Goal: Task Accomplishment & Management: Use online tool/utility

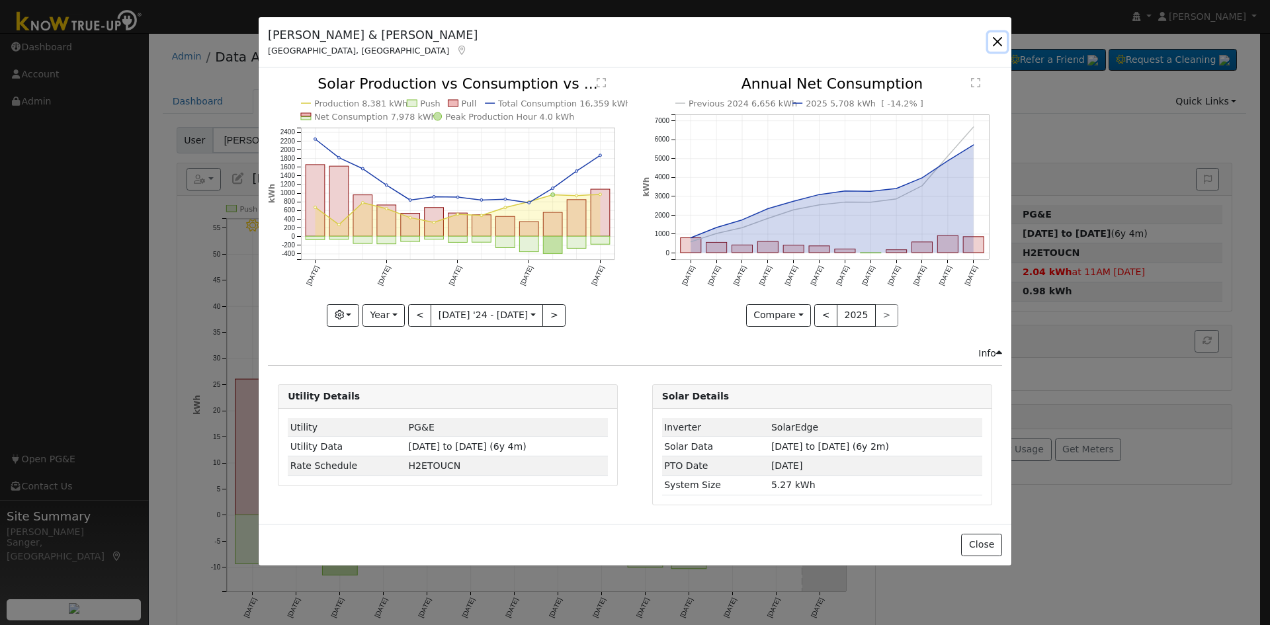
drag, startPoint x: 1000, startPoint y: 45, endPoint x: 781, endPoint y: 132, distance: 235.7
click at [999, 45] on button "button" at bounding box center [997, 41] width 19 height 19
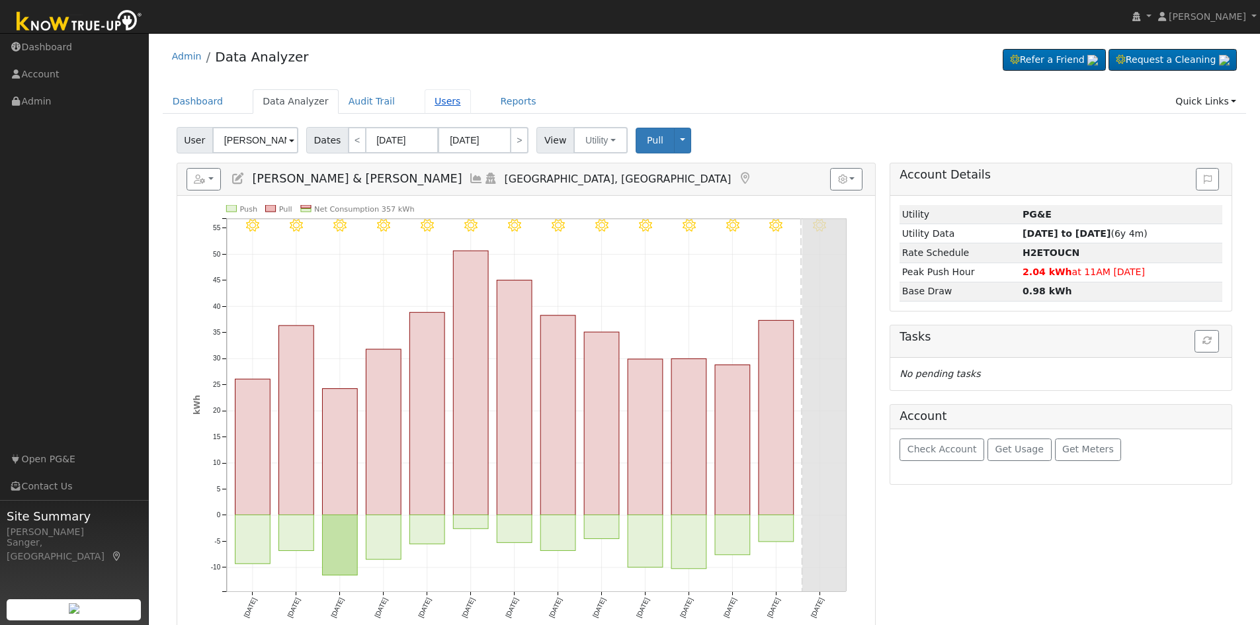
click at [430, 106] on link "Users" at bounding box center [448, 101] width 46 height 24
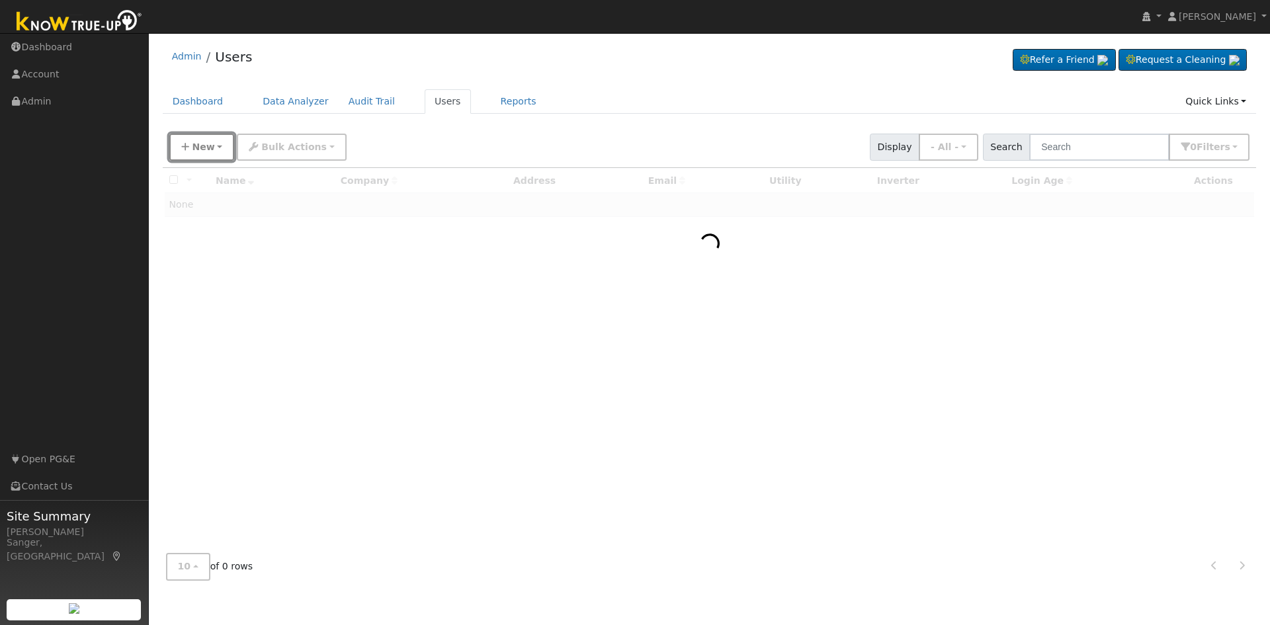
click at [205, 152] on span "New" at bounding box center [203, 147] width 22 height 11
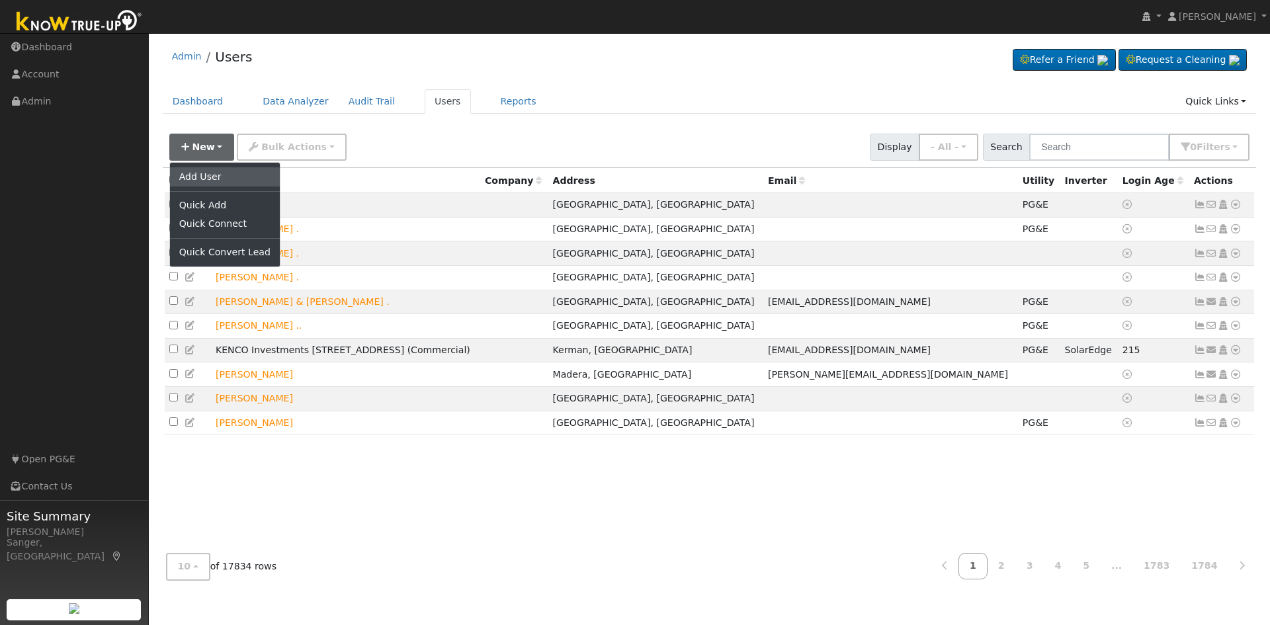
click at [195, 181] on link "Add User" at bounding box center [225, 176] width 110 height 19
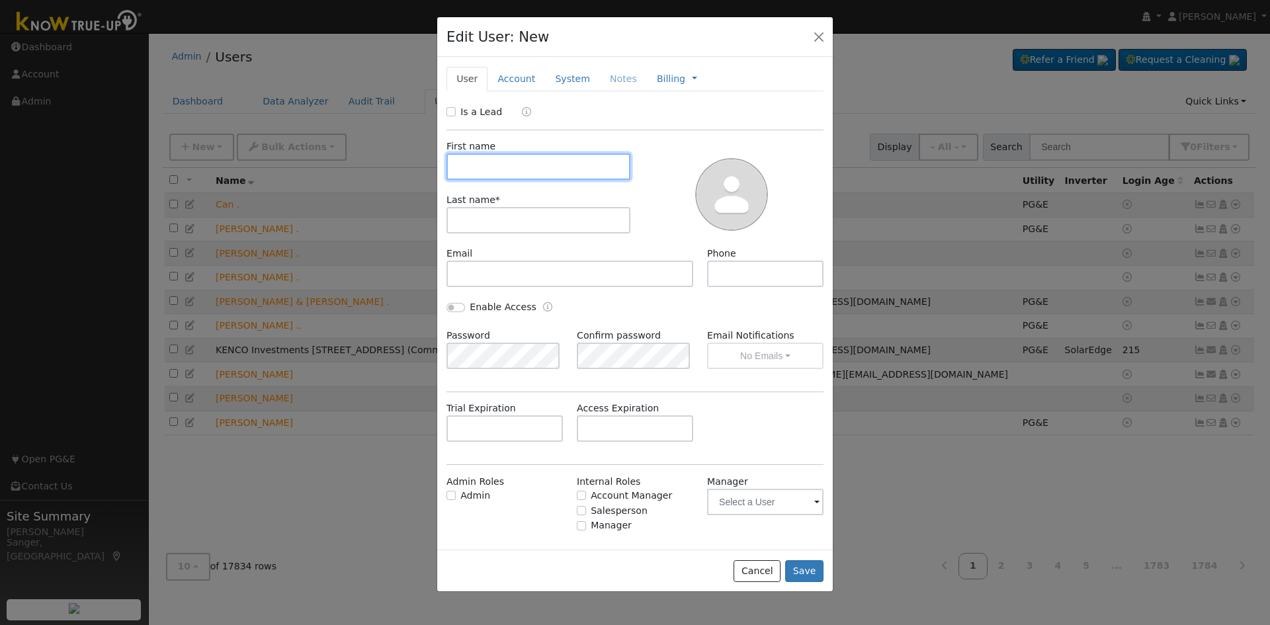
click at [481, 164] on input "text" at bounding box center [538, 166] width 184 height 26
paste input "Christian Beer"
type input "Christian Beer"
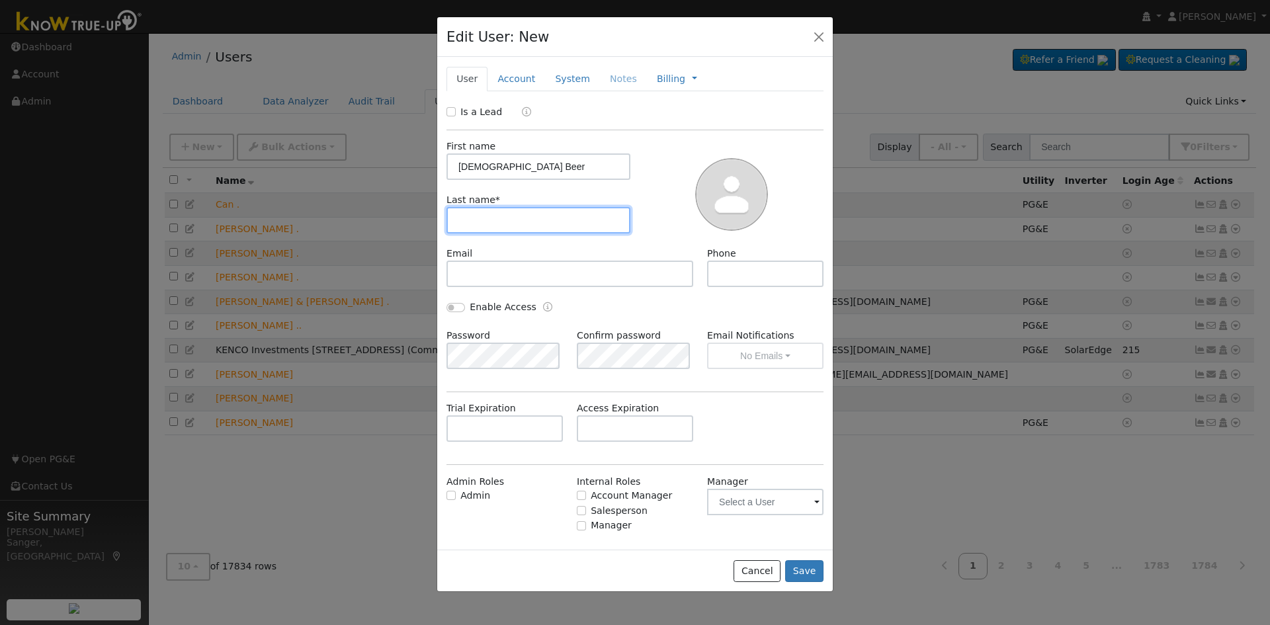
click at [477, 224] on input "text" at bounding box center [538, 220] width 184 height 26
paste input "Christian Beer"
drag, startPoint x: 497, startPoint y: 222, endPoint x: 395, endPoint y: 218, distance: 102.6
click at [0, 0] on div "Edit User: New Select an Ac... New Account Nickname Cancel Create Are you sure …" at bounding box center [0, 0] width 0 height 0
type input "Beer"
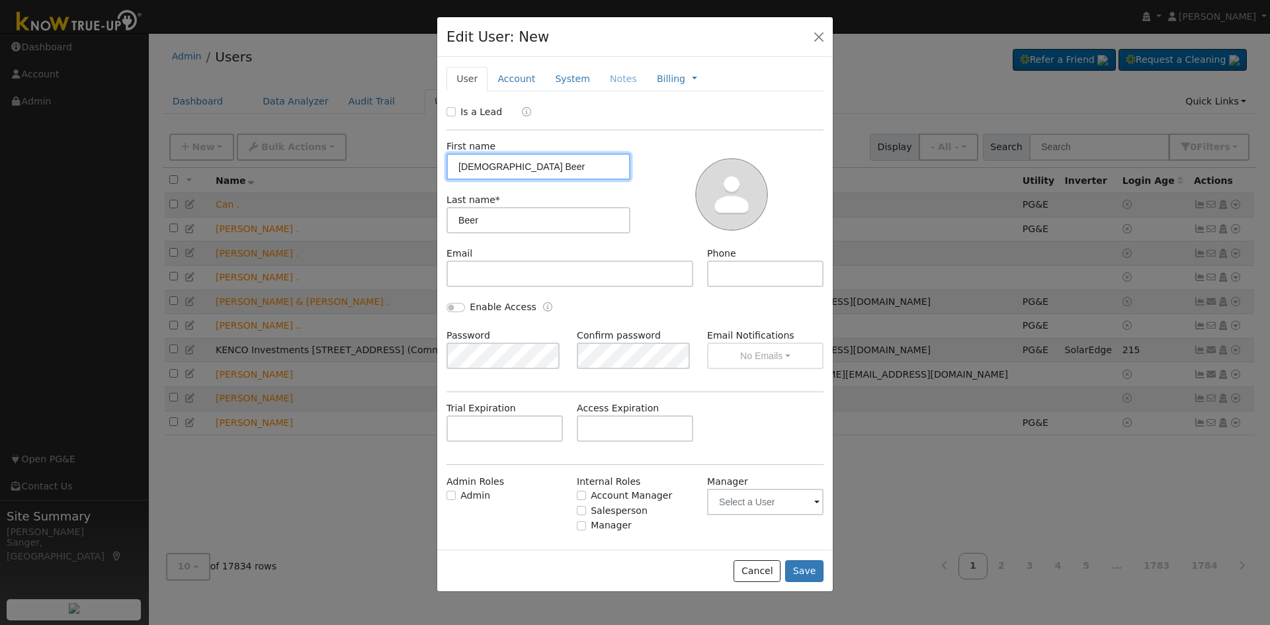
drag, startPoint x: 495, startPoint y: 166, endPoint x: 568, endPoint y: 167, distance: 72.8
click at [564, 167] on input "Christian Beer" at bounding box center [538, 166] width 184 height 26
type input "Christian"
click at [448, 110] on input "Is a Lead" at bounding box center [450, 111] width 9 height 9
checkbox input "true"
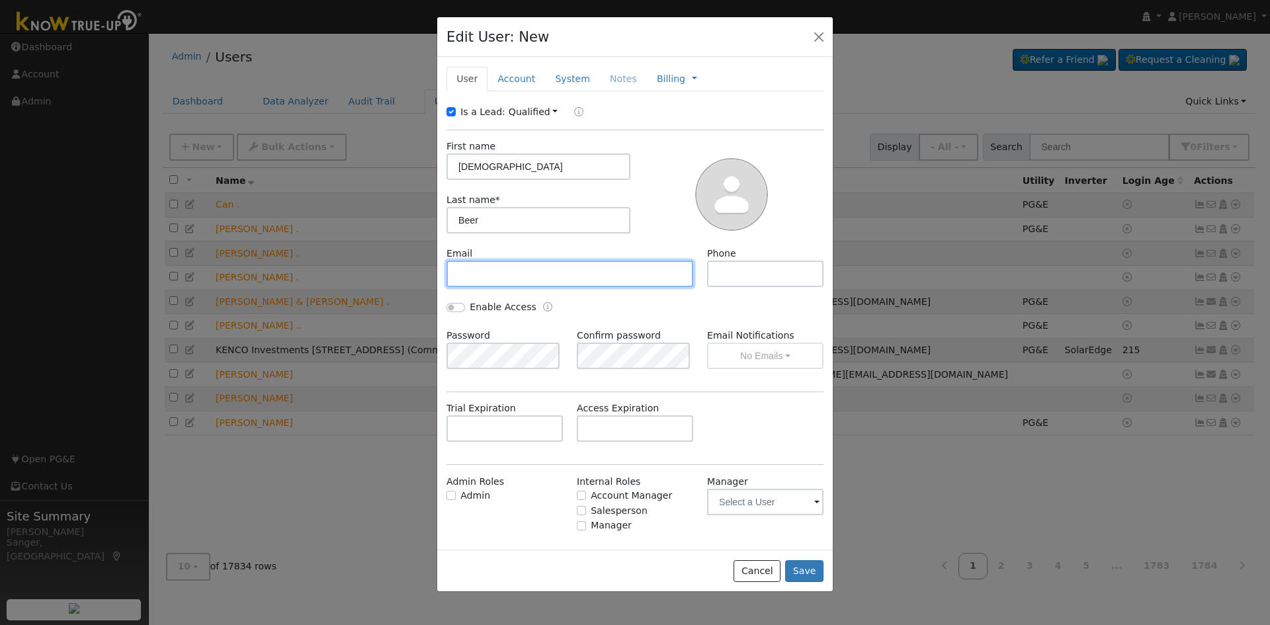
click at [564, 273] on input "text" at bounding box center [569, 274] width 247 height 26
paste input "cr.beer@protonmail.com"
type input "cr.beer@protonmail.com"
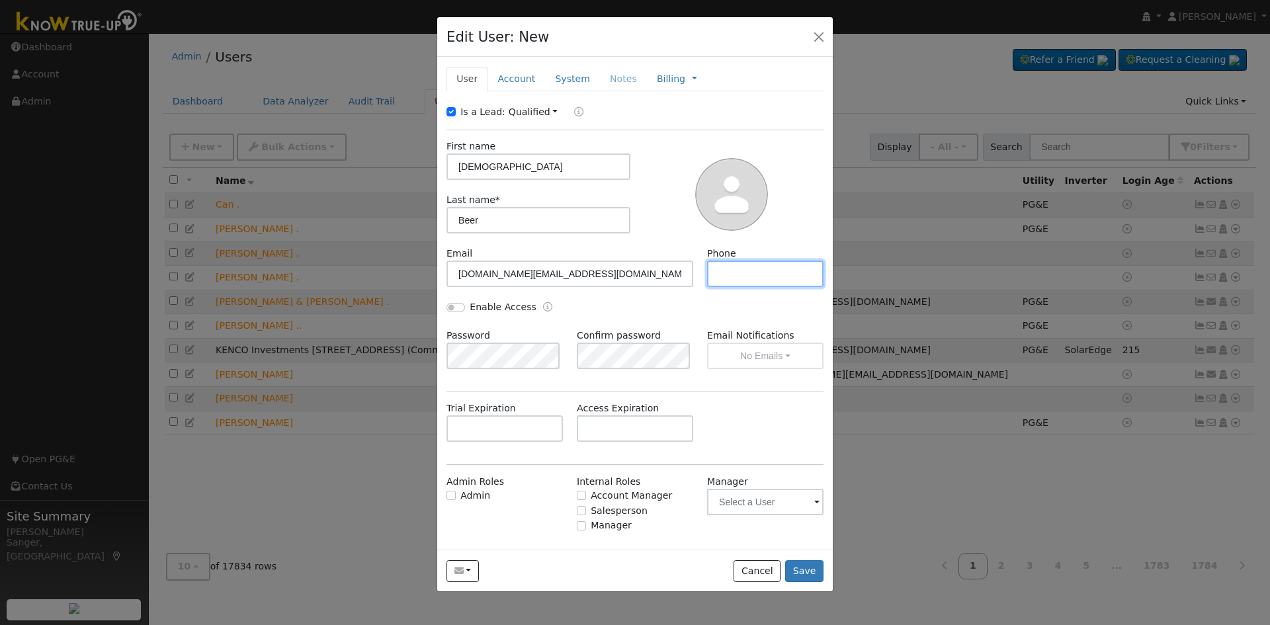
click at [749, 276] on input "text" at bounding box center [765, 274] width 116 height 26
click at [749, 273] on input "text" at bounding box center [765, 274] width 116 height 26
click at [762, 423] on div "Trial Expiration Access Expiration" at bounding box center [635, 428] width 391 height 54
click at [743, 273] on input "text" at bounding box center [765, 274] width 116 height 26
paste input "757-759-1962"
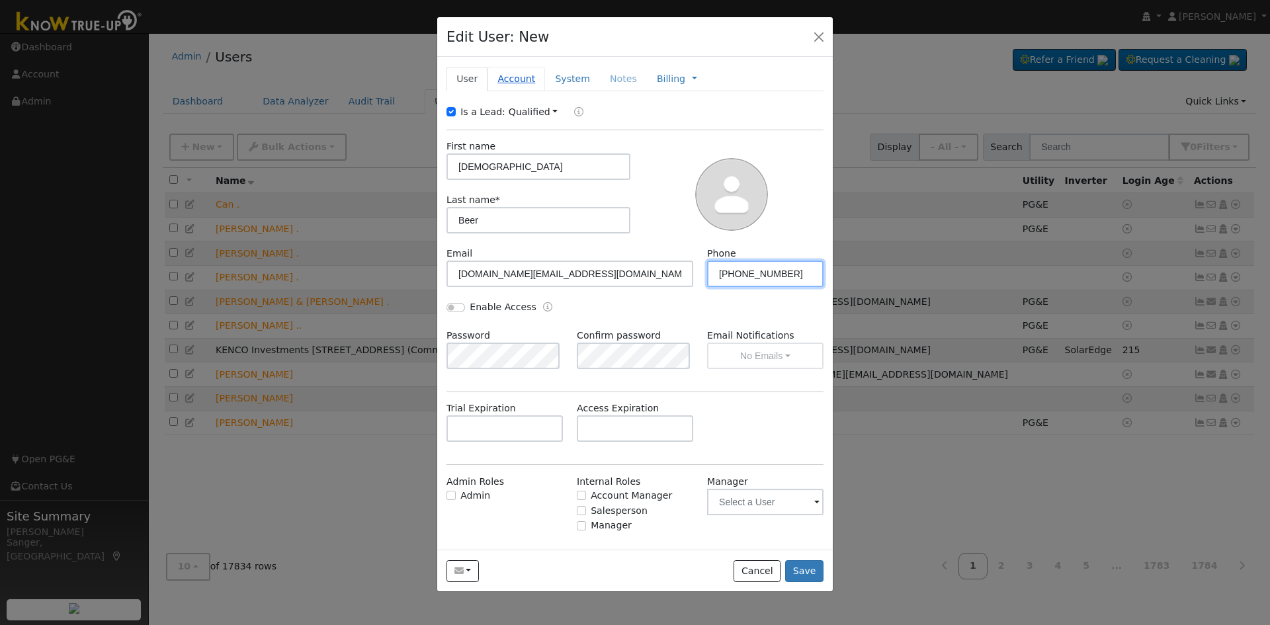
type input "757-759-1962"
click at [528, 79] on link "Account" at bounding box center [516, 79] width 58 height 24
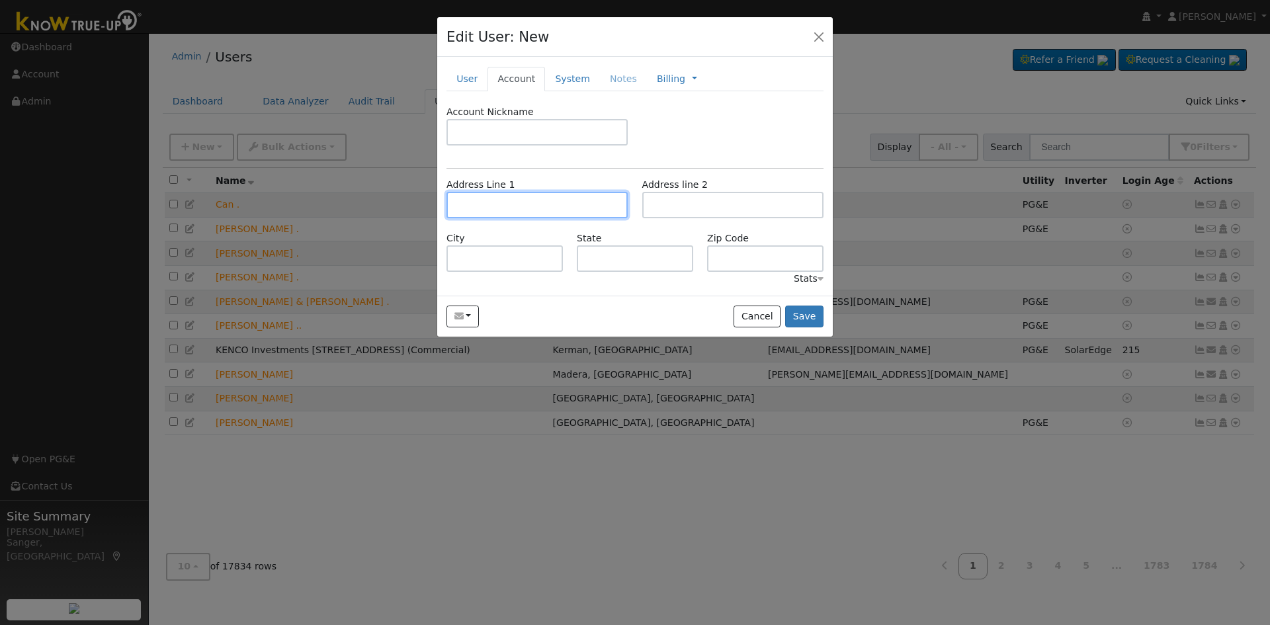
click at [500, 206] on input "text" at bounding box center [536, 205] width 181 height 26
paste input "505 North Lombard Street"
type input "505 North Lombard Street"
type input "Visalia"
type input "CA"
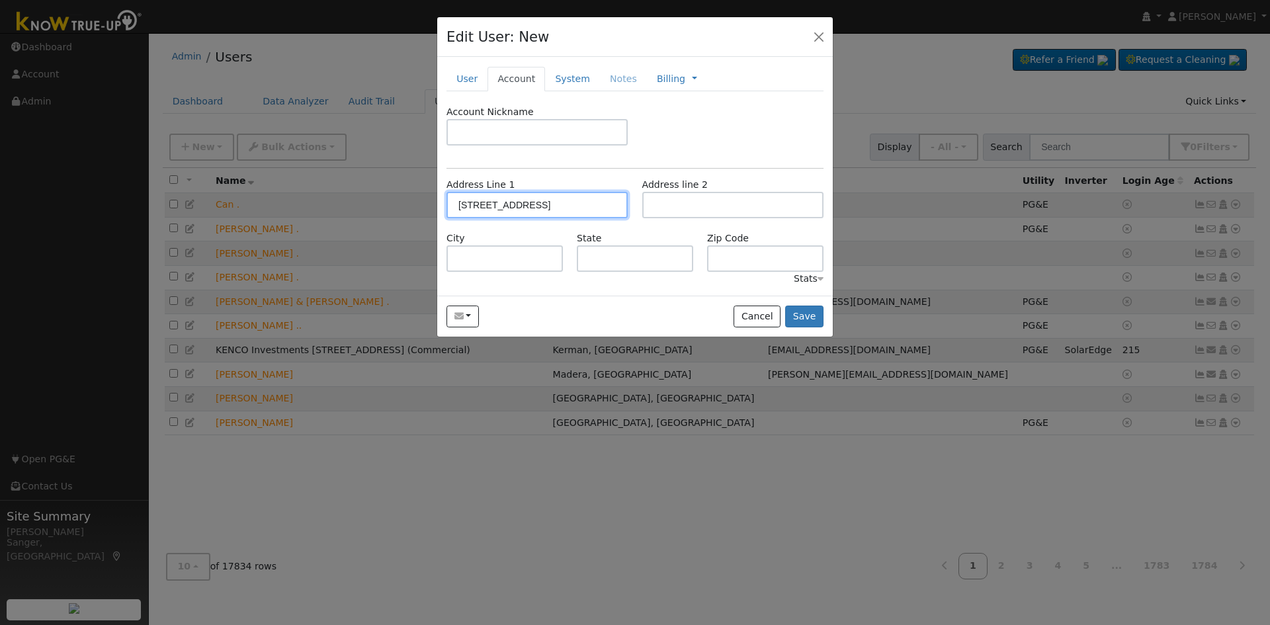
type input "93291"
click at [801, 319] on button "Save" at bounding box center [804, 317] width 38 height 22
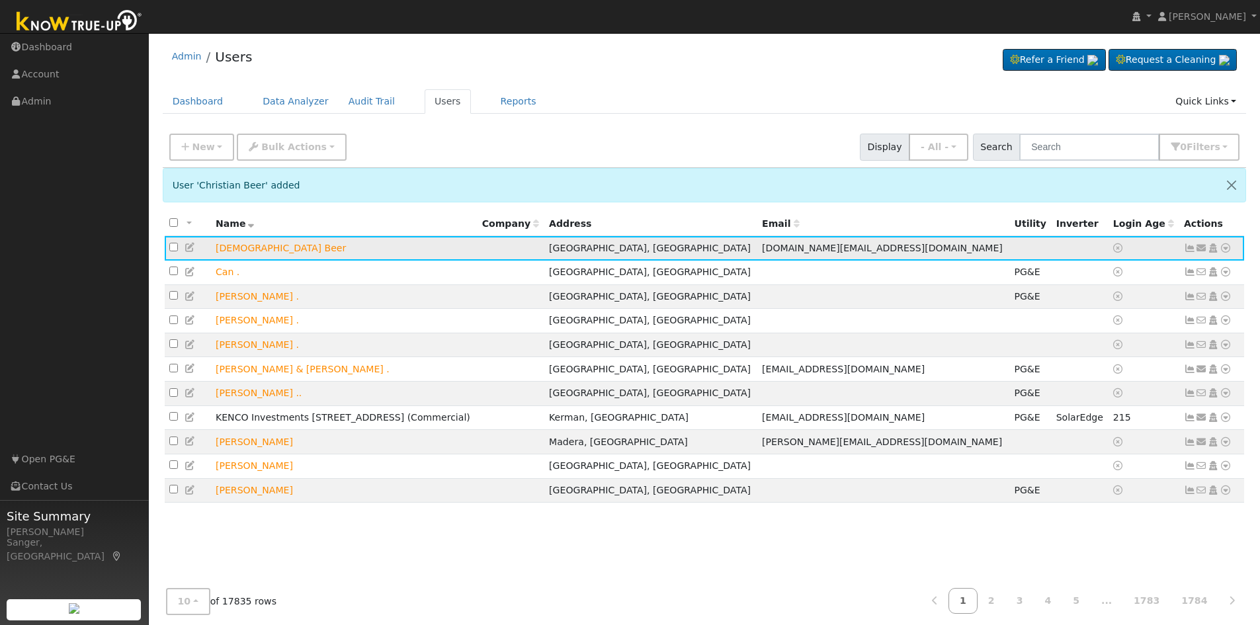
click at [1199, 247] on icon at bounding box center [1202, 247] width 12 height 9
click at [1138, 273] on link "Send Email..." at bounding box center [1160, 271] width 92 height 19
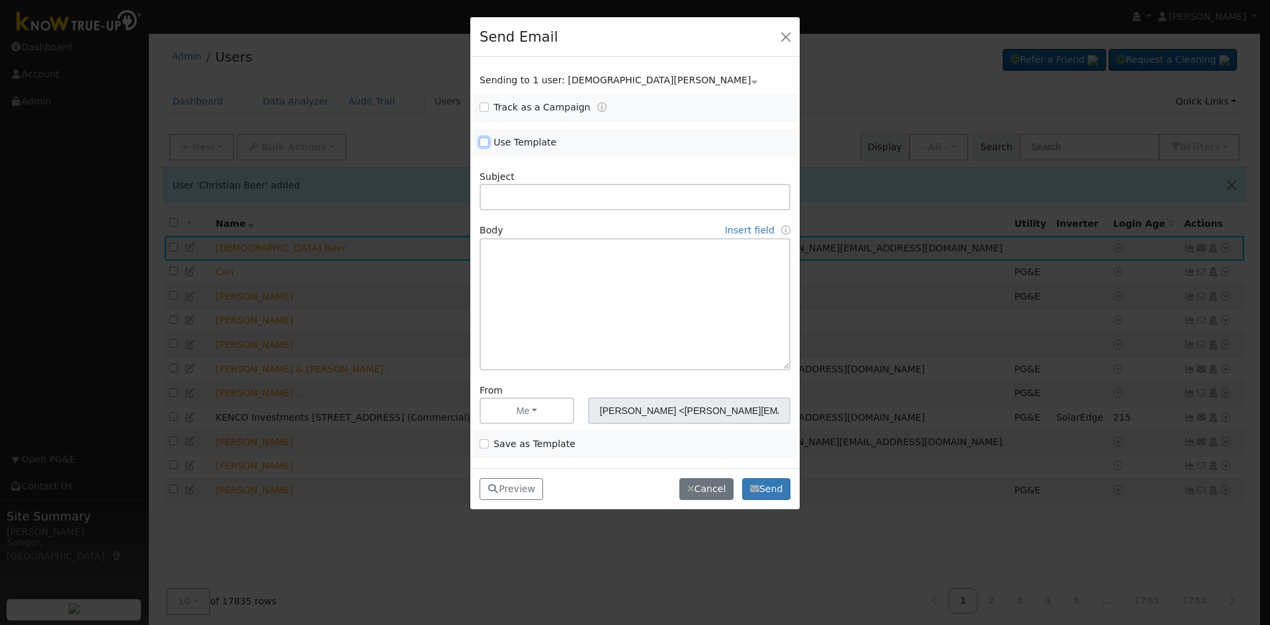
click at [483, 142] on input "Use Template" at bounding box center [484, 142] width 9 height 9
checkbox input "true"
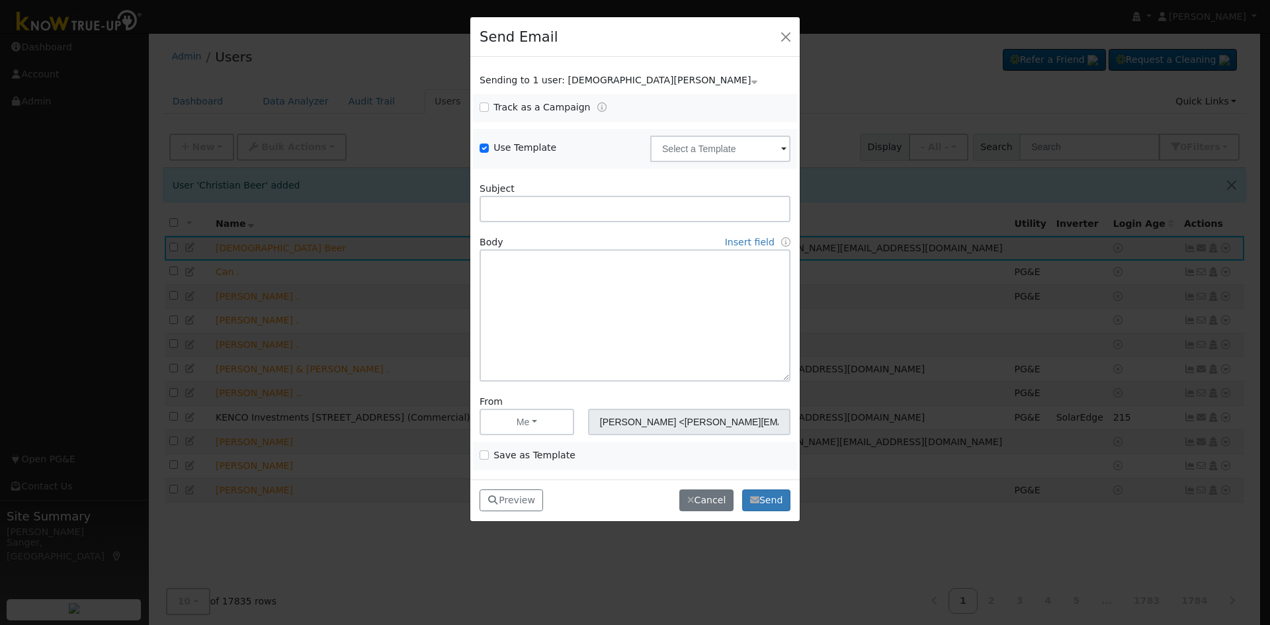
click at [649, 140] on div "Delete Email Template Are you sure you want to delete ? Cancel Delete" at bounding box center [716, 149] width 162 height 26
click at [671, 145] on input "text" at bounding box center [720, 149] width 140 height 26
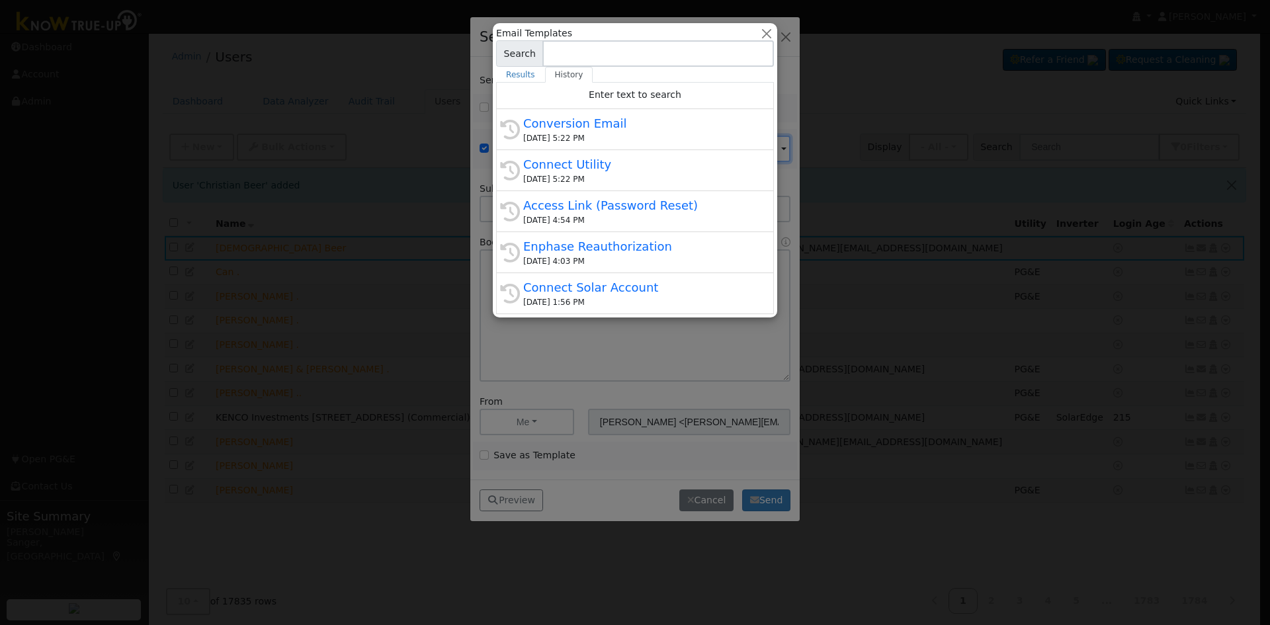
drag, startPoint x: 630, startPoint y: 134, endPoint x: 710, endPoint y: 329, distance: 211.1
click at [630, 134] on div "08/29/2025 5:22 PM" at bounding box center [640, 138] width 235 height 12
type input "Conversion Email"
type input "Connect Your Utility Account"
type textarea "Dear {user_fname}, The first step is to connect your electric utility account. …"
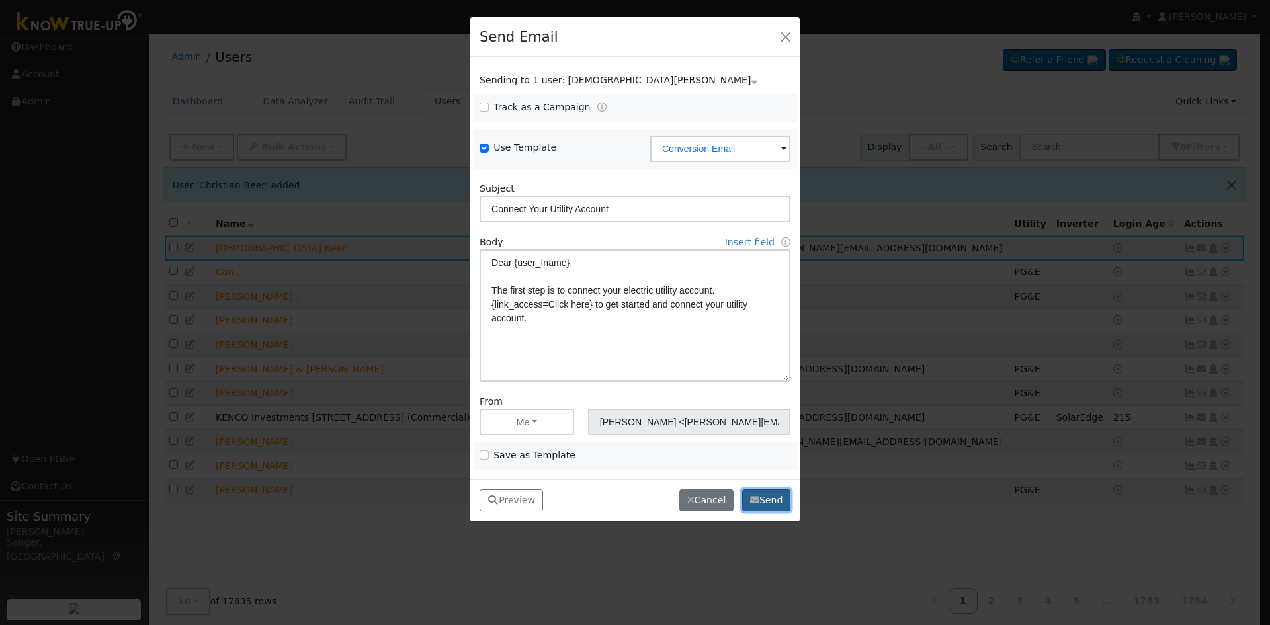
click at [777, 494] on button "Send" at bounding box center [766, 500] width 48 height 22
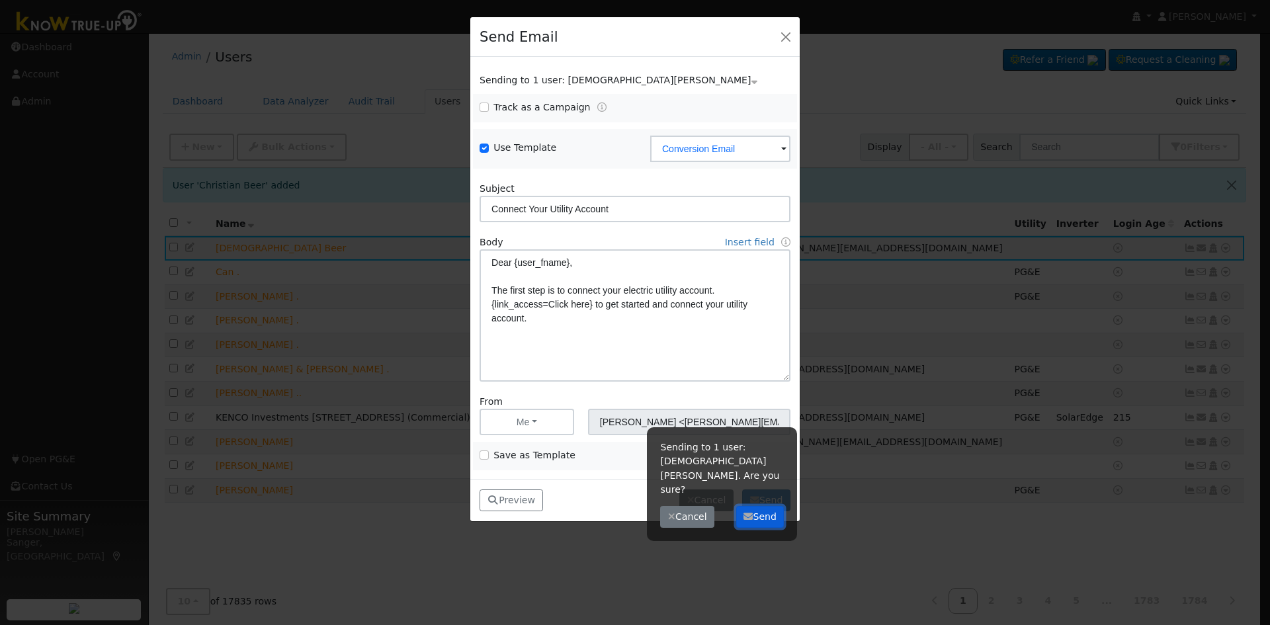
click at [767, 506] on button "Send" at bounding box center [760, 517] width 48 height 22
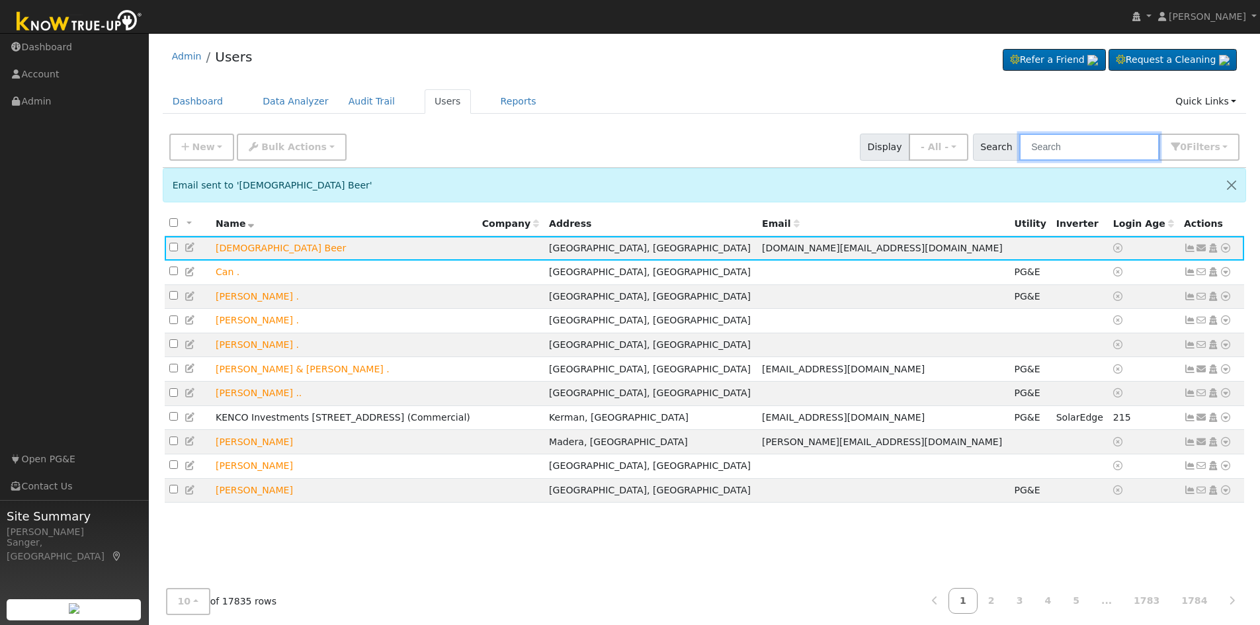
click at [1111, 145] on input "text" at bounding box center [1089, 147] width 140 height 27
click at [1079, 146] on input "text" at bounding box center [1089, 147] width 140 height 27
paste input "[PERSON_NAME]"
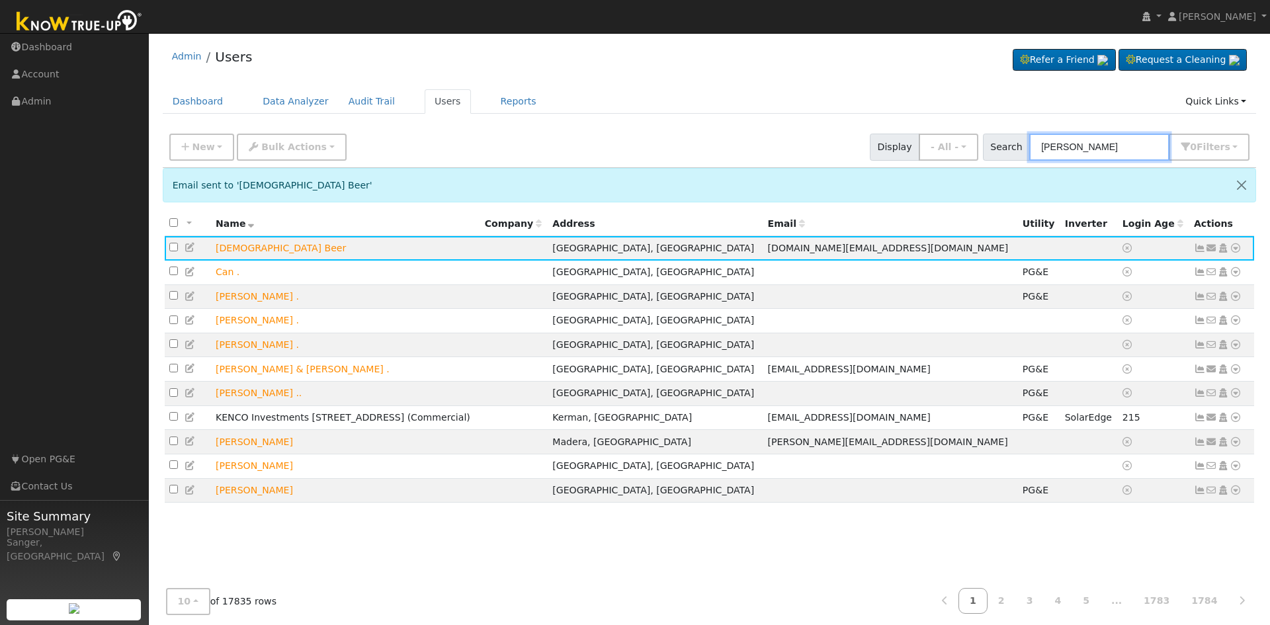
type input "[PERSON_NAME]"
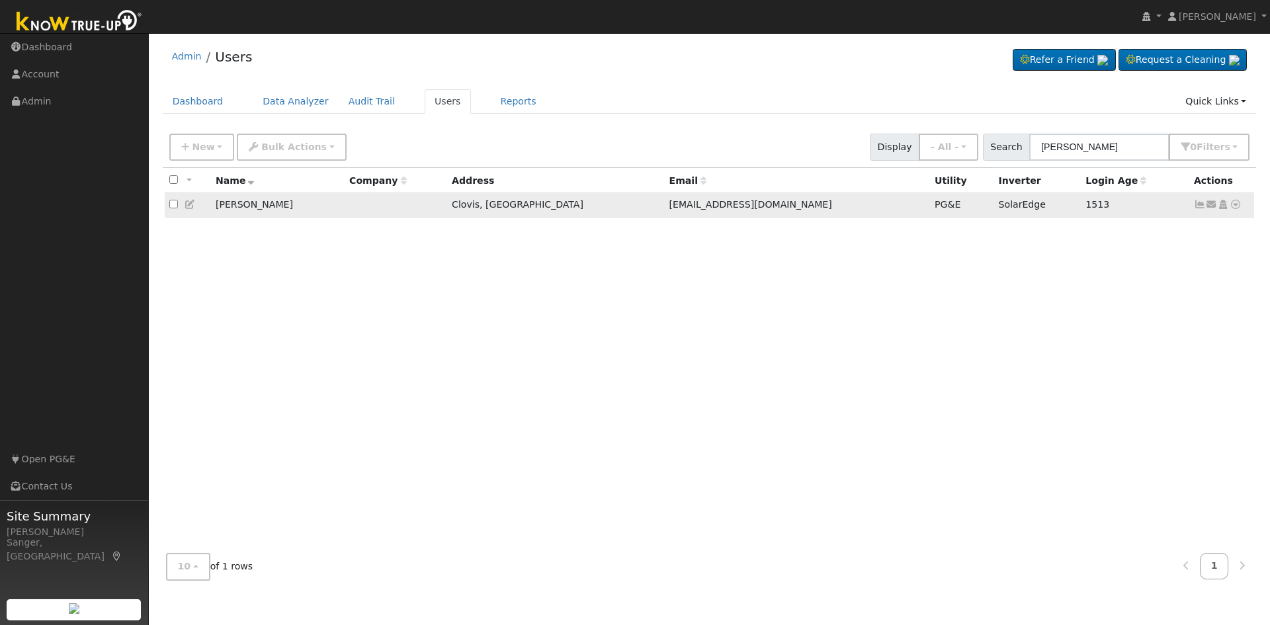
click at [1198, 205] on icon at bounding box center [1200, 204] width 12 height 9
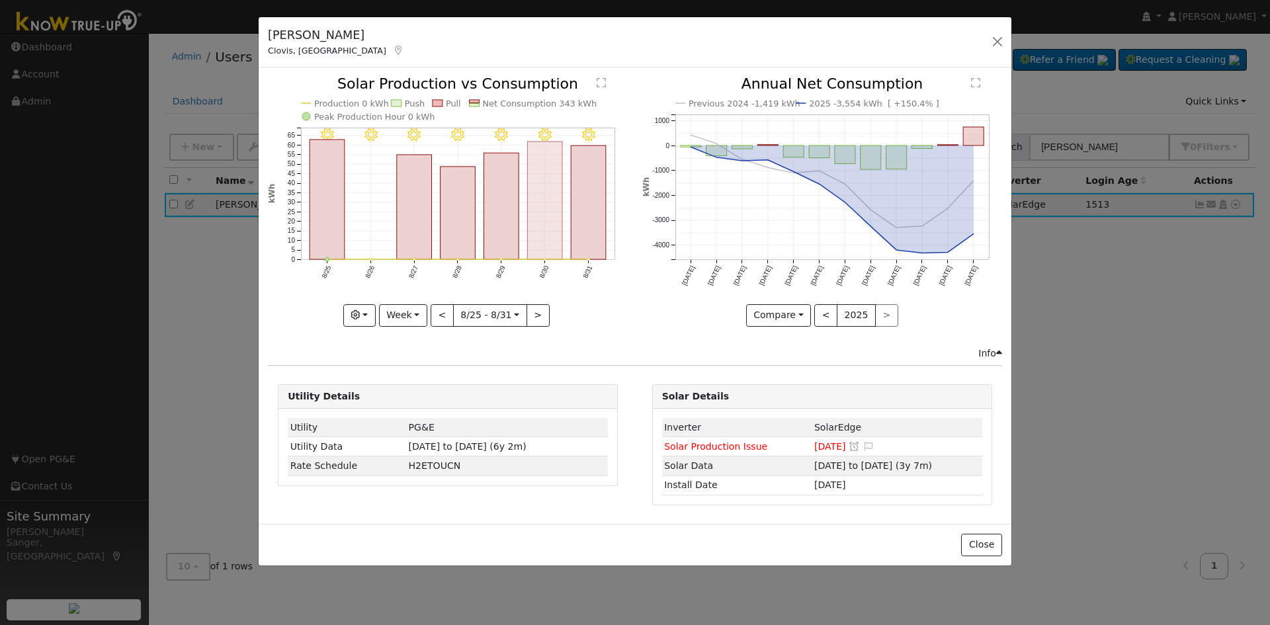
click at [543, 213] on rect "onclick=""" at bounding box center [545, 201] width 35 height 118
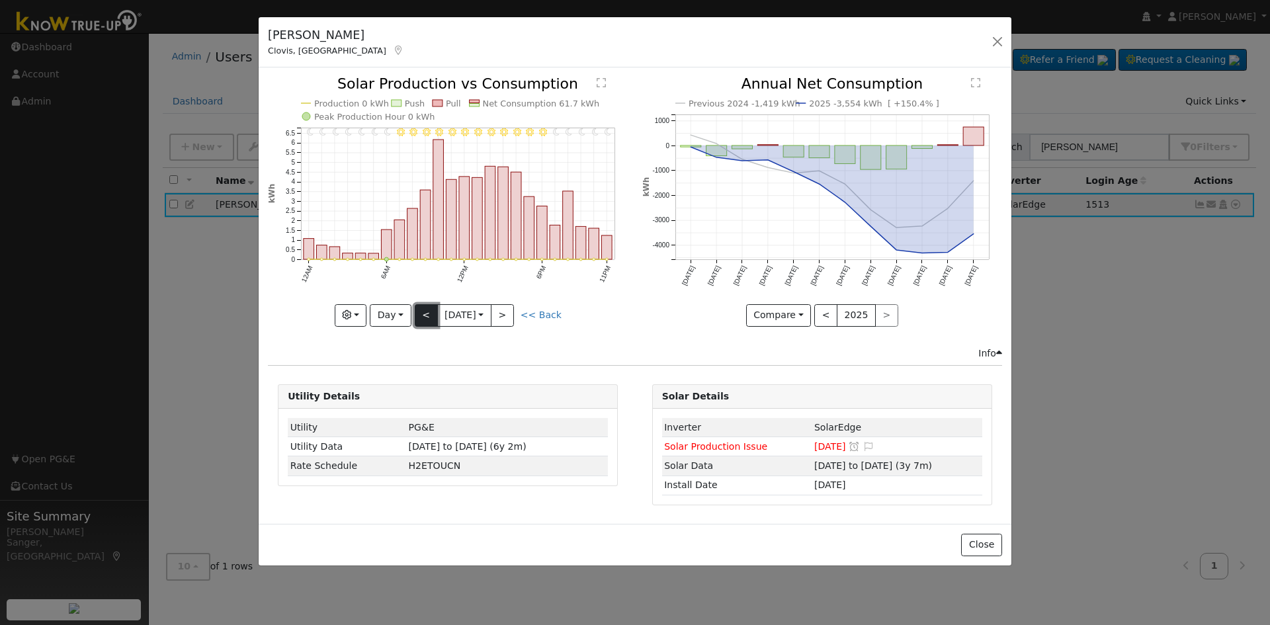
click at [430, 313] on button "<" at bounding box center [426, 315] width 23 height 22
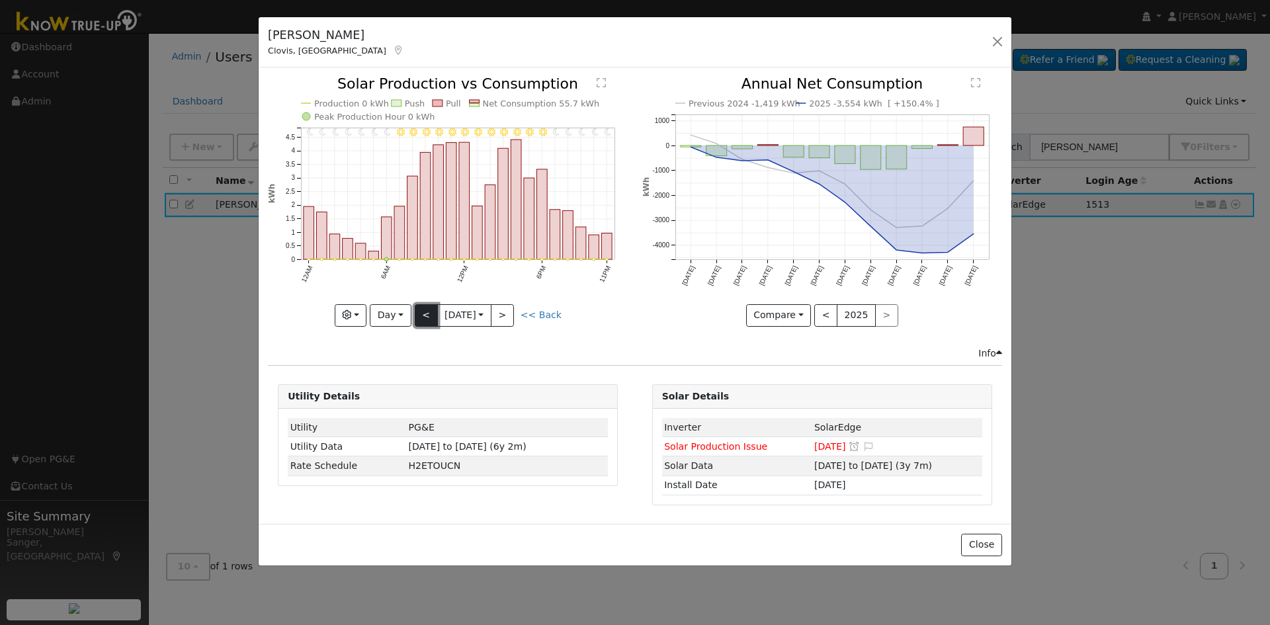
click at [430, 313] on button "<" at bounding box center [426, 315] width 23 height 22
click at [429, 310] on button "<" at bounding box center [426, 315] width 23 height 22
click at [428, 310] on button "<" at bounding box center [426, 315] width 23 height 22
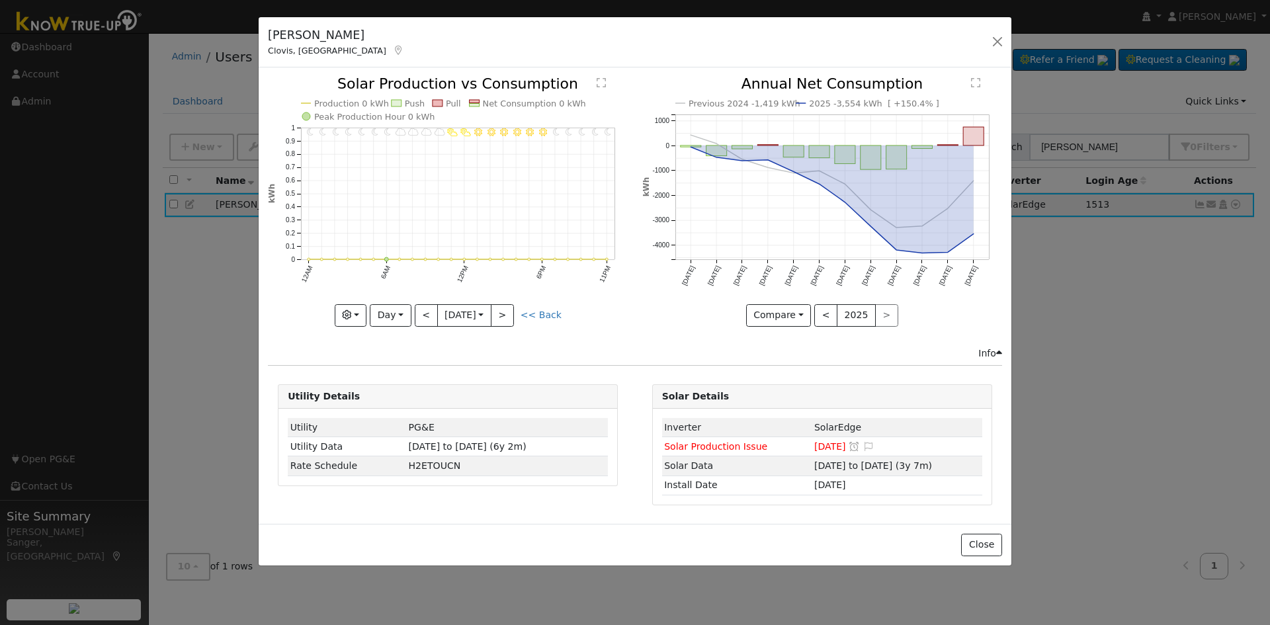
click at [428, 310] on div at bounding box center [448, 201] width 360 height 249
click at [423, 314] on button "<" at bounding box center [426, 315] width 23 height 22
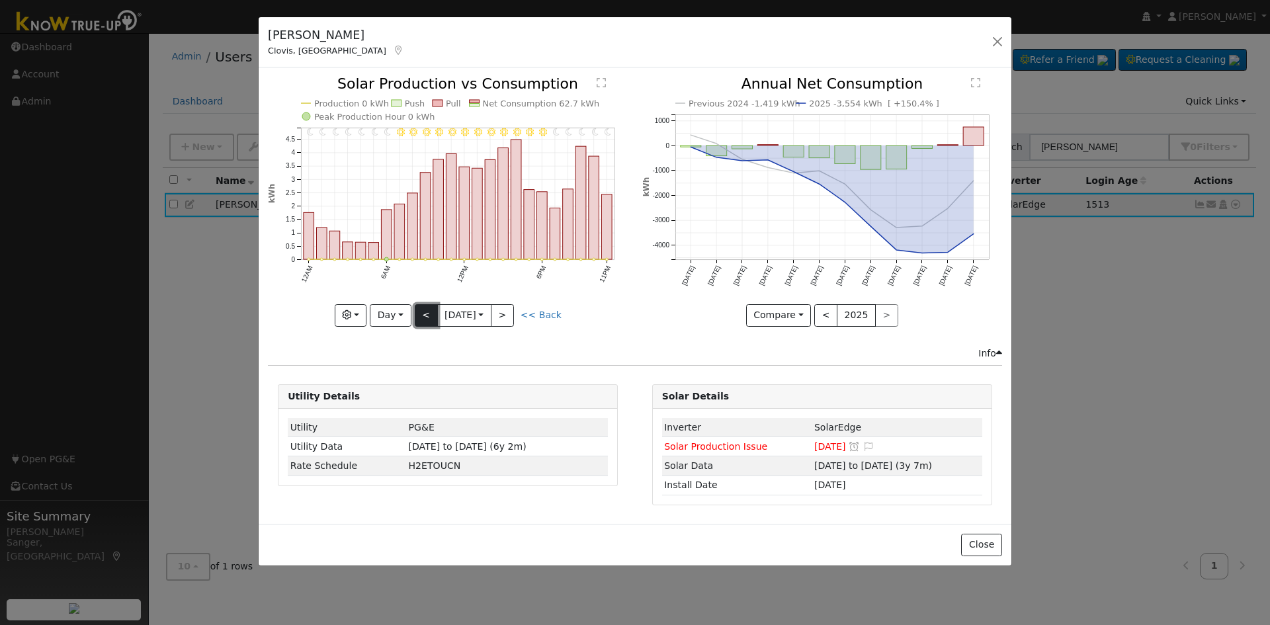
click at [428, 314] on button "<" at bounding box center [426, 315] width 23 height 22
click at [419, 314] on button "<" at bounding box center [426, 315] width 23 height 22
click at [545, 315] on link "<< Back" at bounding box center [541, 315] width 41 height 11
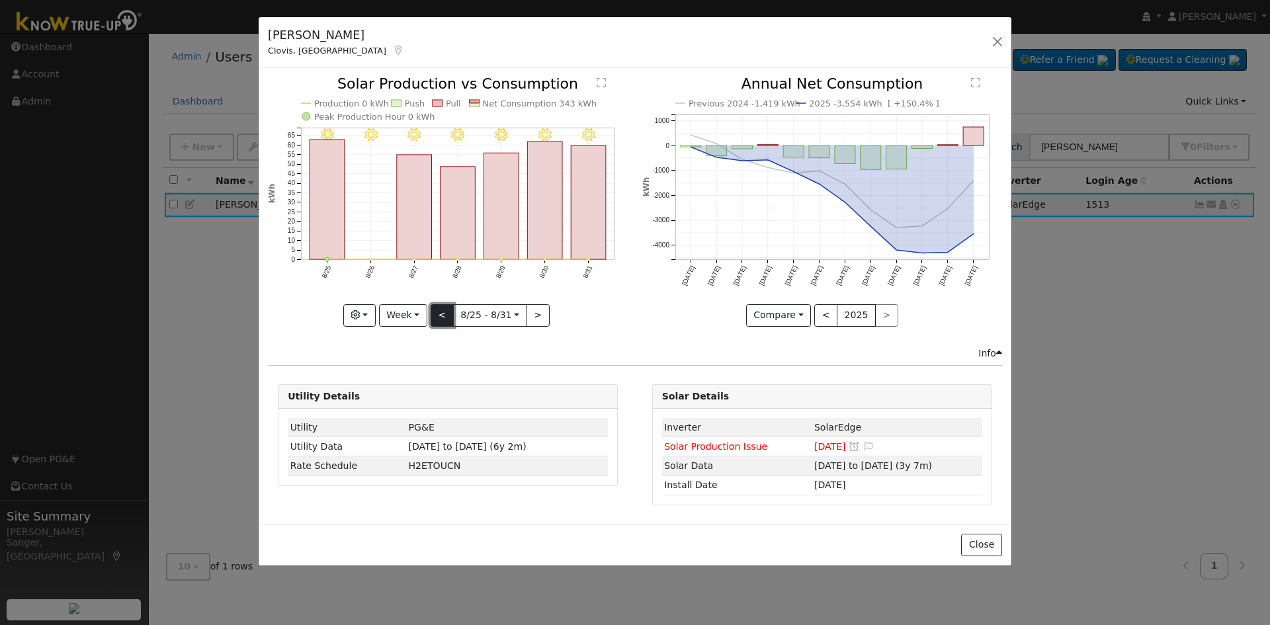
click at [441, 314] on button "<" at bounding box center [442, 315] width 23 height 22
type input "[DATE]"
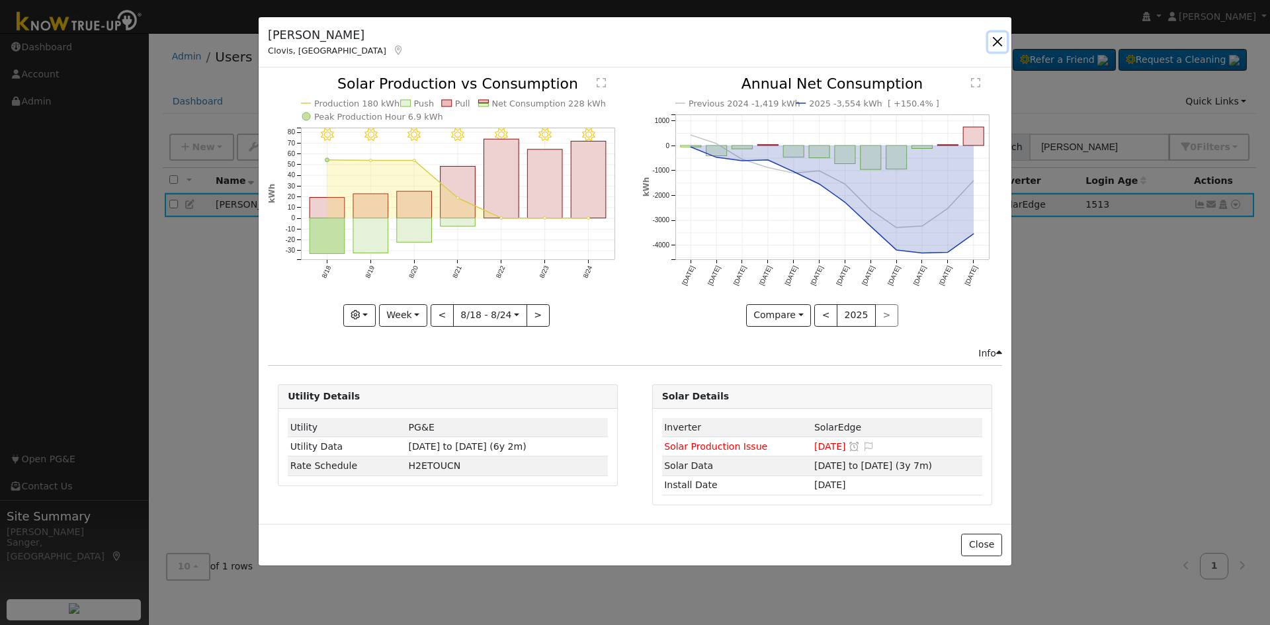
drag, startPoint x: 998, startPoint y: 38, endPoint x: 1030, endPoint y: 85, distance: 57.1
click at [999, 41] on button "button" at bounding box center [997, 41] width 19 height 19
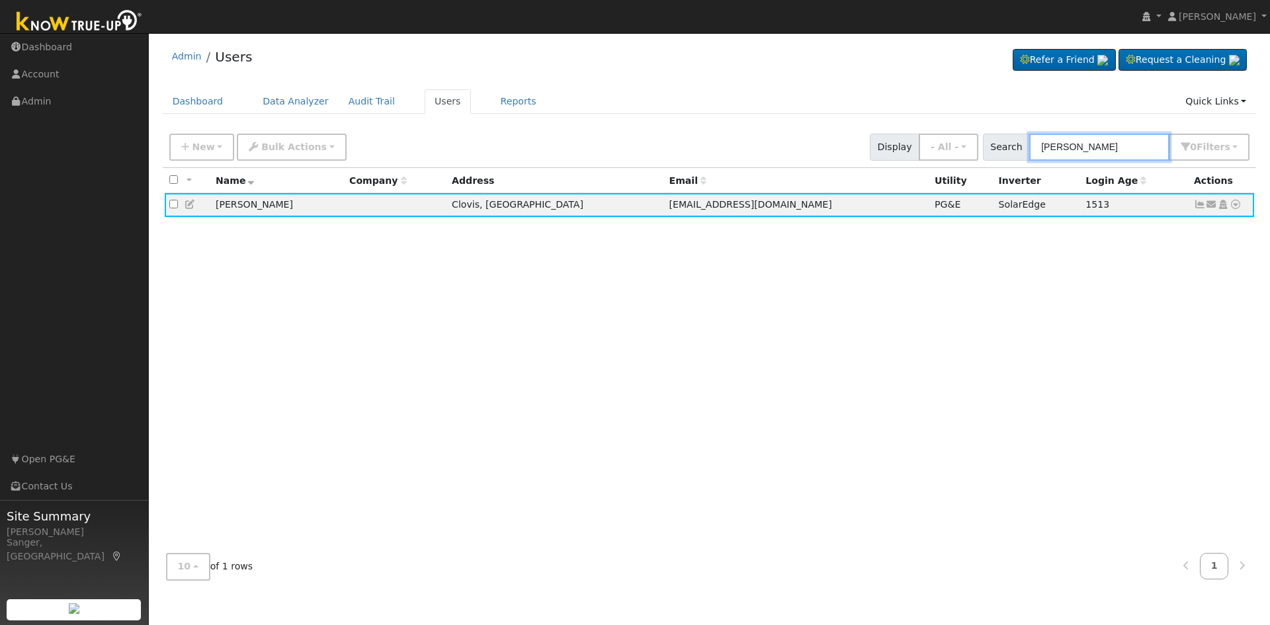
drag, startPoint x: 1124, startPoint y: 151, endPoint x: 1000, endPoint y: 148, distance: 124.4
click at [1000, 148] on div "Search Jesus Vazquez 0 Filter s My accounts Role Show - All - Show Leads Admin …" at bounding box center [1116, 147] width 267 height 27
paste input "[PERSON_NAME]"
type input "[PERSON_NAME]"
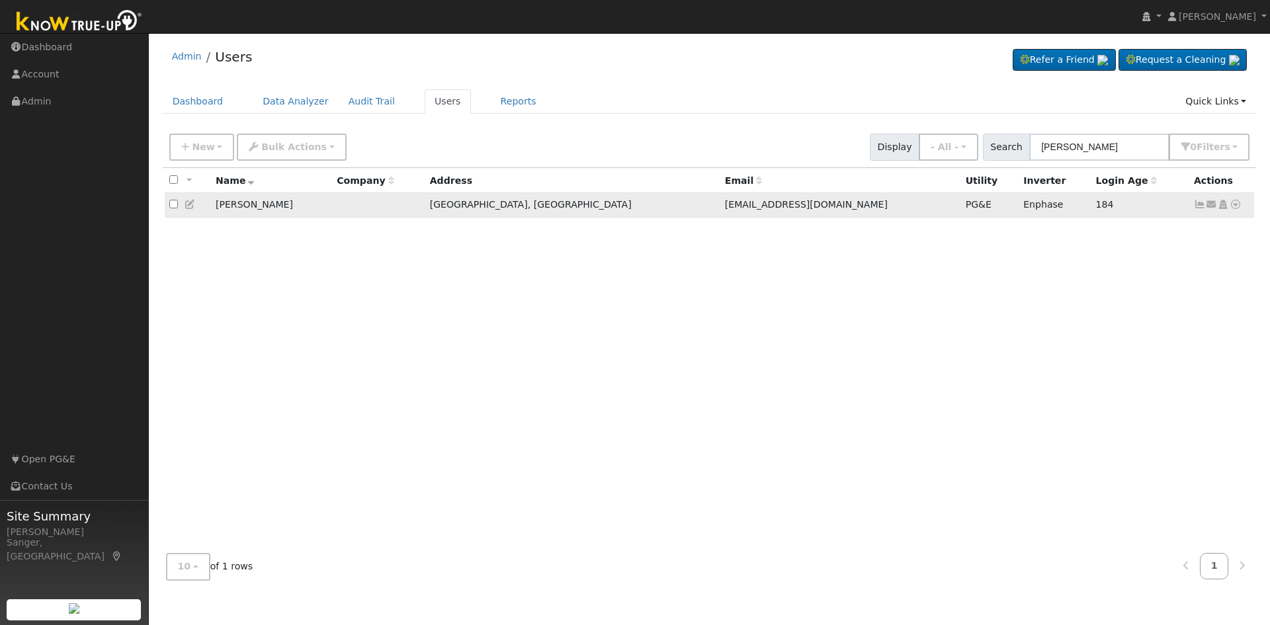
click at [1202, 205] on icon at bounding box center [1200, 204] width 12 height 9
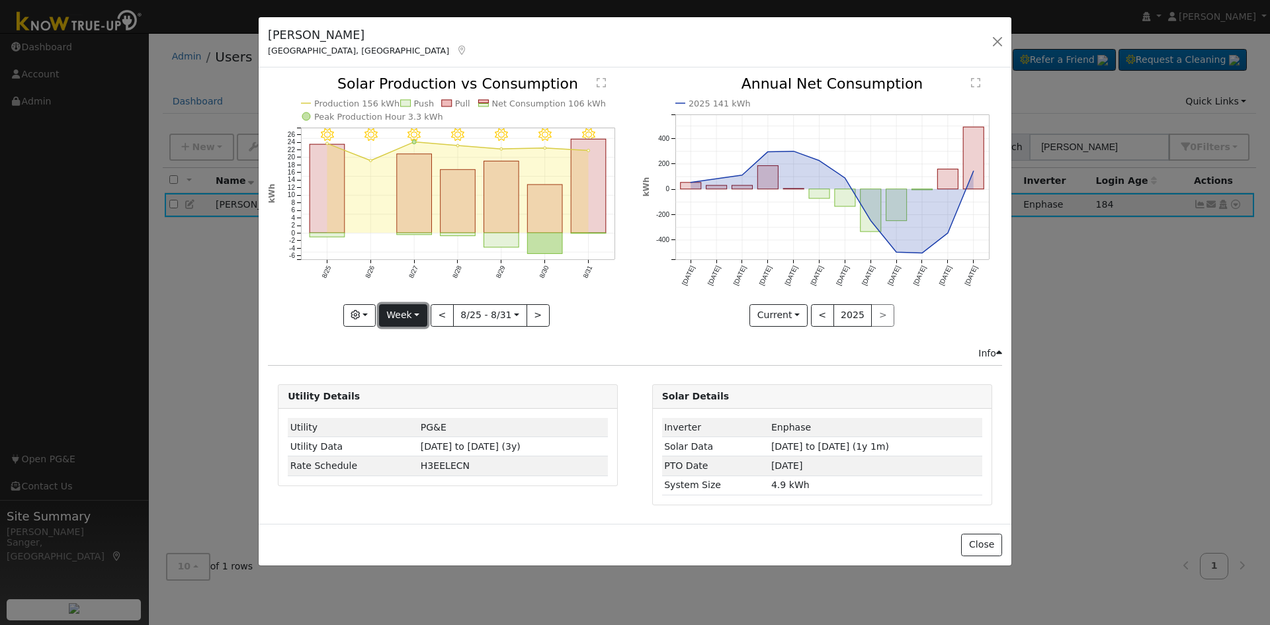
click at [402, 310] on button "Week" at bounding box center [403, 315] width 48 height 22
click at [408, 401] on link "Year" at bounding box center [426, 398] width 92 height 19
type input "2024-09-01"
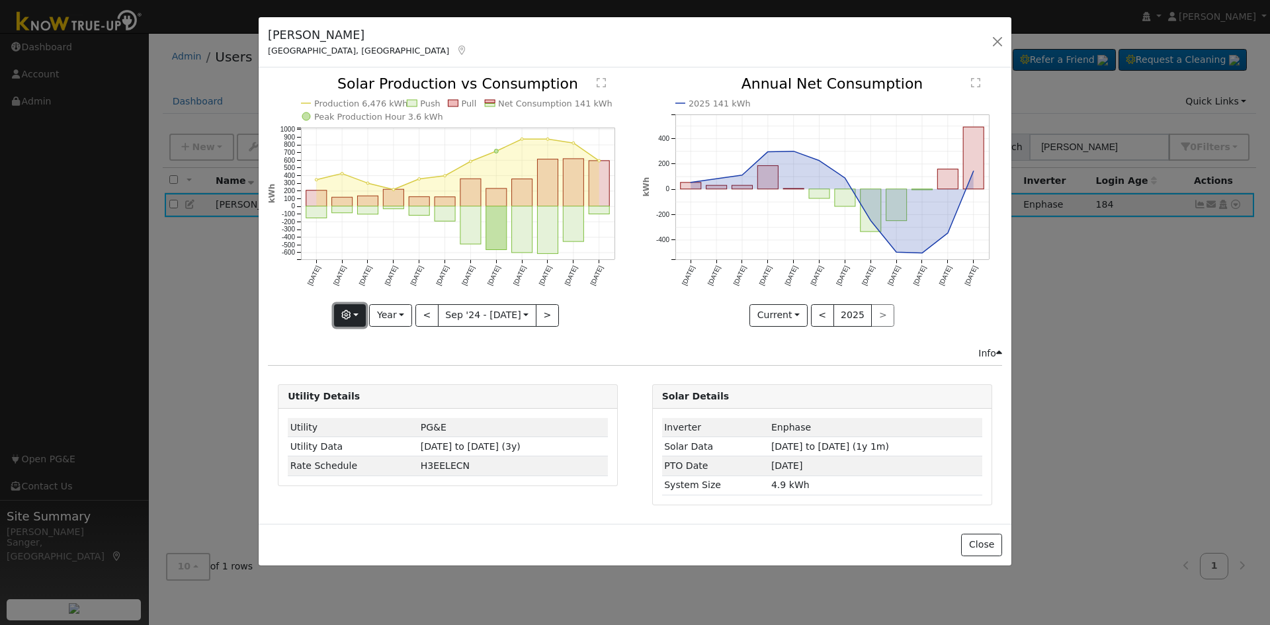
drag, startPoint x: 343, startPoint y: 308, endPoint x: 346, endPoint y: 316, distance: 8.6
click at [343, 308] on button "button" at bounding box center [350, 315] width 32 height 22
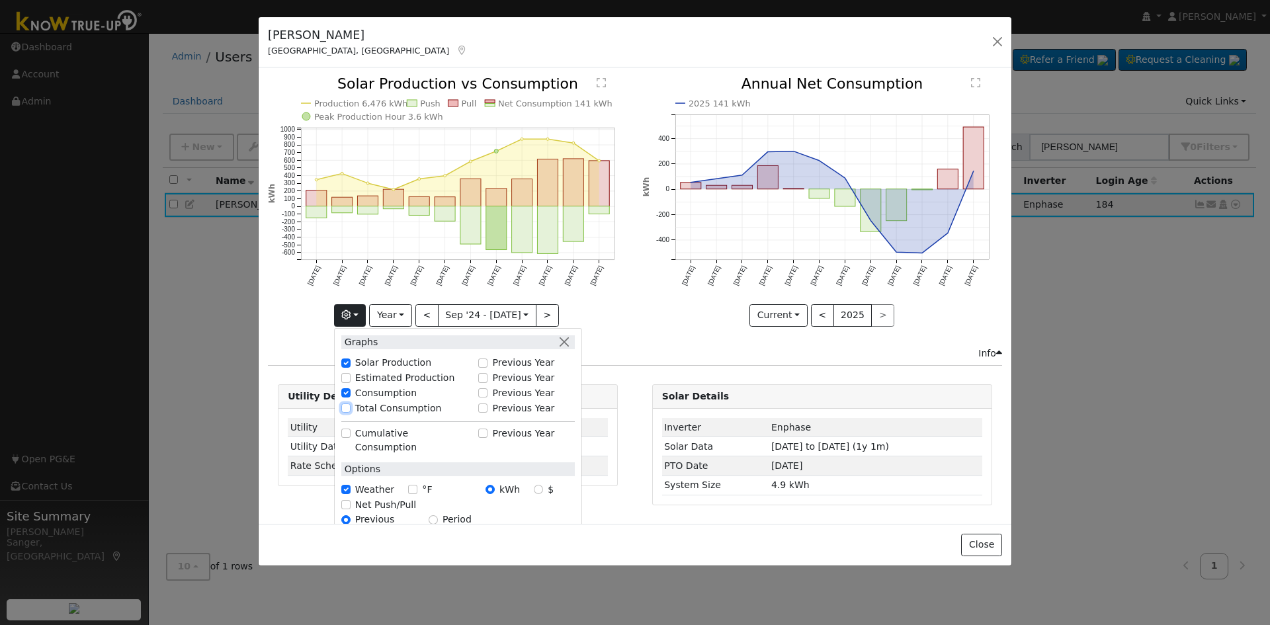
click at [350, 407] on input "Total Consumption" at bounding box center [345, 407] width 9 height 9
checkbox input "true"
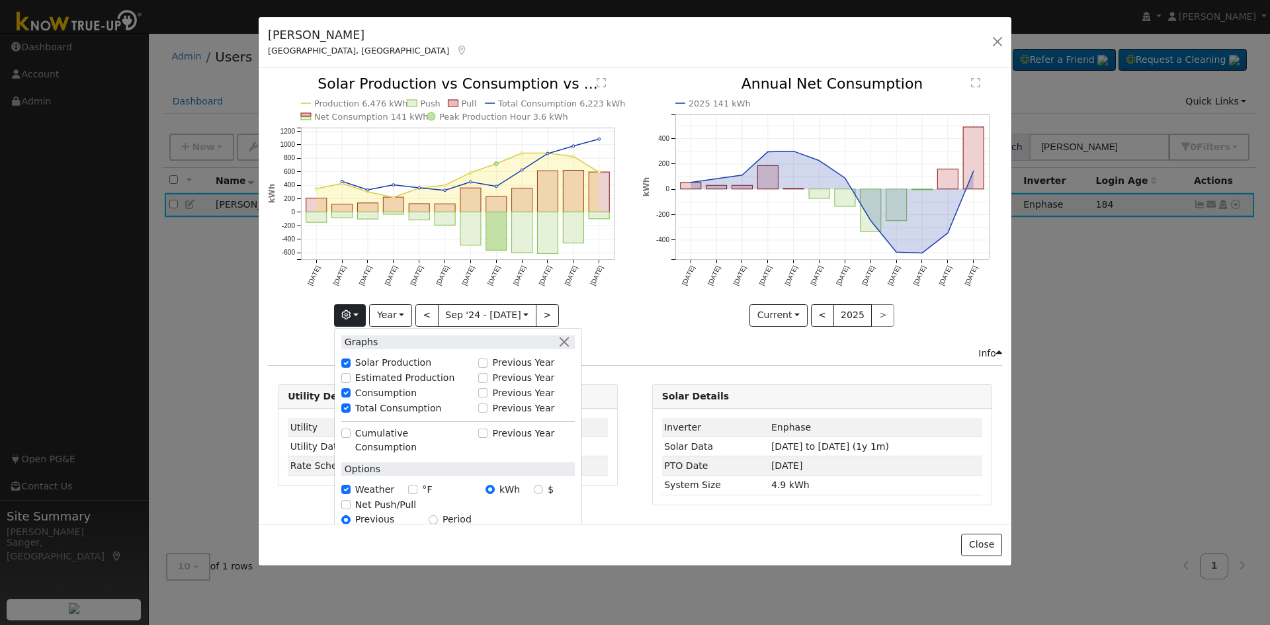
click at [620, 196] on icon "Production 6,476 kWh Push Pull Total Consumption 6,223 kWh Net Consumption 141 …" at bounding box center [448, 201] width 360 height 248
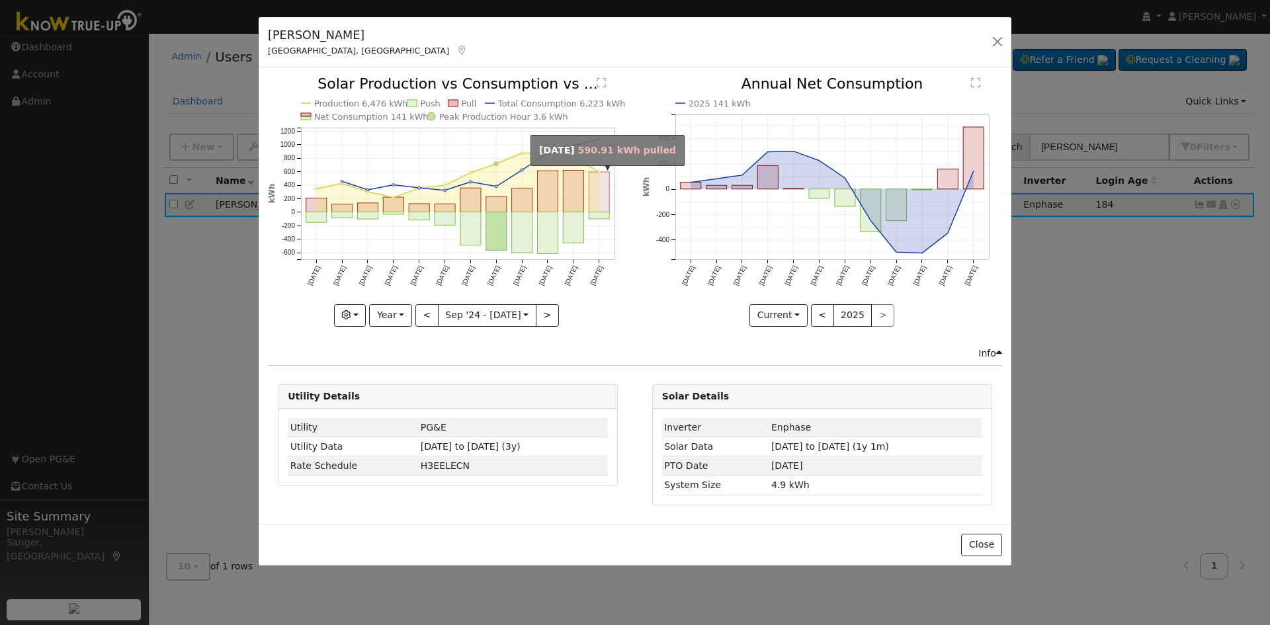
click at [607, 201] on rect "onclick=""" at bounding box center [599, 193] width 21 height 40
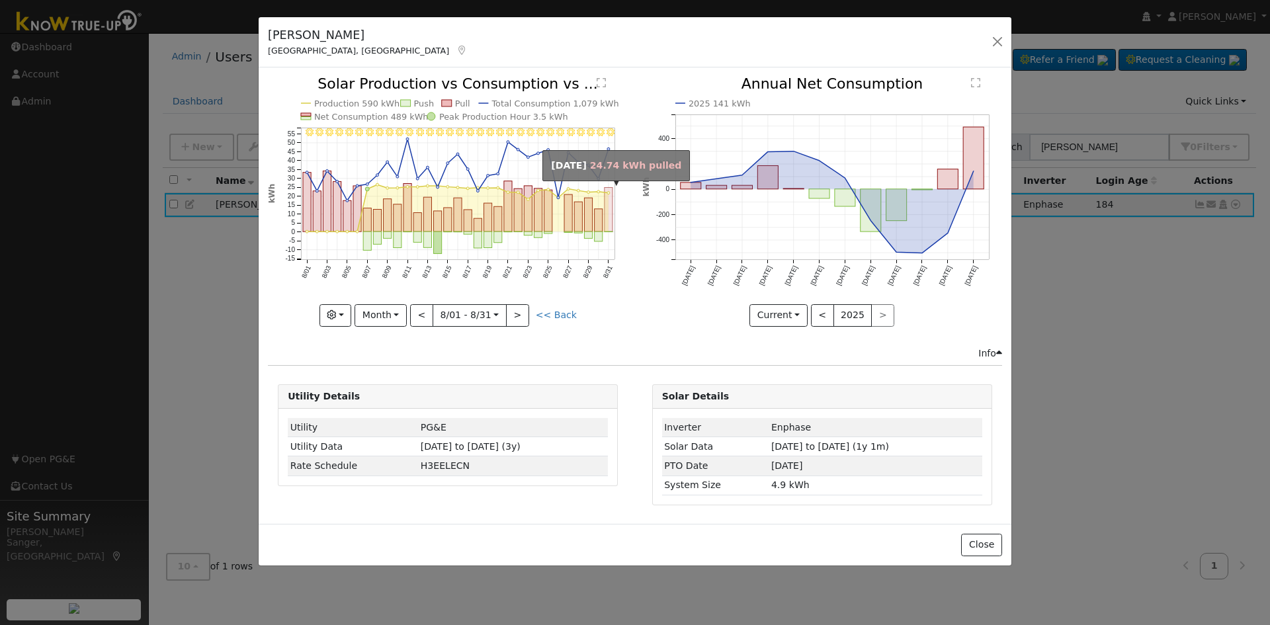
click at [608, 206] on rect "onclick=""" at bounding box center [609, 210] width 8 height 44
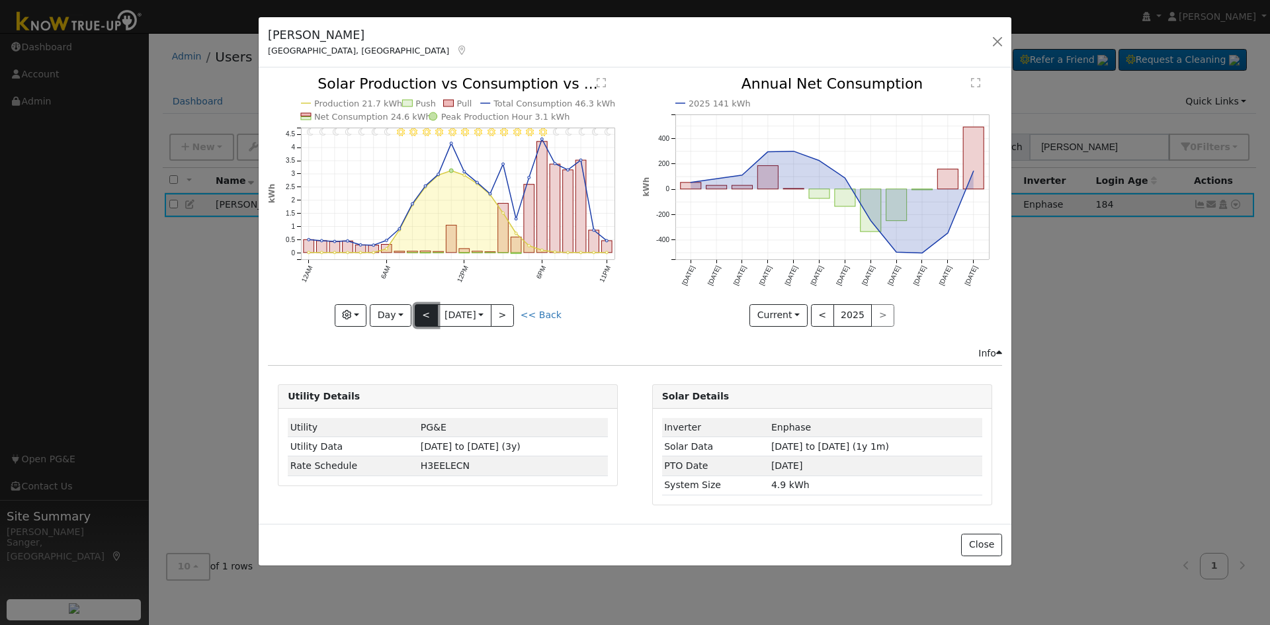
click at [427, 314] on button "<" at bounding box center [426, 315] width 23 height 22
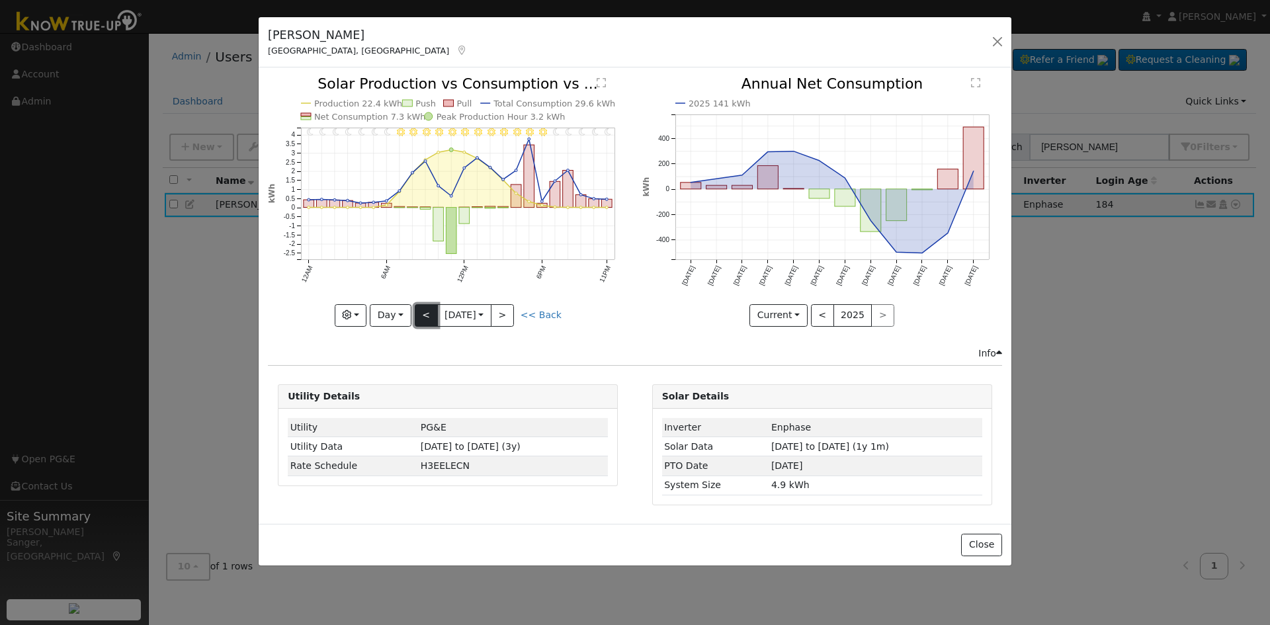
click at [423, 314] on button "<" at bounding box center [426, 315] width 23 height 22
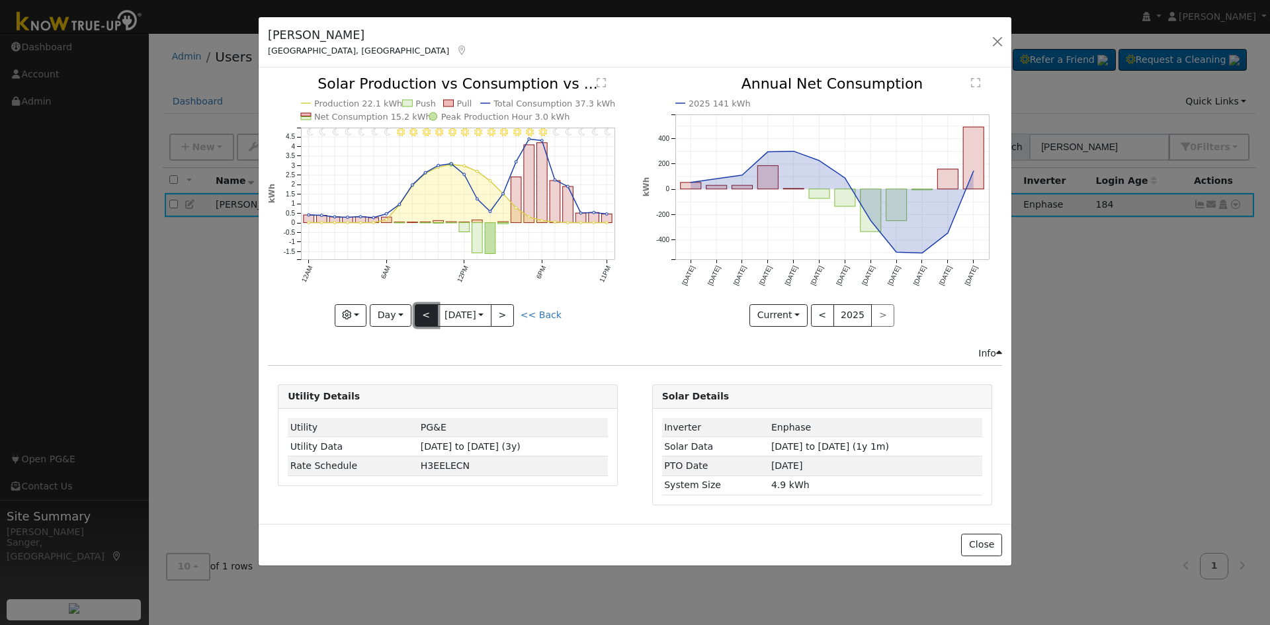
click at [423, 314] on button "<" at bounding box center [426, 315] width 23 height 22
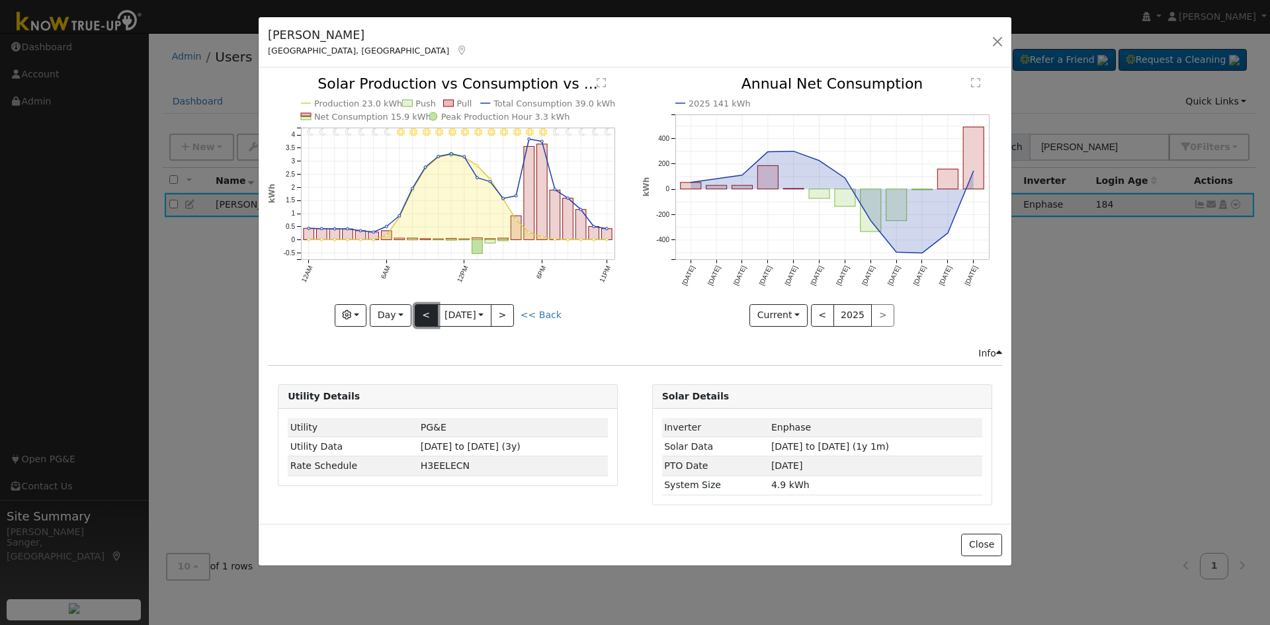
click at [423, 314] on button "<" at bounding box center [426, 315] width 23 height 22
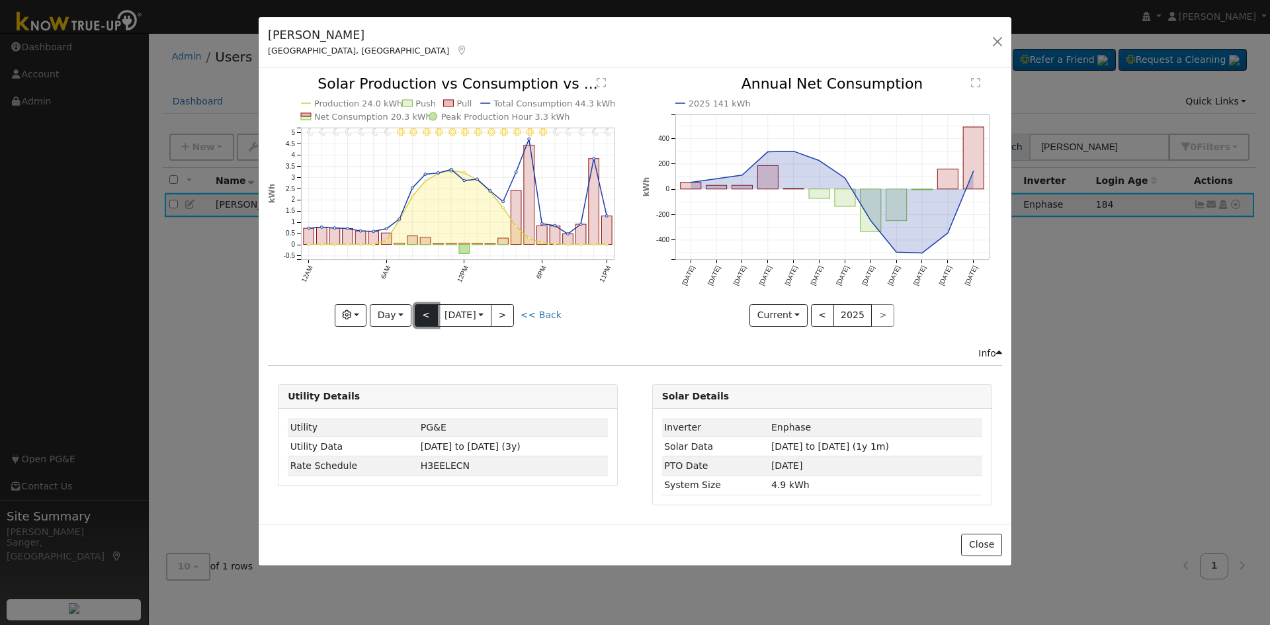
click at [423, 314] on button "<" at bounding box center [426, 315] width 23 height 22
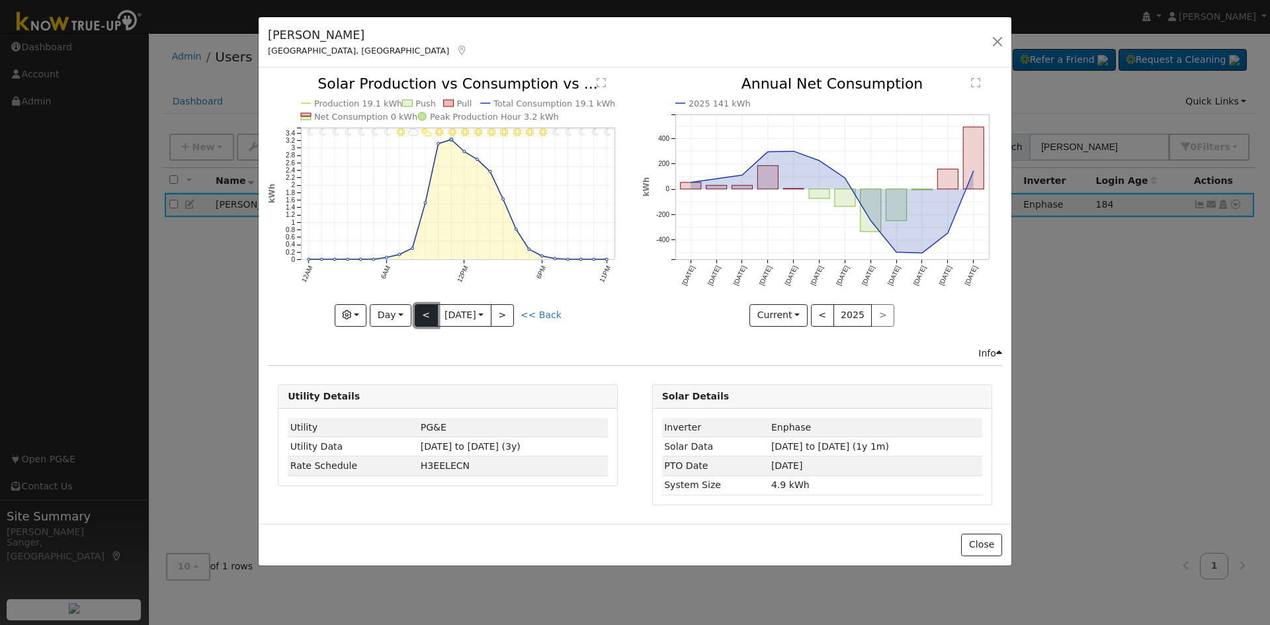
click at [424, 314] on button "<" at bounding box center [426, 315] width 23 height 22
type input "[DATE]"
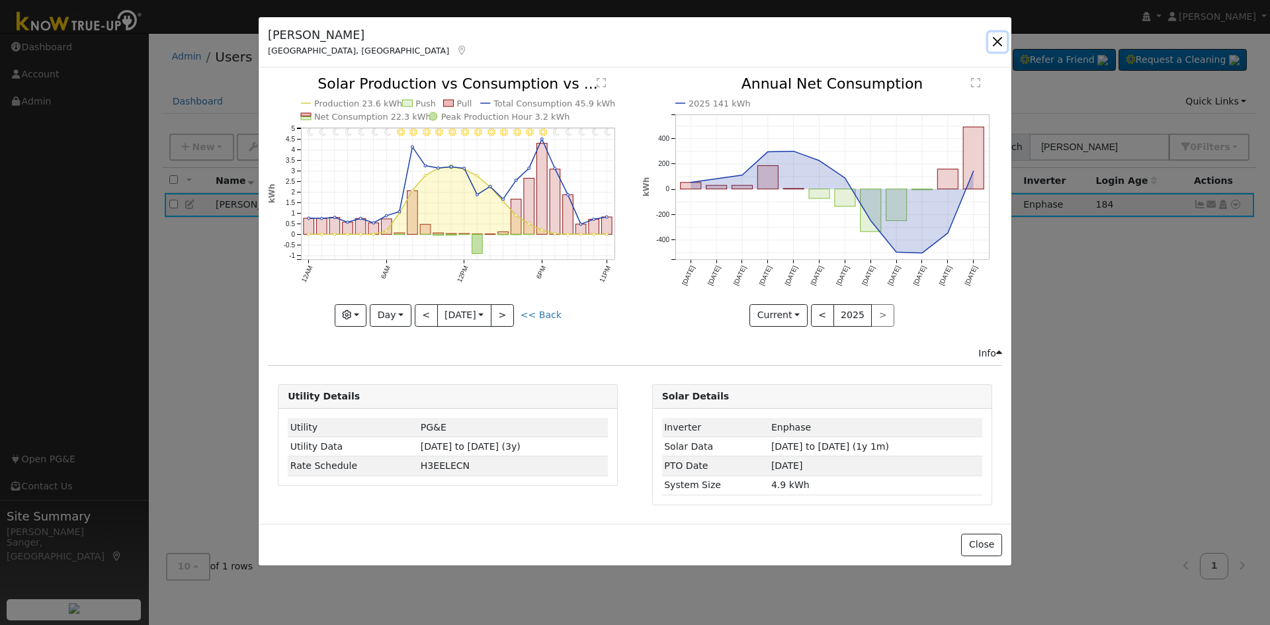
click at [994, 40] on button "button" at bounding box center [997, 41] width 19 height 19
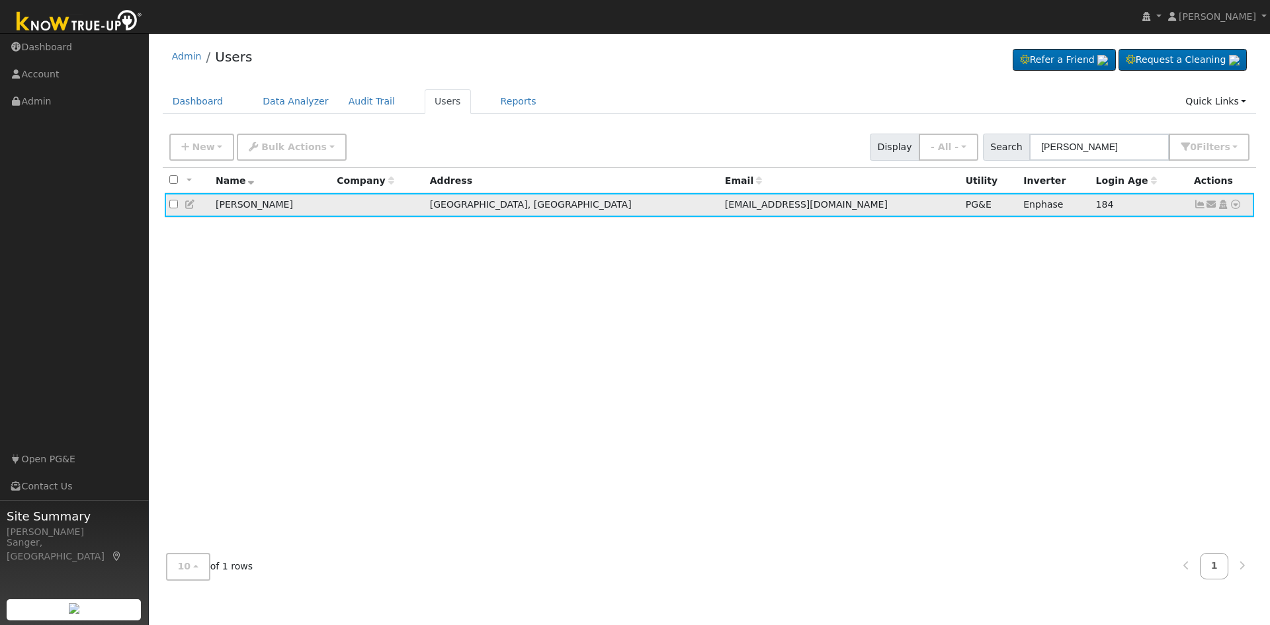
click at [1230, 207] on icon at bounding box center [1236, 204] width 12 height 9
click at [1191, 223] on link "Data Analyzer" at bounding box center [1192, 227] width 96 height 19
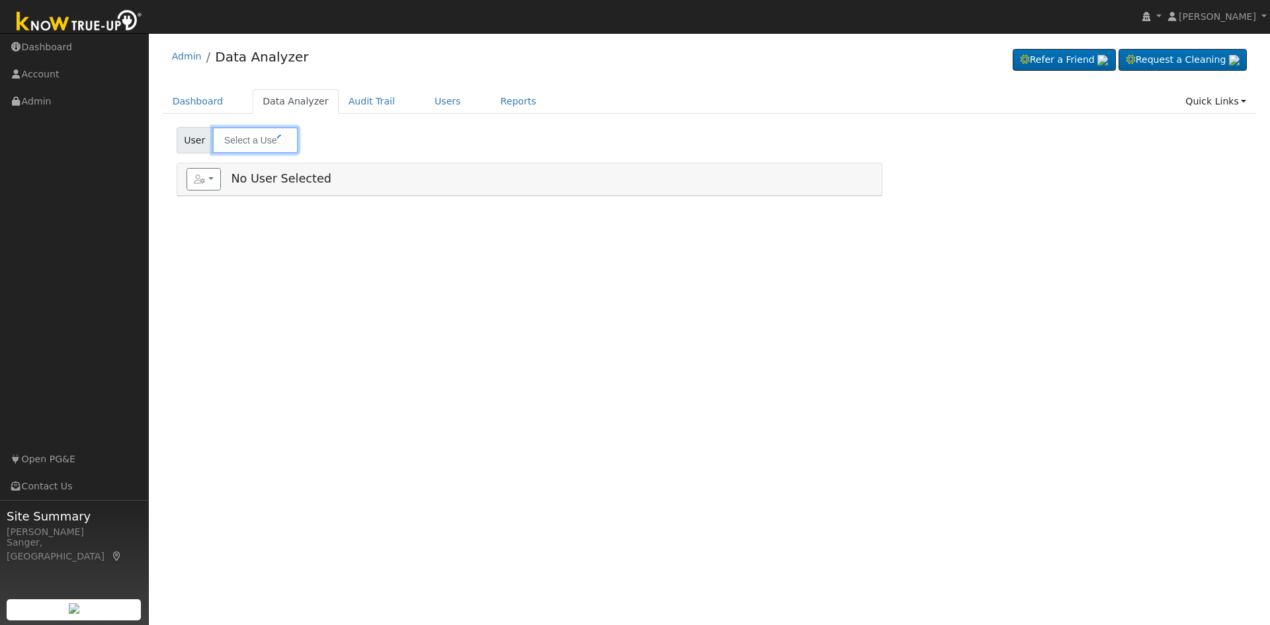
type input "[PERSON_NAME]"
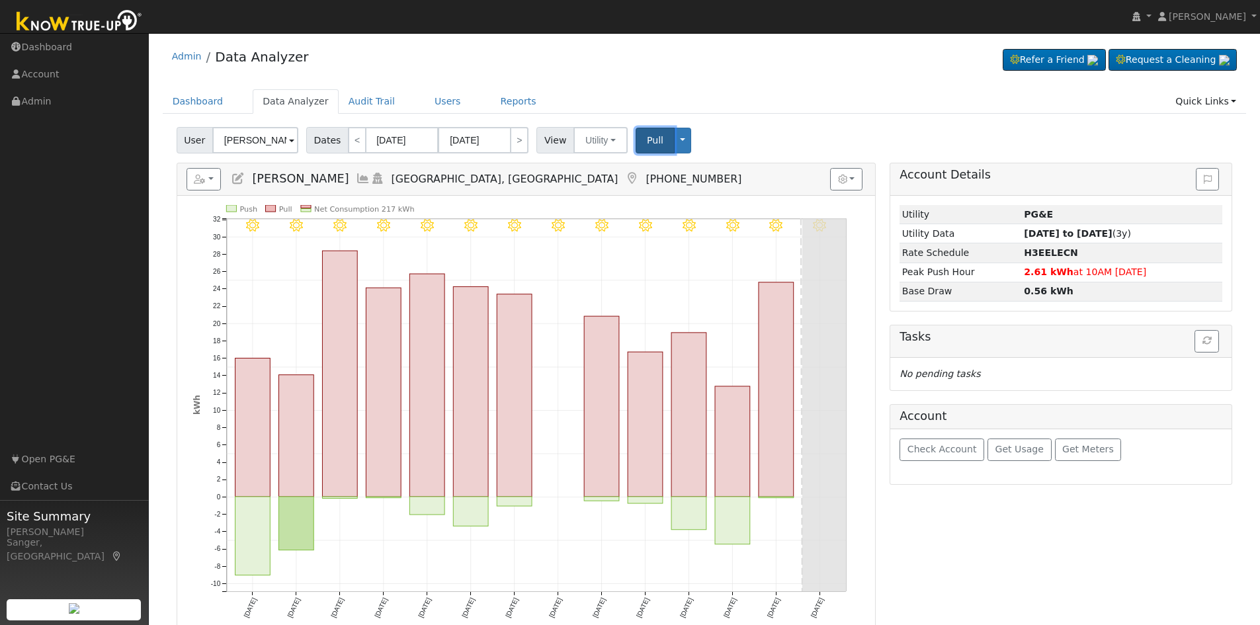
click at [648, 142] on span "Pull" at bounding box center [655, 140] width 17 height 11
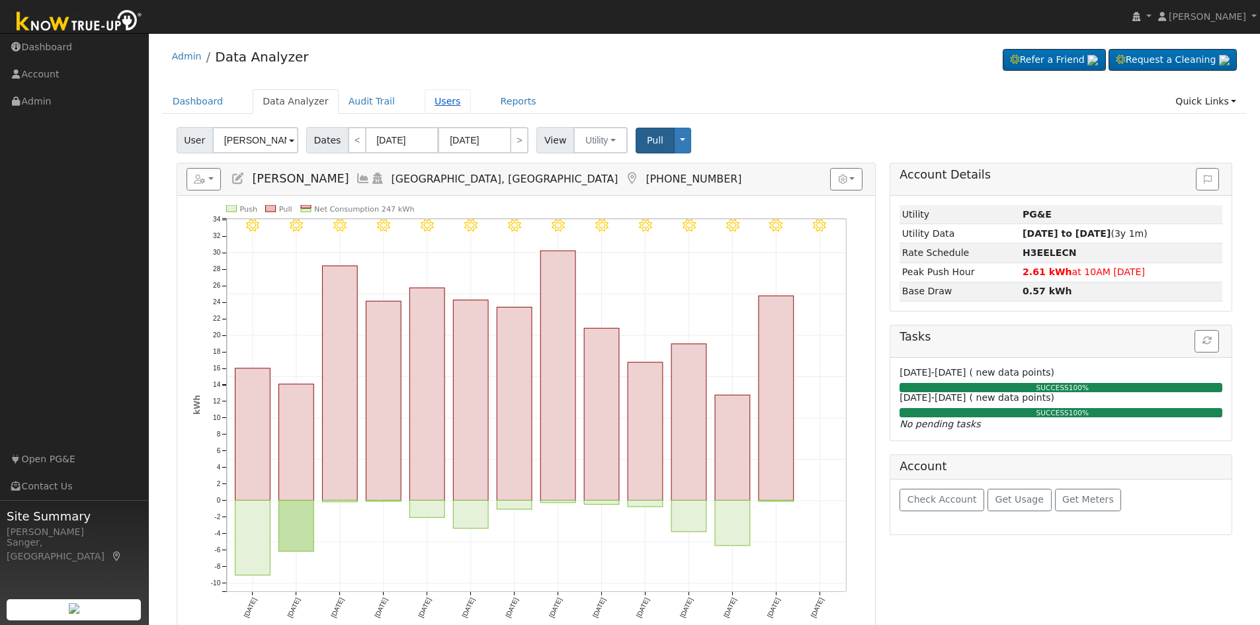
click at [425, 98] on link "Users" at bounding box center [448, 101] width 46 height 24
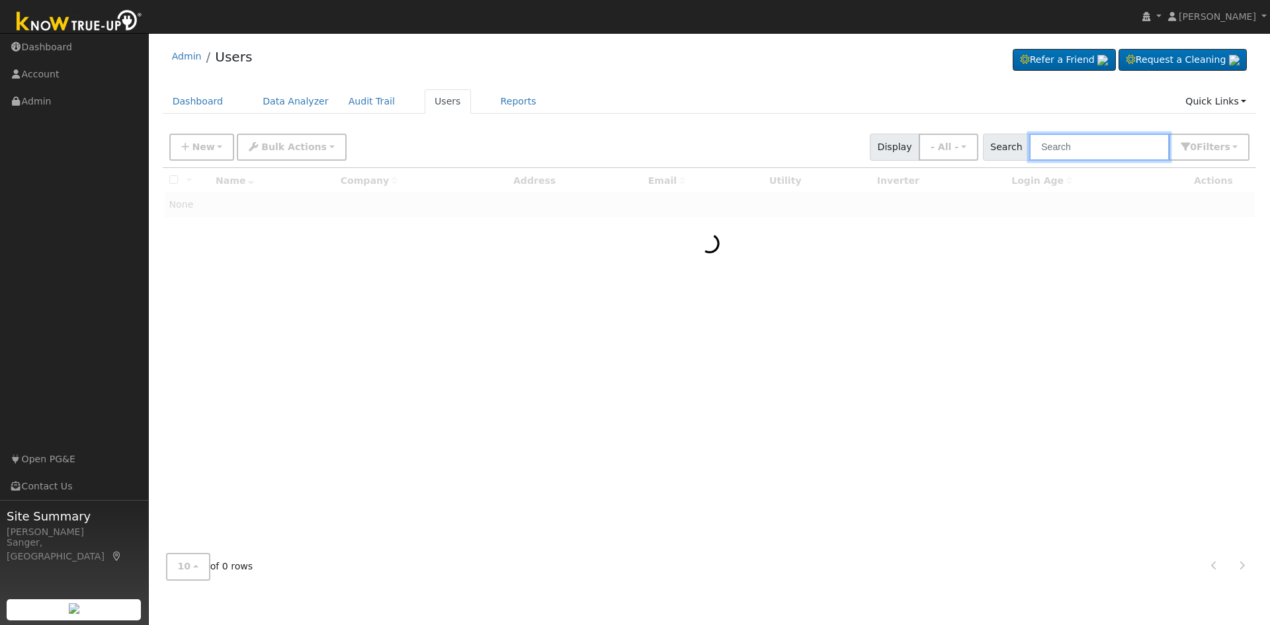
click at [1065, 149] on input "text" at bounding box center [1099, 147] width 140 height 27
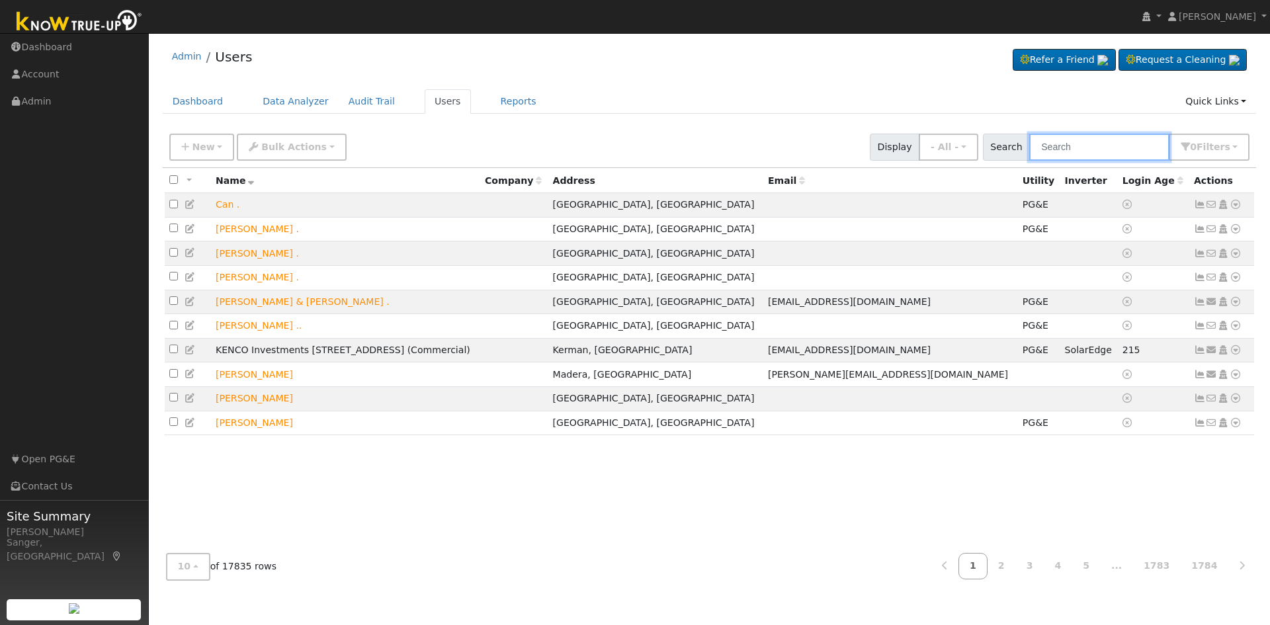
paste input "Jesus Vazquez"
type input "Jesus Vazquez"
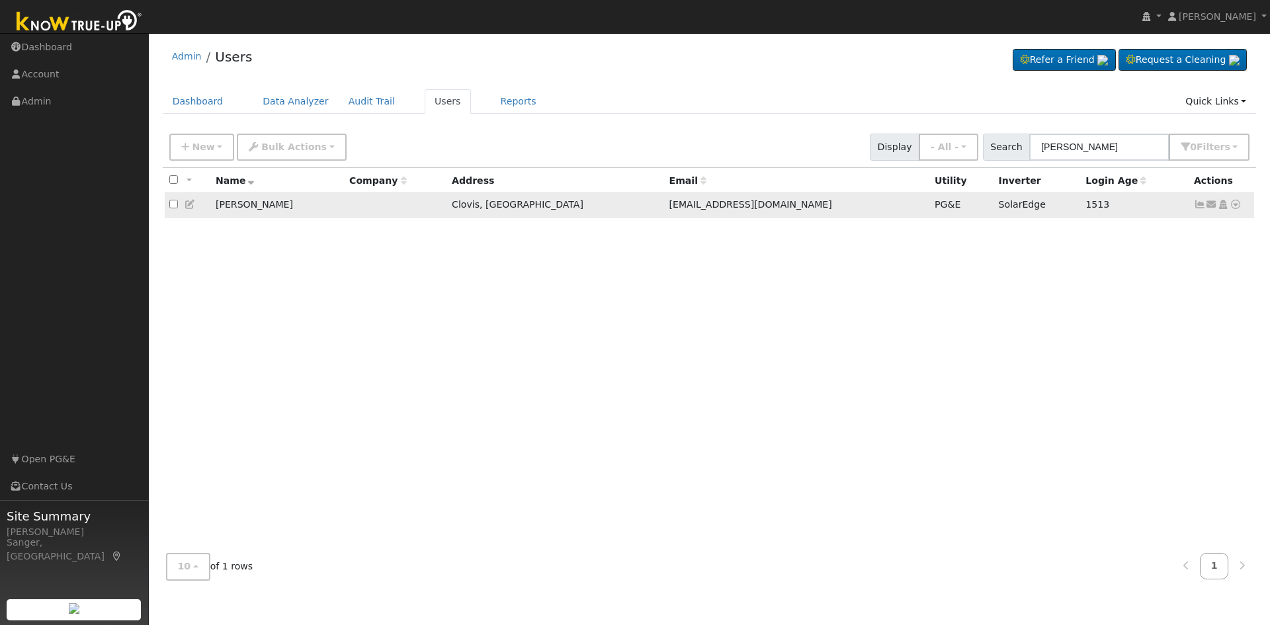
click at [1236, 206] on icon at bounding box center [1236, 204] width 12 height 9
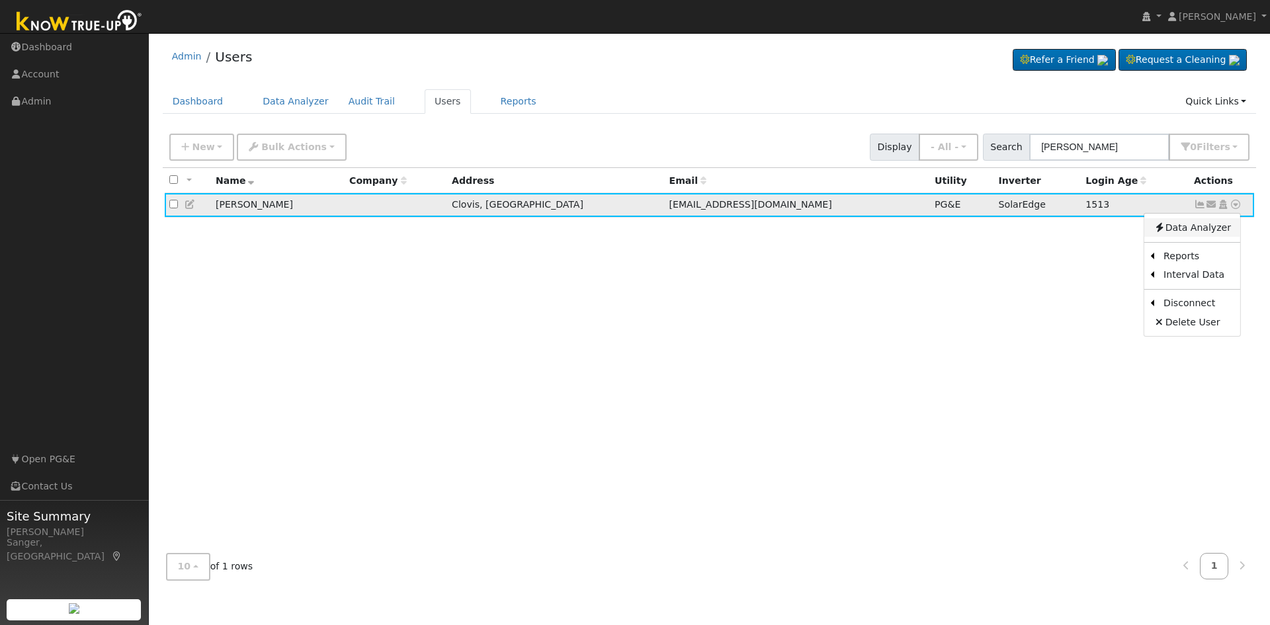
click at [1208, 226] on link "Data Analyzer" at bounding box center [1192, 227] width 96 height 19
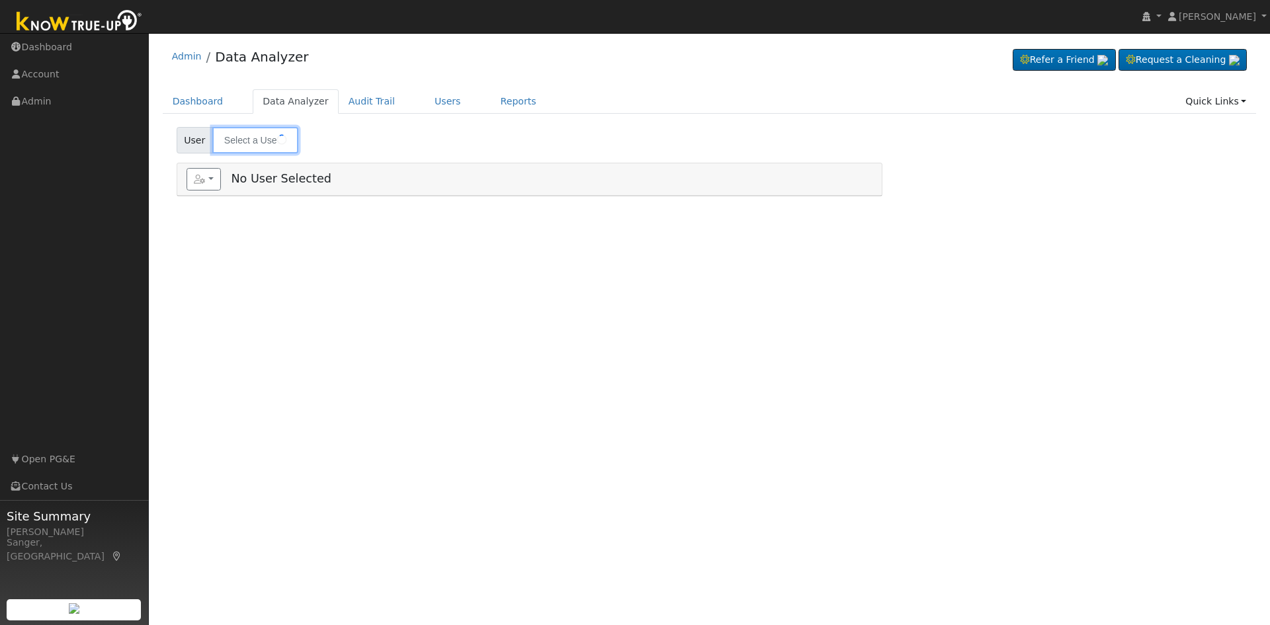
type input "[PERSON_NAME]"
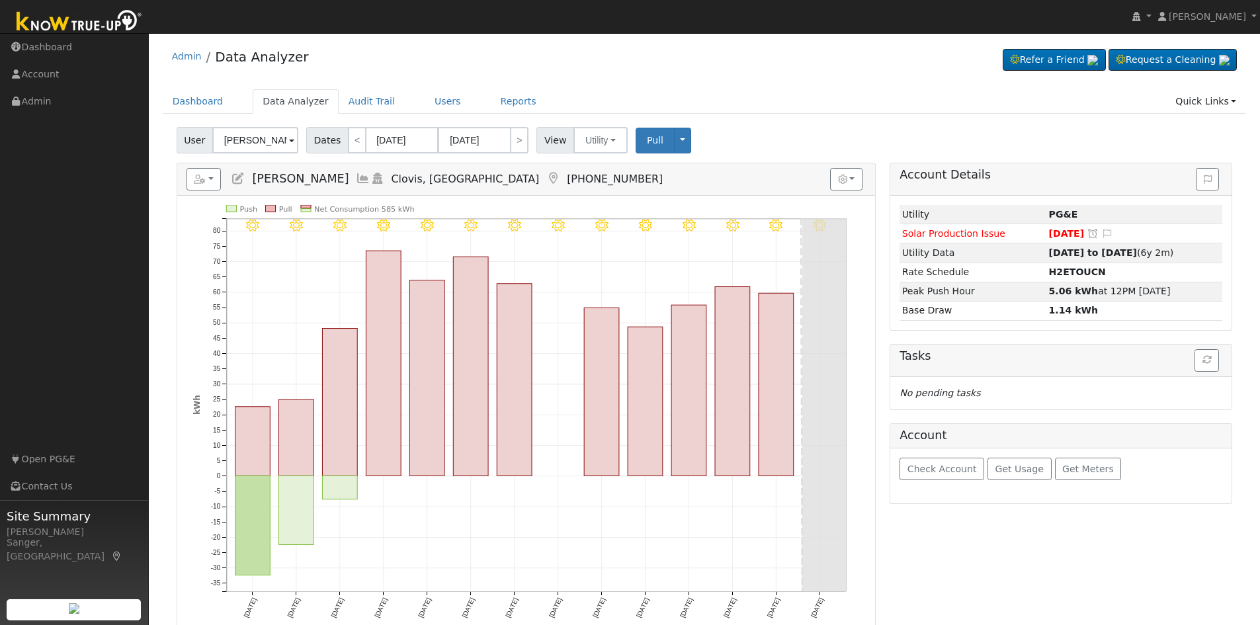
click at [356, 175] on icon at bounding box center [363, 179] width 15 height 12
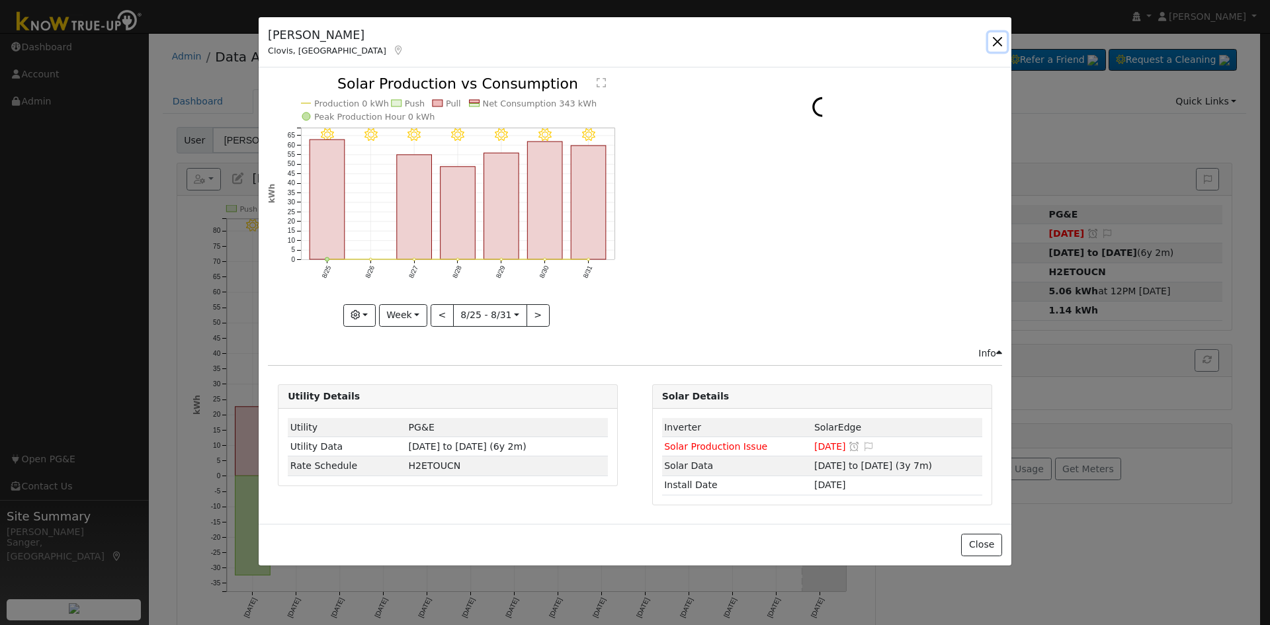
click at [995, 39] on button "button" at bounding box center [997, 41] width 19 height 19
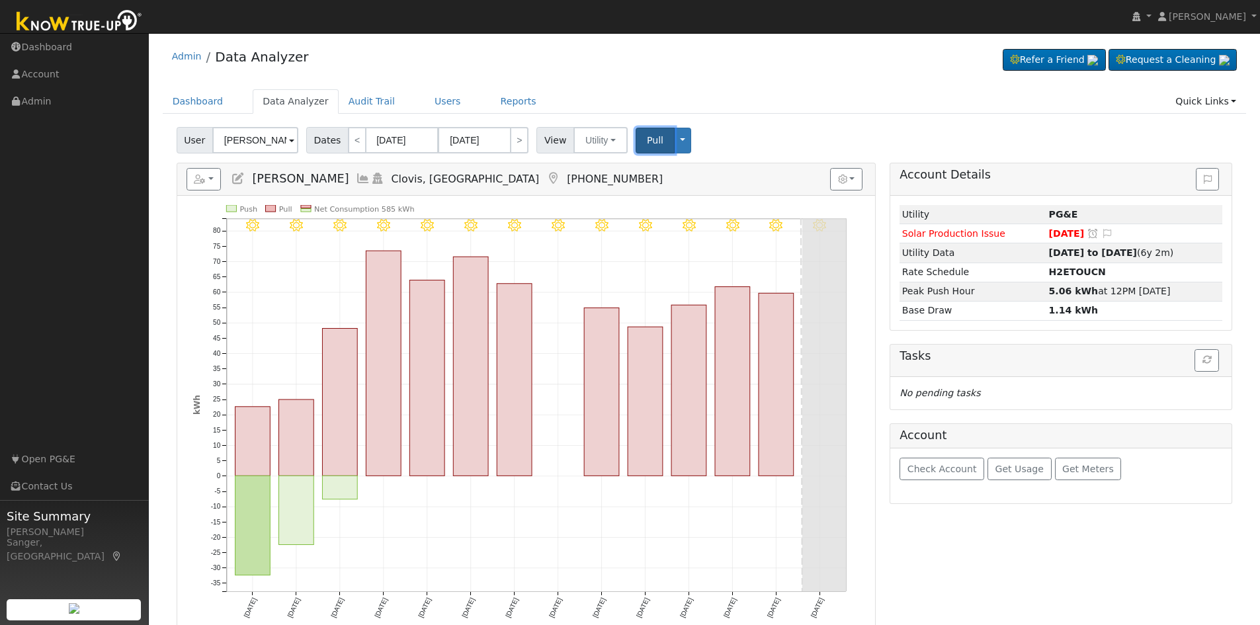
click at [647, 137] on span "Pull" at bounding box center [655, 140] width 17 height 11
click at [752, 122] on div "Dashboard Data Analyzer Audit Trail Users Reports Quick Links Quick Add Quick C…" at bounding box center [705, 108] width 1084 height 38
click at [573, 138] on button "Utility" at bounding box center [600, 140] width 54 height 26
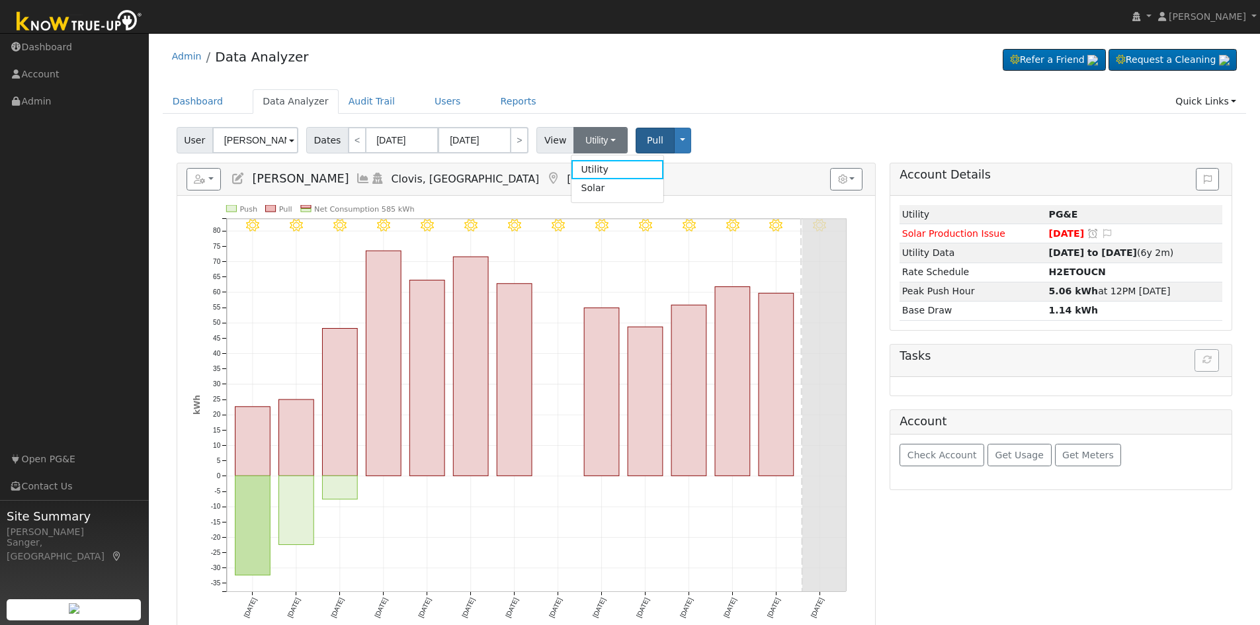
click at [777, 128] on div "User [PERSON_NAME] Account - Default Ac... - Default Account - [STREET_ADDRESS]…" at bounding box center [704, 137] width 1061 height 31
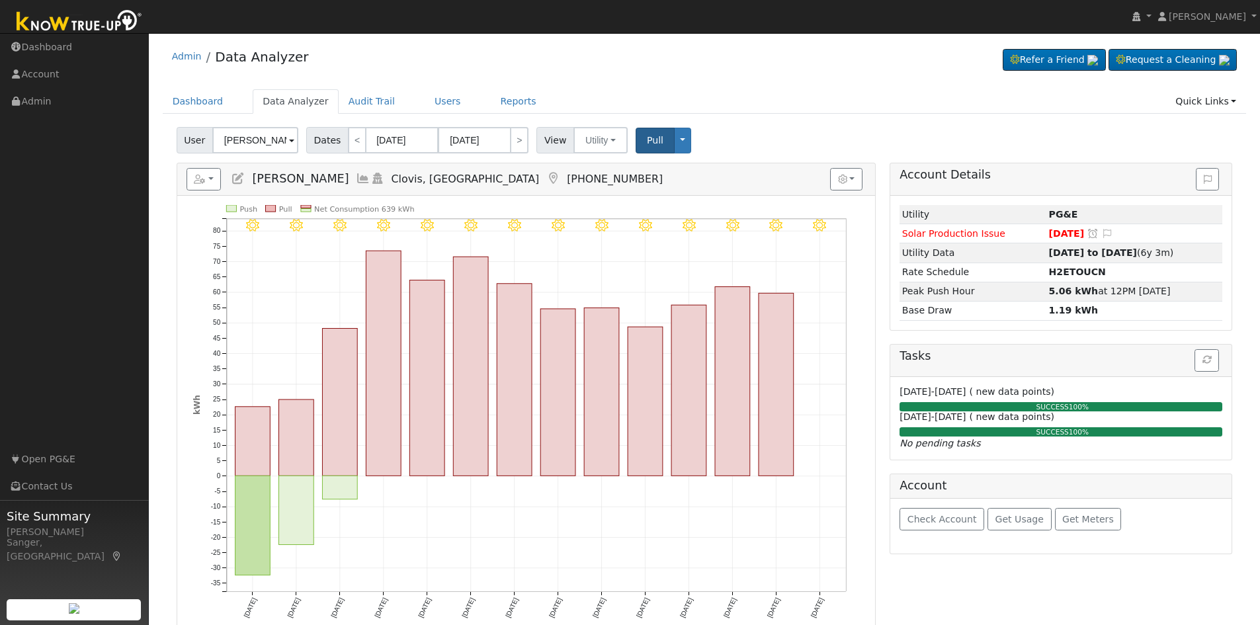
drag, startPoint x: 220, startPoint y: 282, endPoint x: 133, endPoint y: 283, distance: 86.6
click at [202, 283] on icon "9/01 - Clear 8/31 - Clear 8/30 - Clear 8/29 - Clear 8/28 - Clear 8/27 - Clear 8…" at bounding box center [526, 421] width 666 height 433
click at [265, 139] on input "[PERSON_NAME]" at bounding box center [255, 140] width 86 height 26
paste input "[PERSON_NAME]"
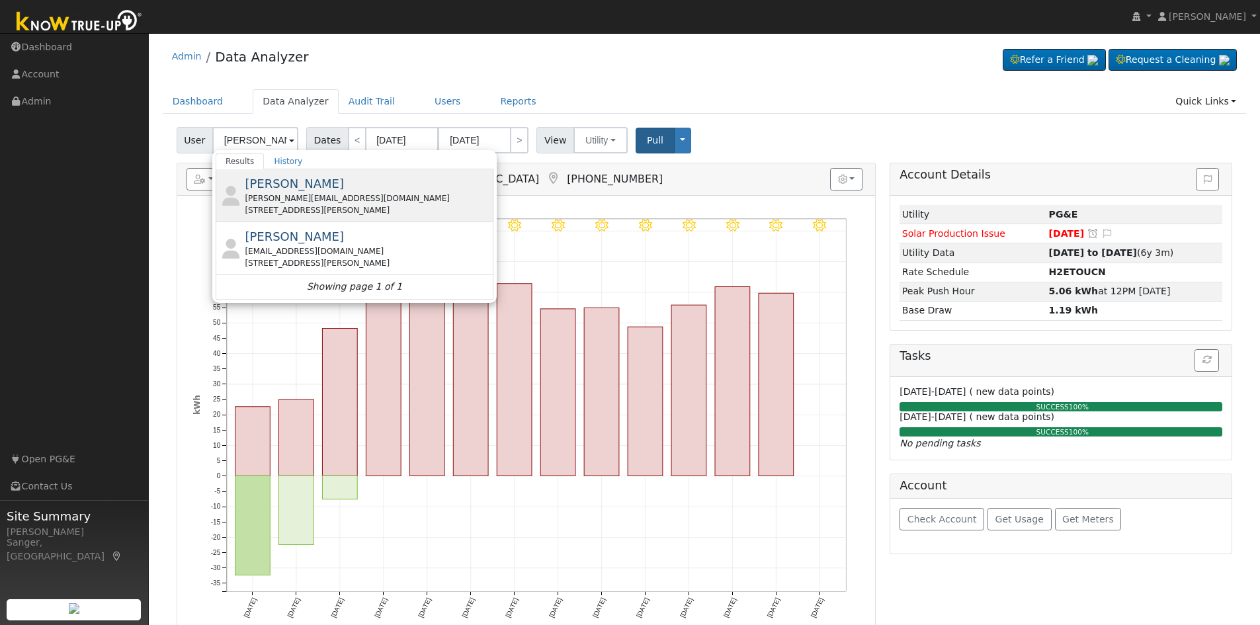
click at [324, 198] on div "[PERSON_NAME][EMAIL_ADDRESS][DOMAIN_NAME]" at bounding box center [367, 198] width 245 height 12
type input "[PERSON_NAME]"
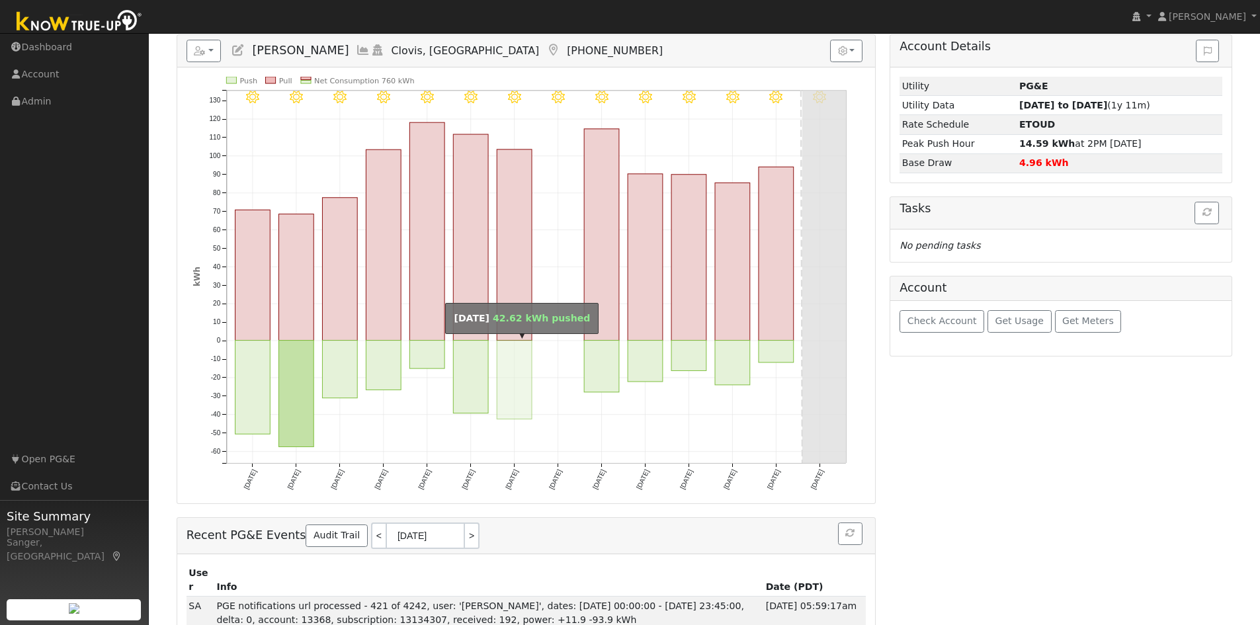
scroll to position [132, 0]
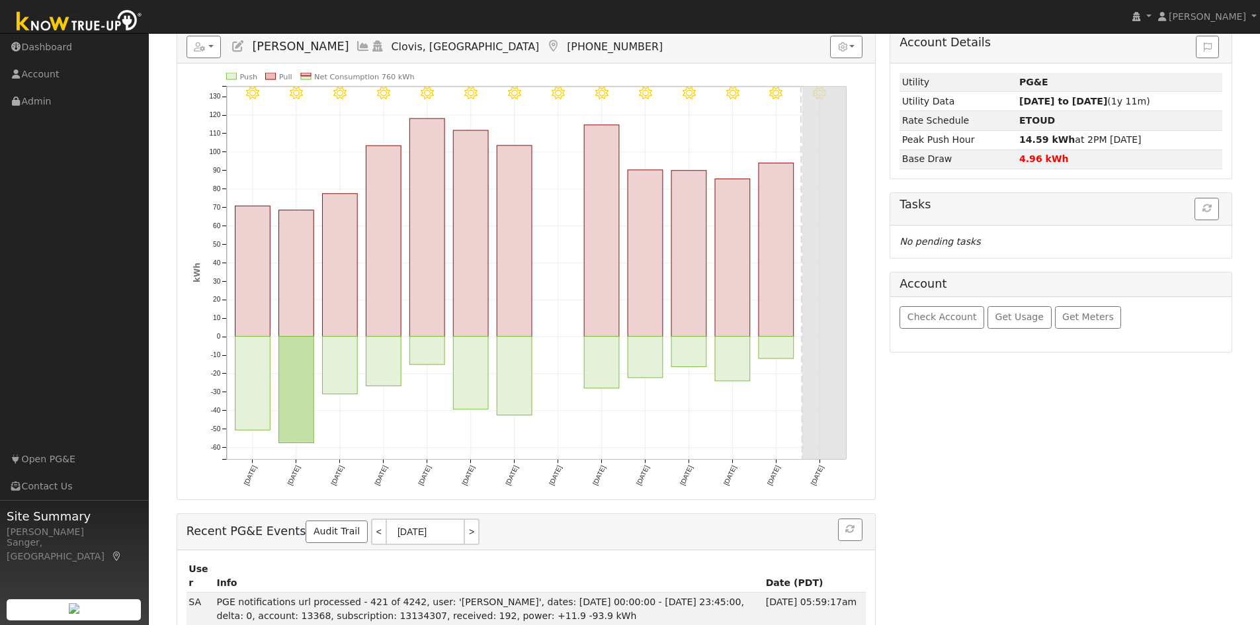
click at [356, 44] on icon at bounding box center [363, 46] width 15 height 12
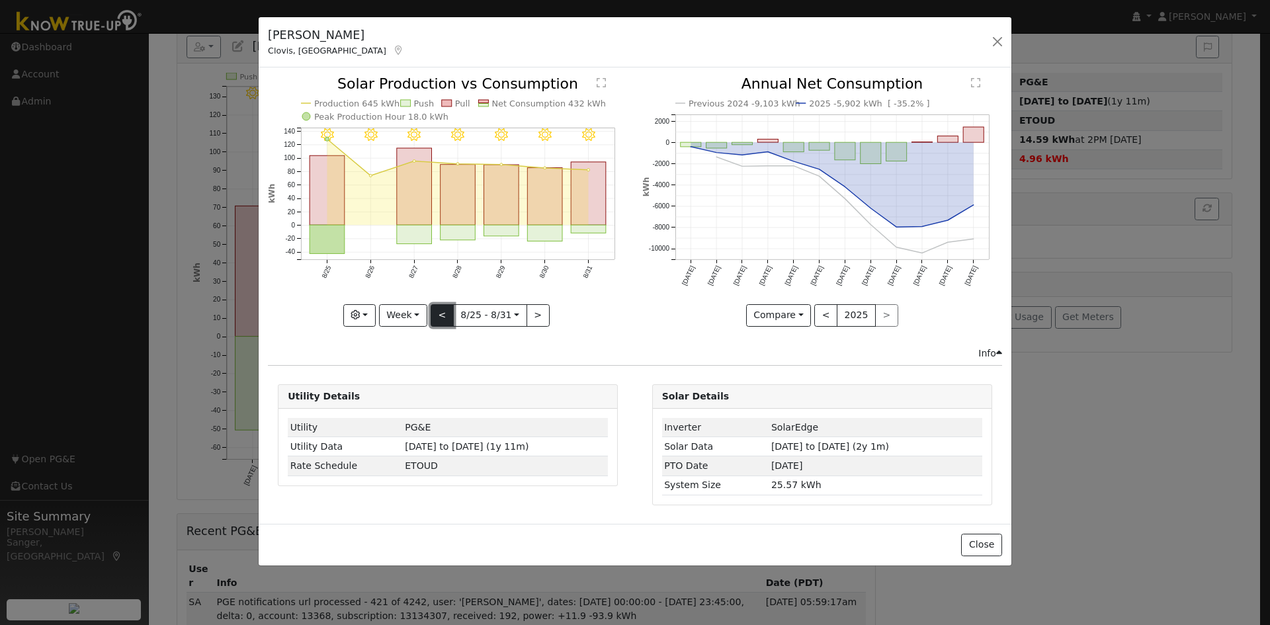
click at [442, 312] on button "<" at bounding box center [442, 315] width 23 height 22
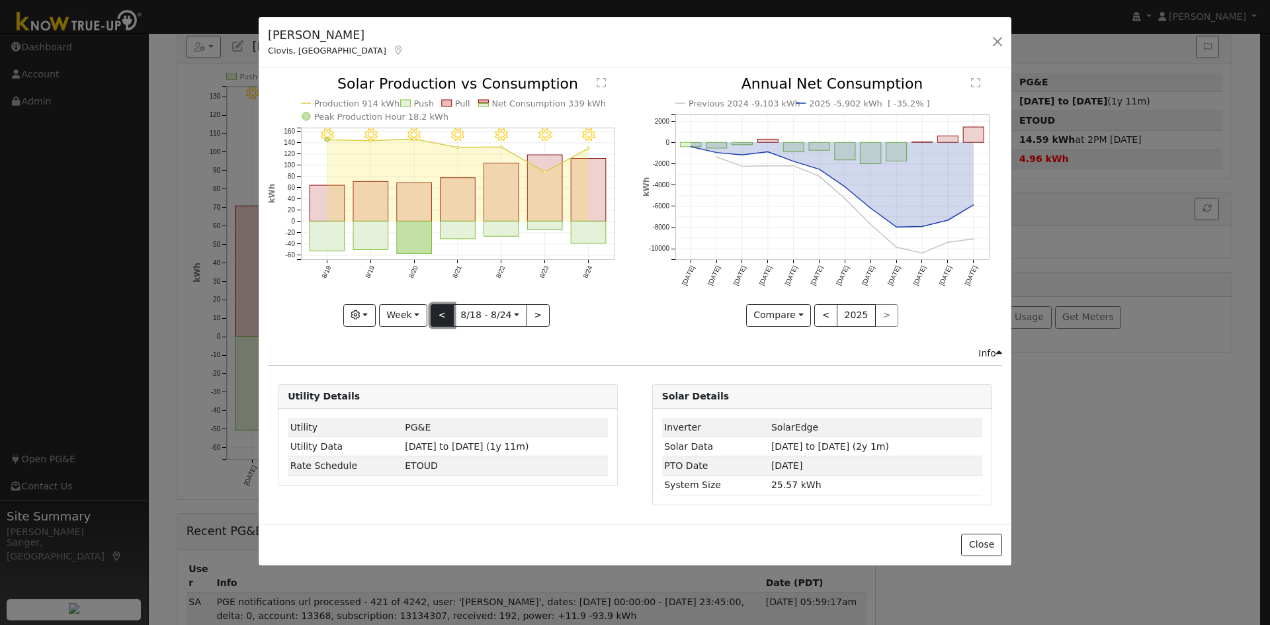
click at [442, 312] on button "<" at bounding box center [442, 315] width 23 height 22
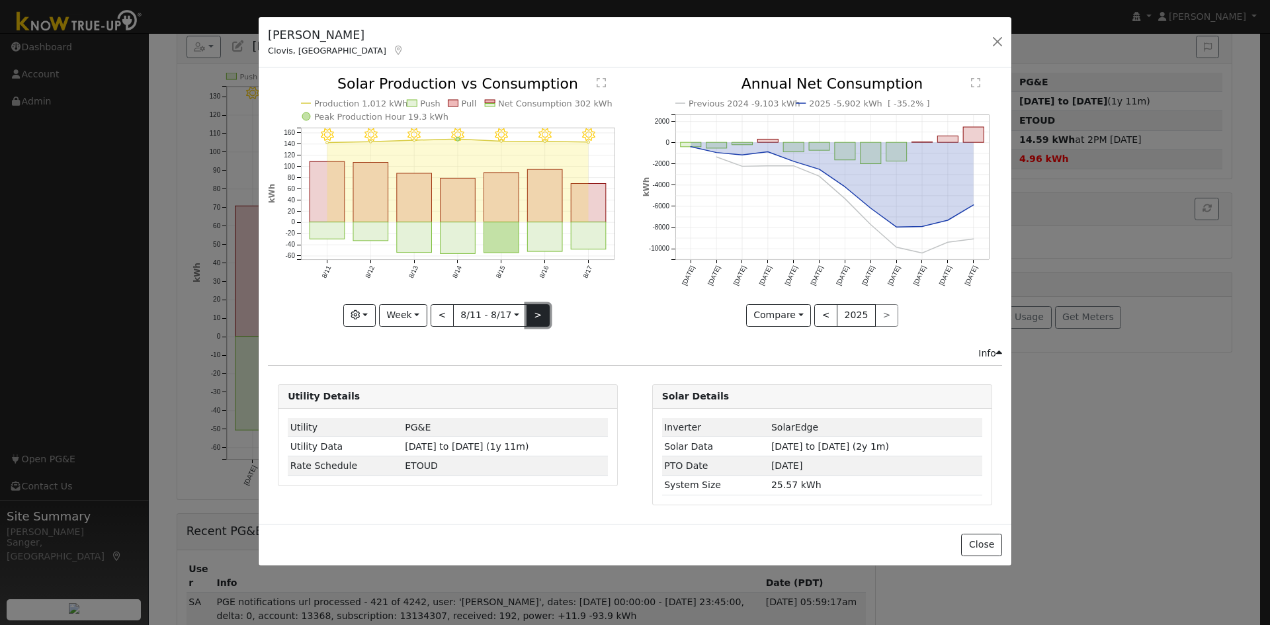
click at [541, 310] on button ">" at bounding box center [537, 315] width 23 height 22
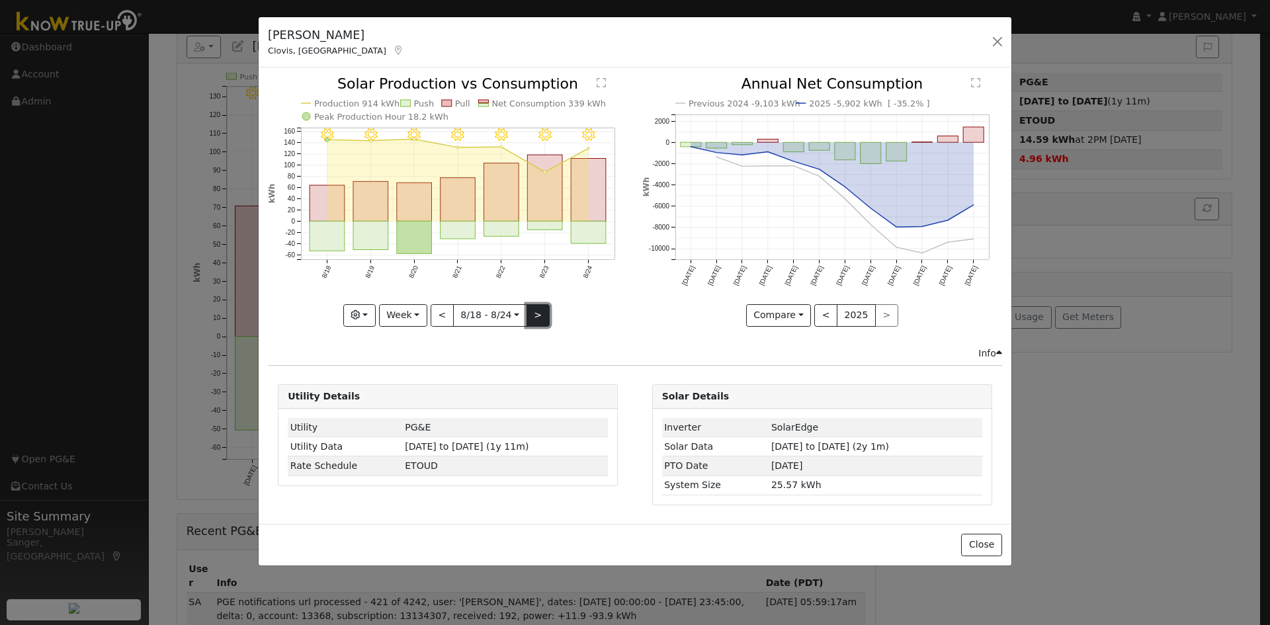
click at [537, 310] on button ">" at bounding box center [537, 315] width 23 height 22
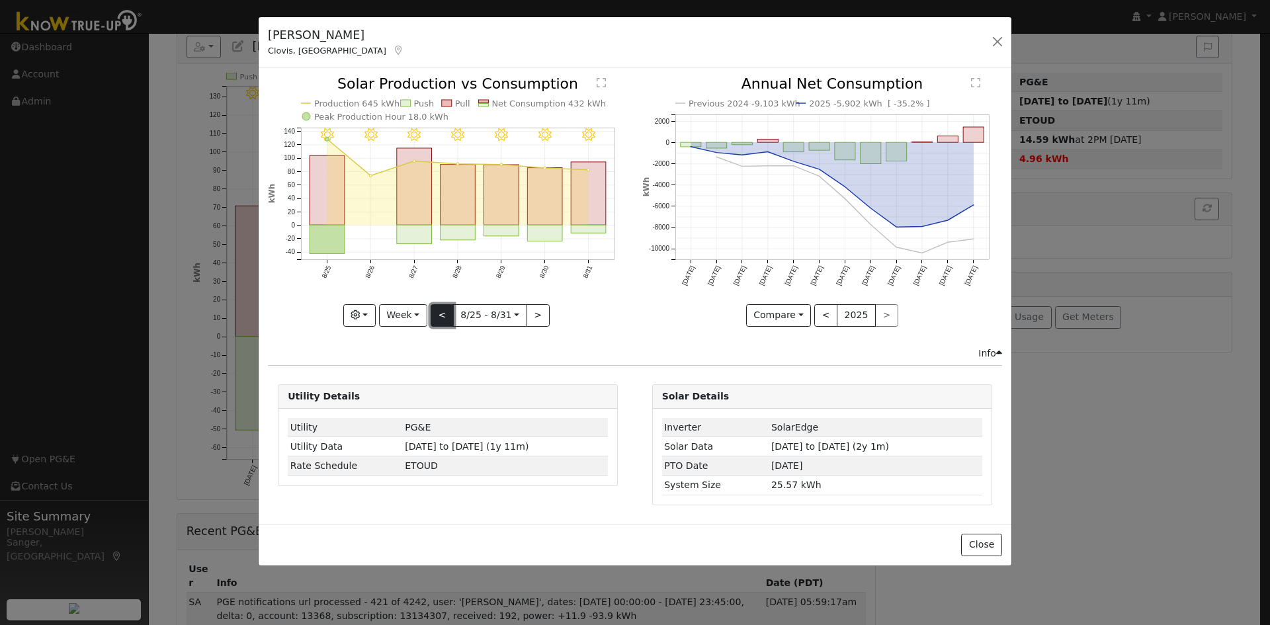
click at [439, 312] on button "<" at bounding box center [442, 315] width 23 height 22
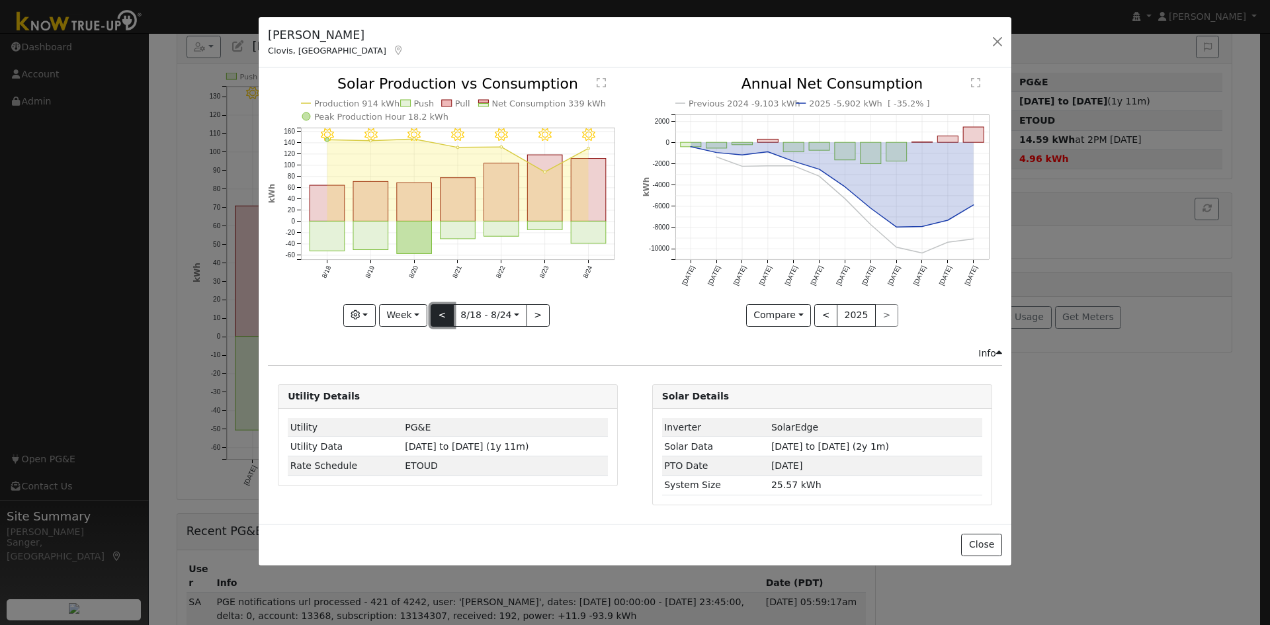
click at [439, 312] on button "<" at bounding box center [442, 315] width 23 height 22
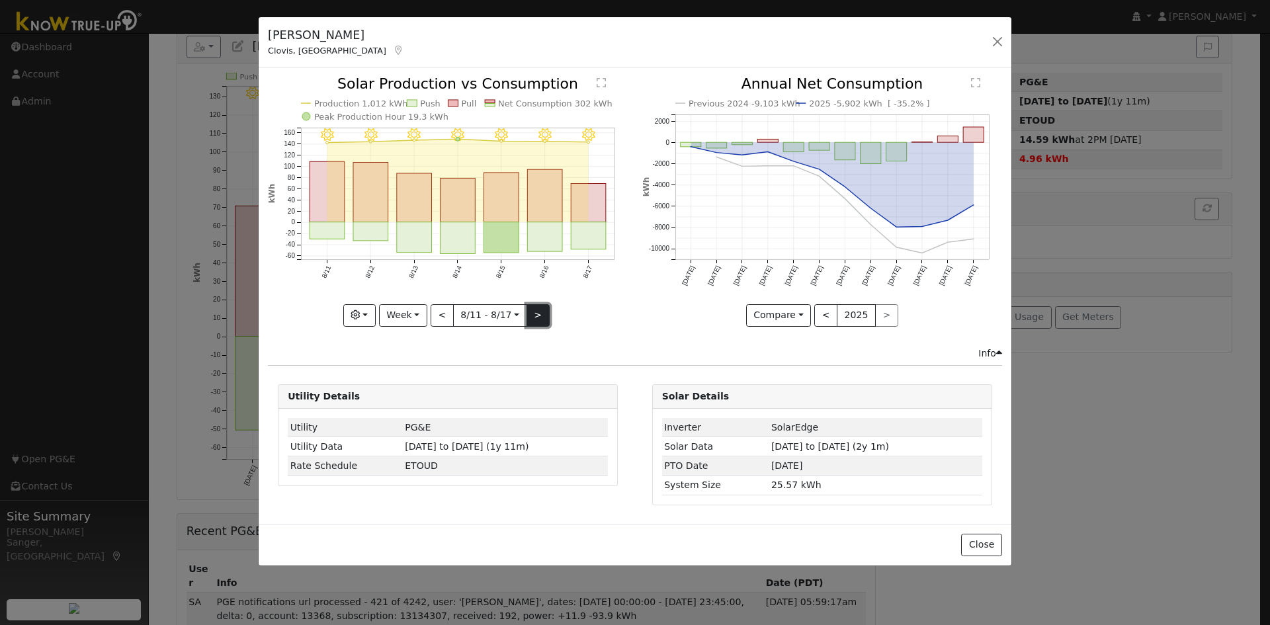
click at [532, 312] on button ">" at bounding box center [537, 315] width 23 height 22
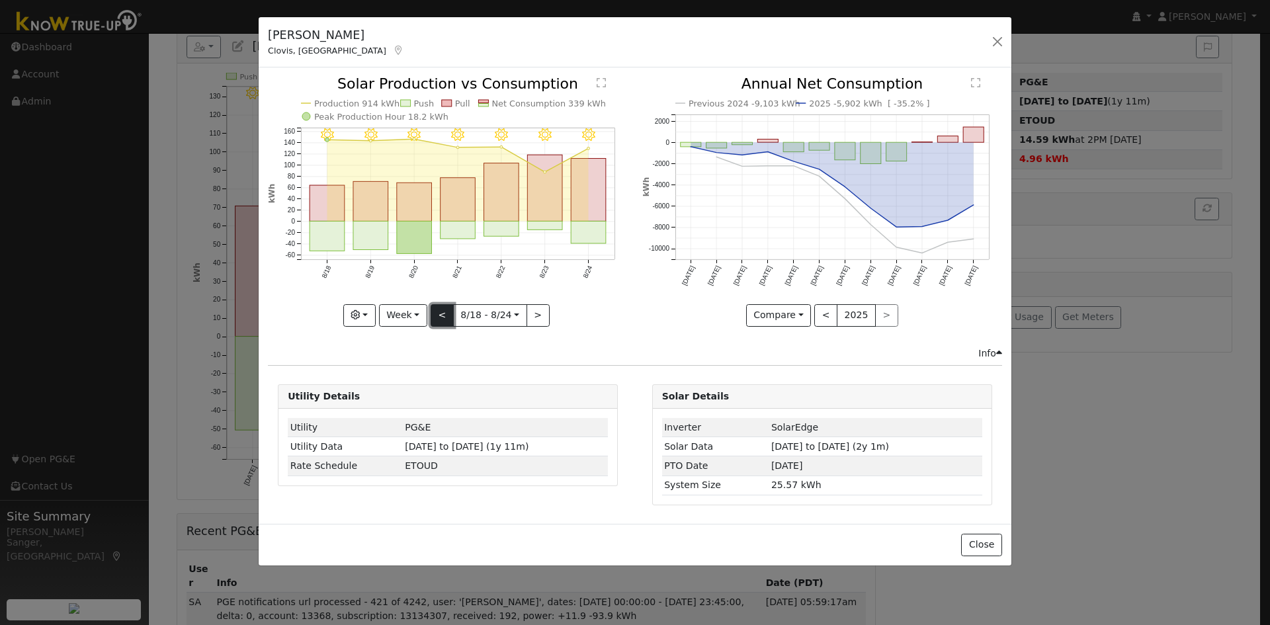
click at [442, 315] on button "<" at bounding box center [442, 315] width 23 height 22
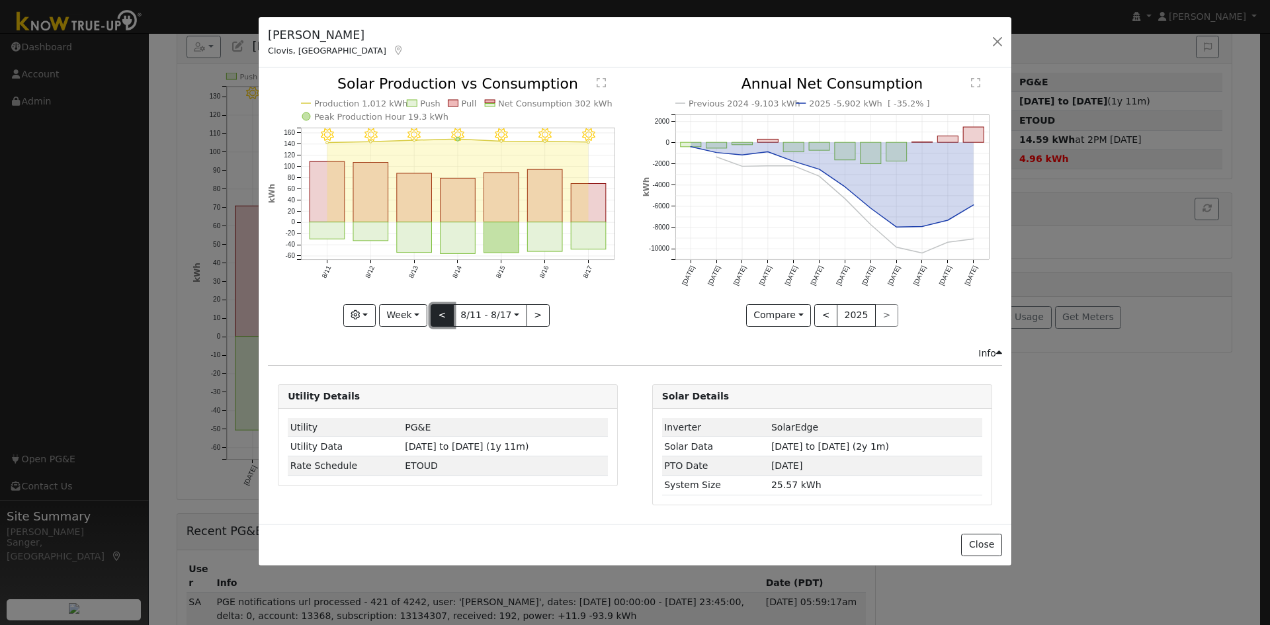
click at [442, 315] on button "<" at bounding box center [442, 315] width 23 height 22
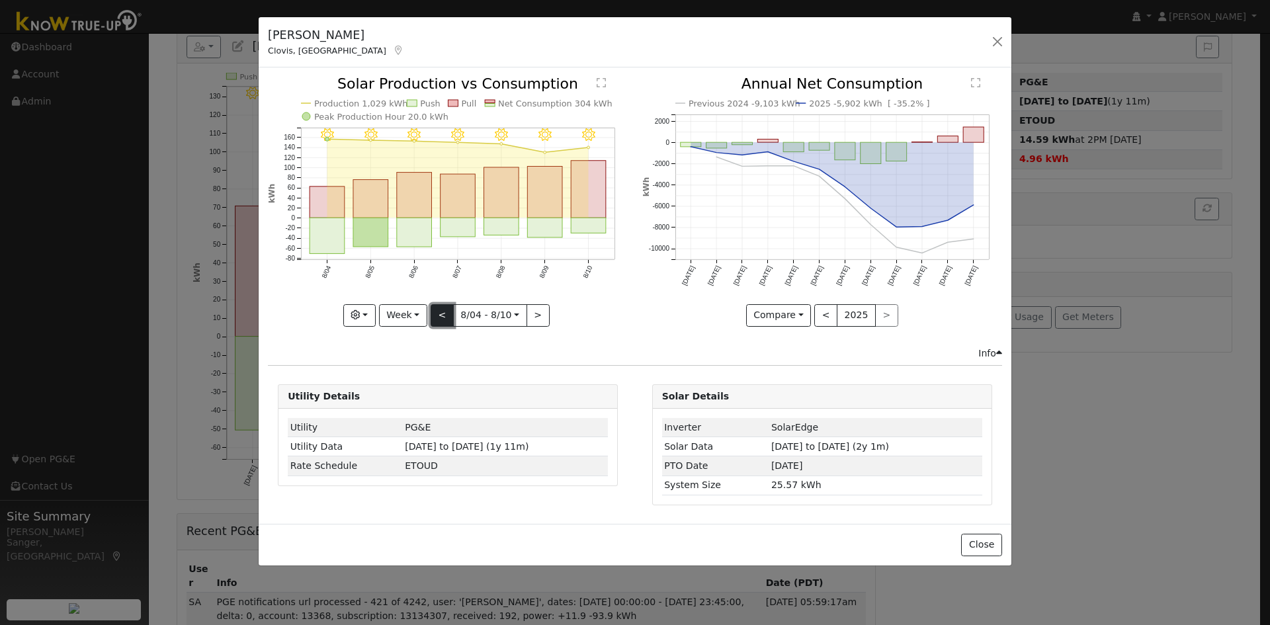
click at [442, 315] on button "<" at bounding box center [442, 315] width 23 height 22
type input "[DATE]"
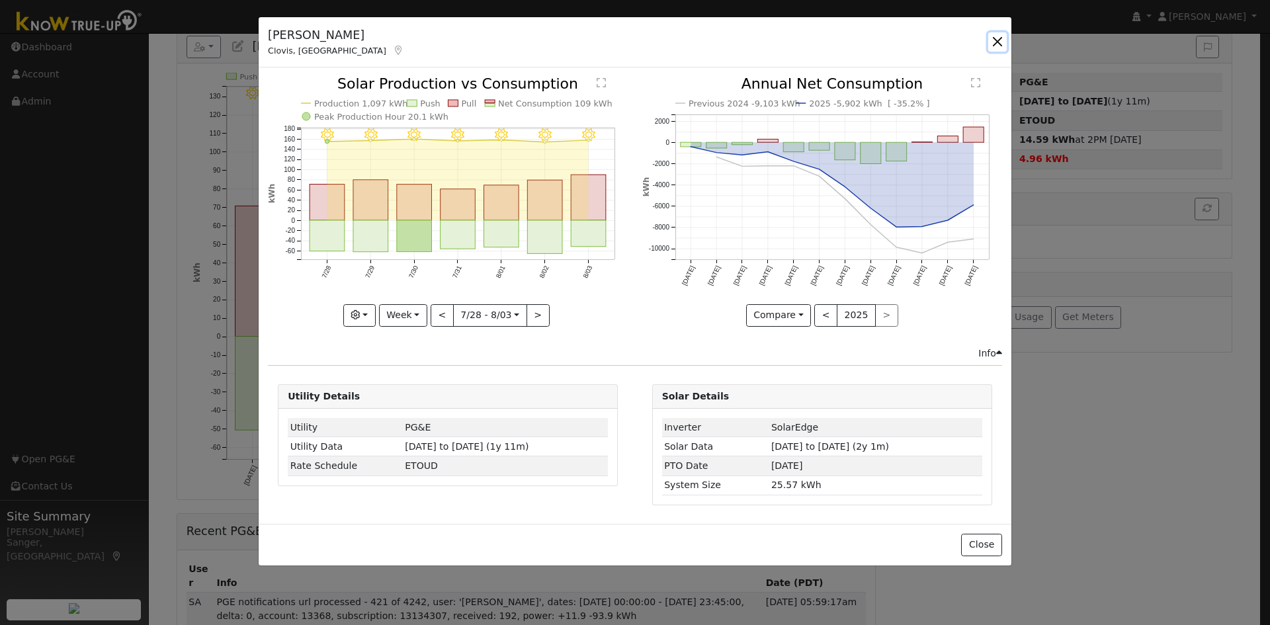
click at [999, 37] on button "button" at bounding box center [997, 41] width 19 height 19
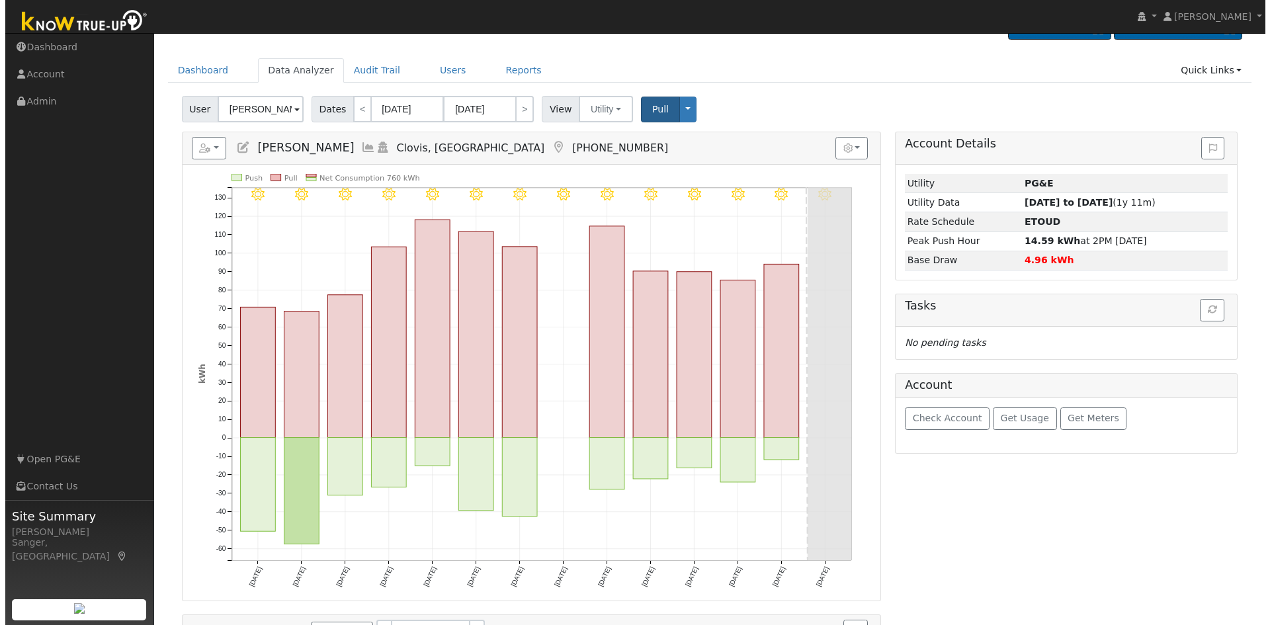
scroll to position [0, 0]
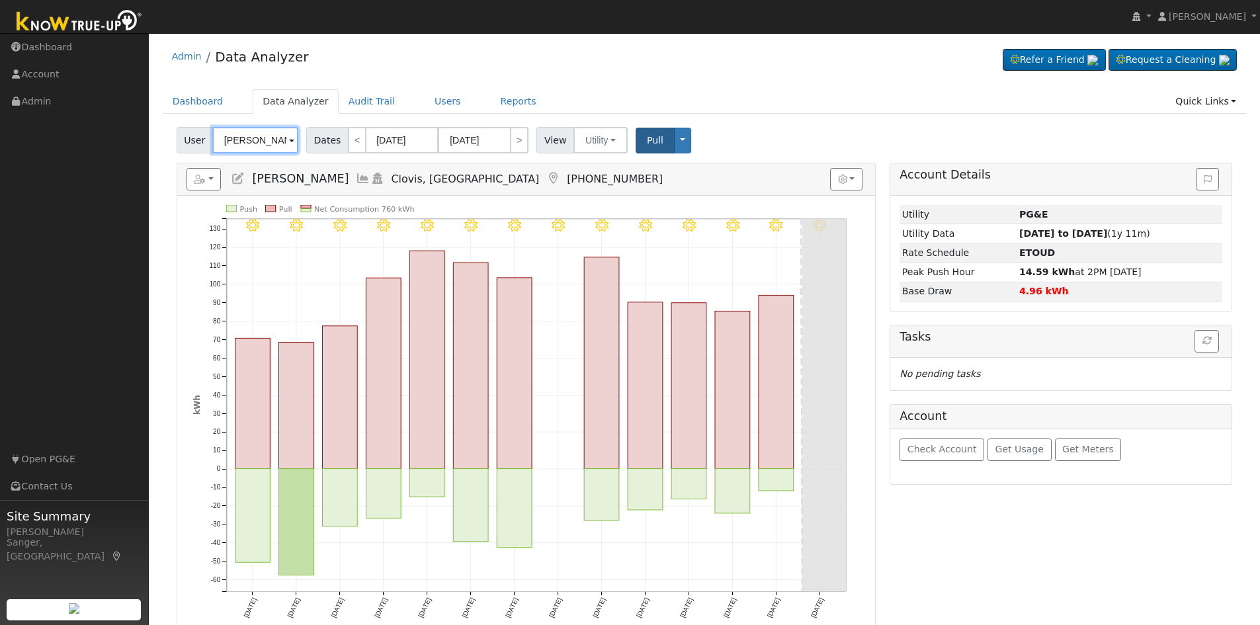
click at [252, 147] on input "[PERSON_NAME]" at bounding box center [255, 140] width 86 height 26
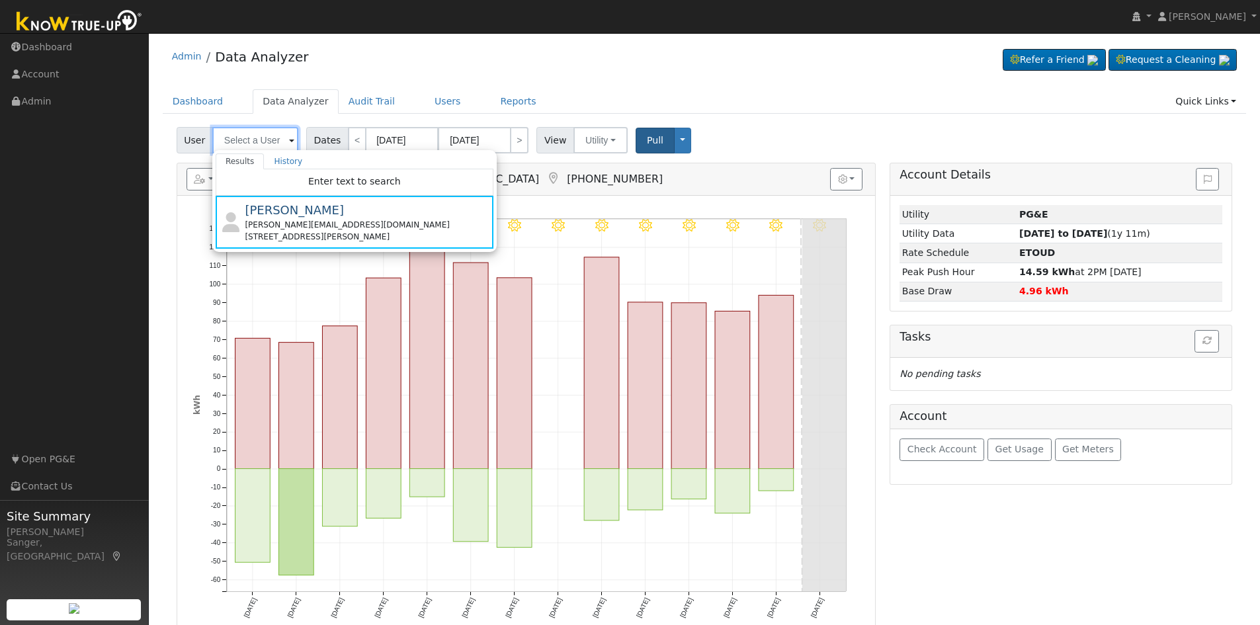
paste input "Trin"
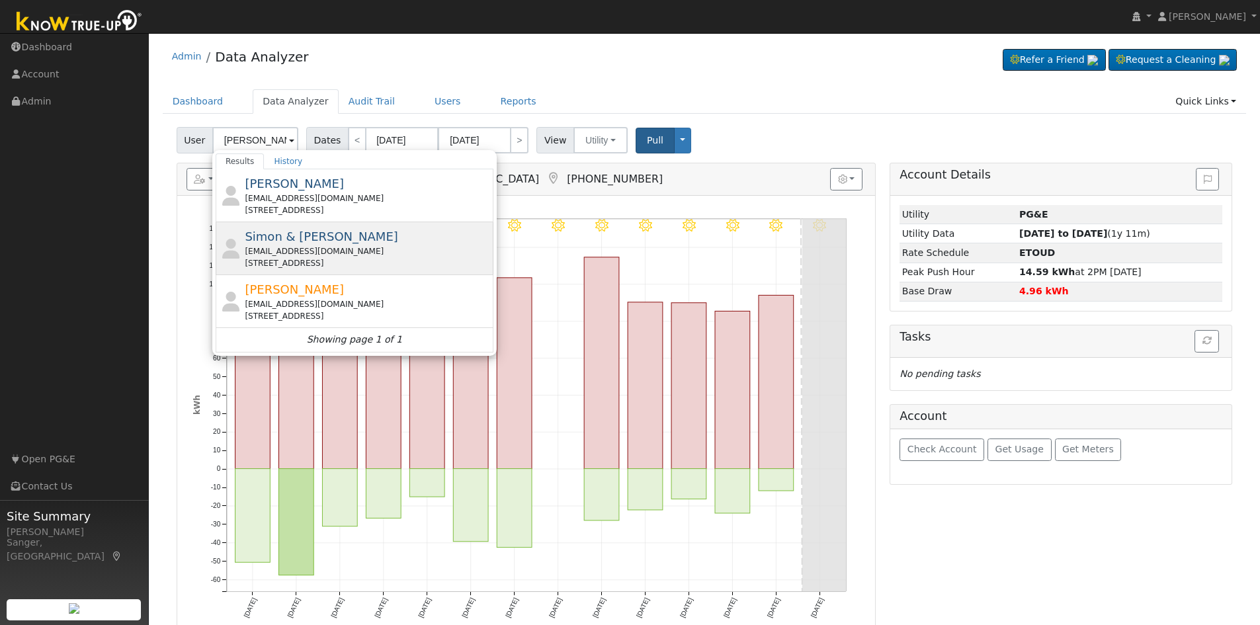
click at [329, 247] on div "[EMAIL_ADDRESS][DOMAIN_NAME]" at bounding box center [367, 251] width 245 height 12
type input "Simon & [PERSON_NAME]"
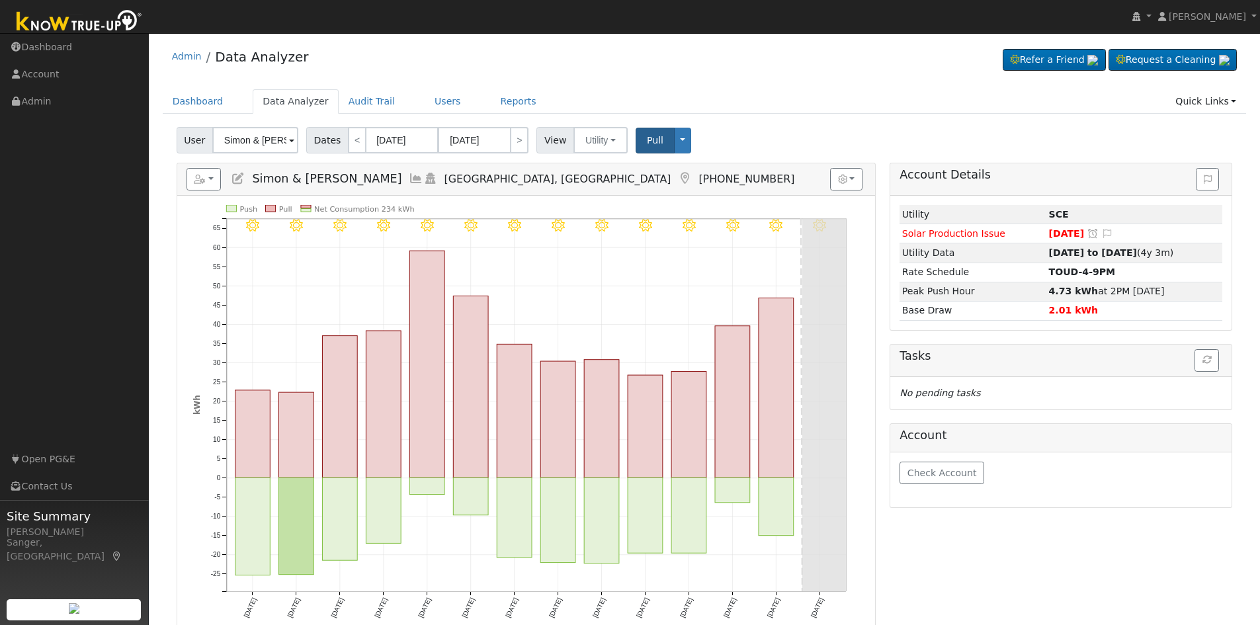
click at [409, 181] on icon at bounding box center [416, 179] width 15 height 12
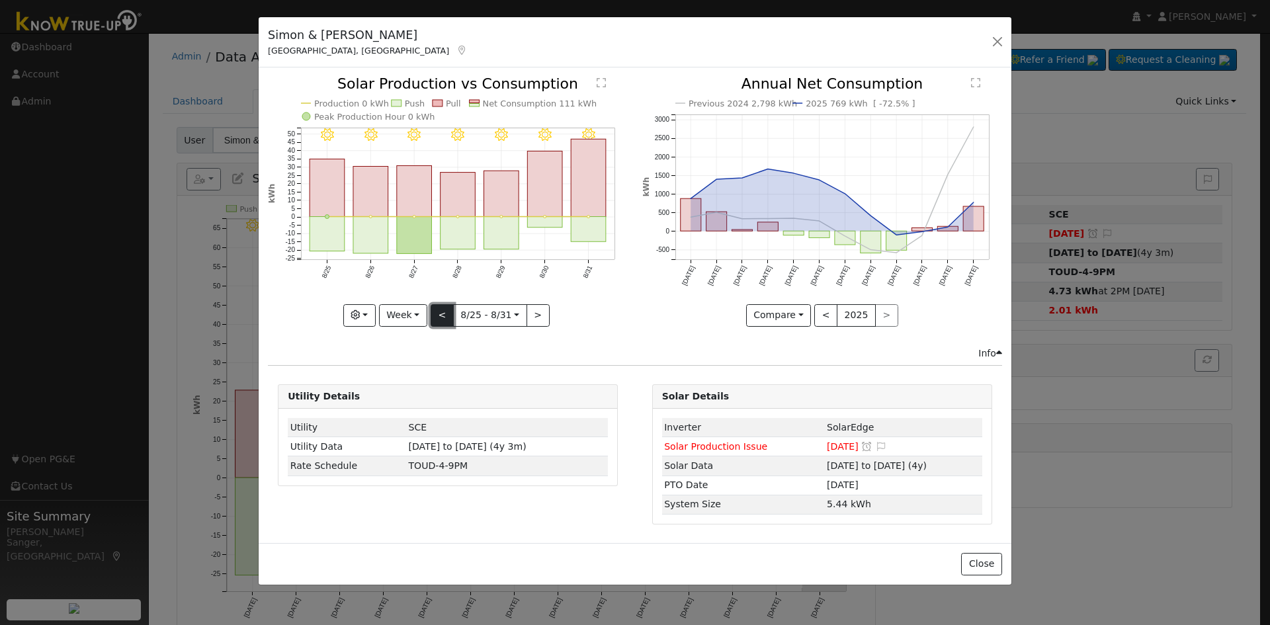
click at [442, 315] on button "<" at bounding box center [442, 315] width 23 height 22
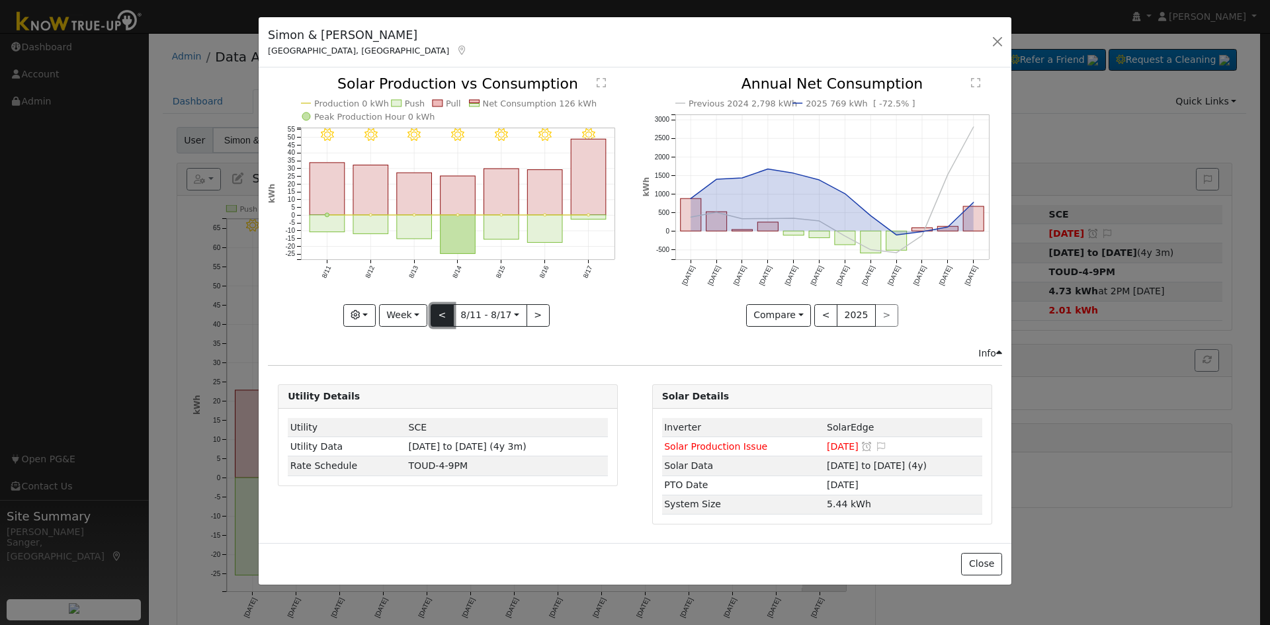
click at [442, 315] on button "<" at bounding box center [442, 315] width 23 height 22
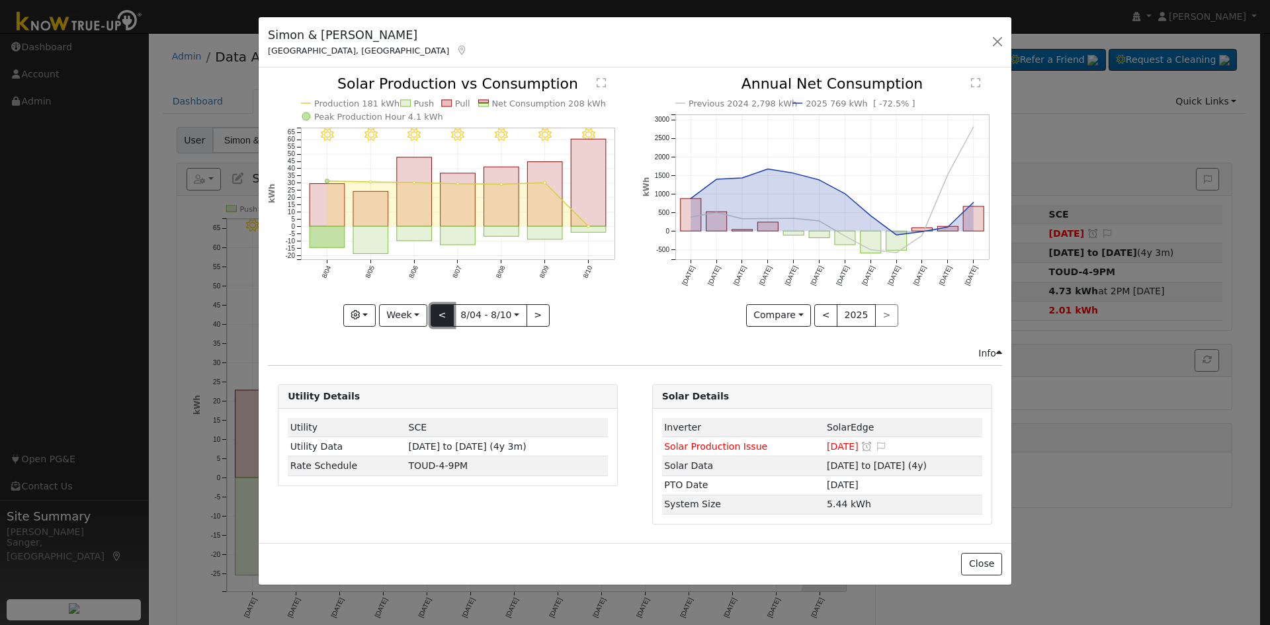
click at [442, 315] on button "<" at bounding box center [442, 315] width 23 height 22
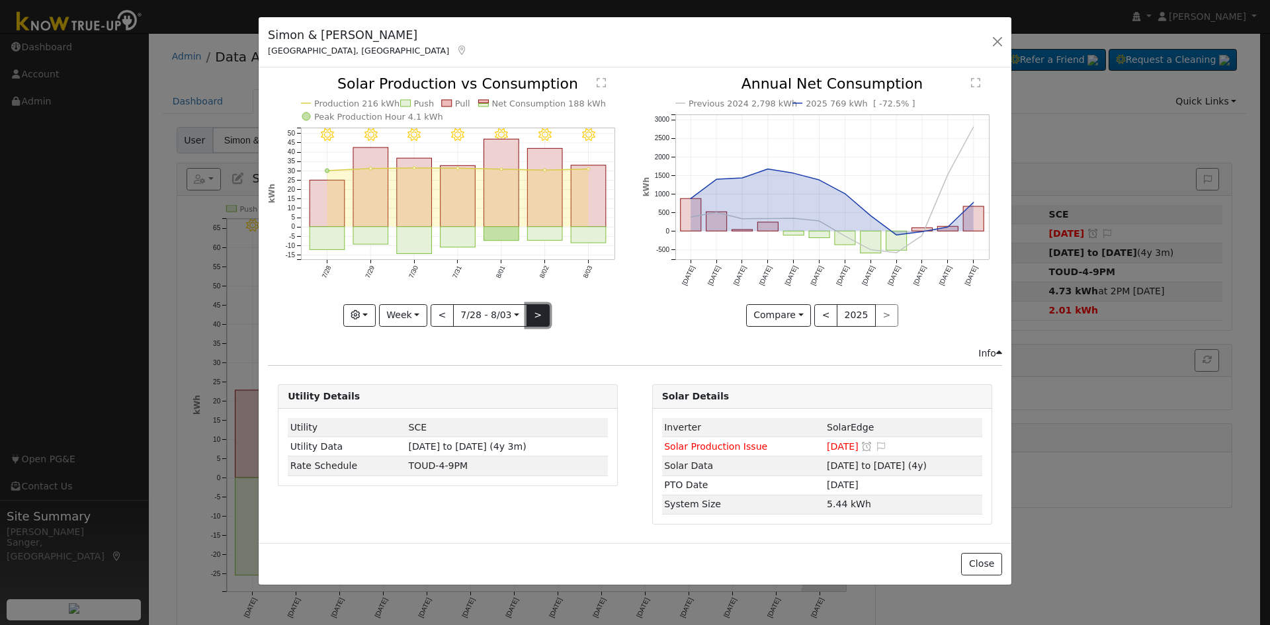
click at [532, 310] on button ">" at bounding box center [537, 315] width 23 height 22
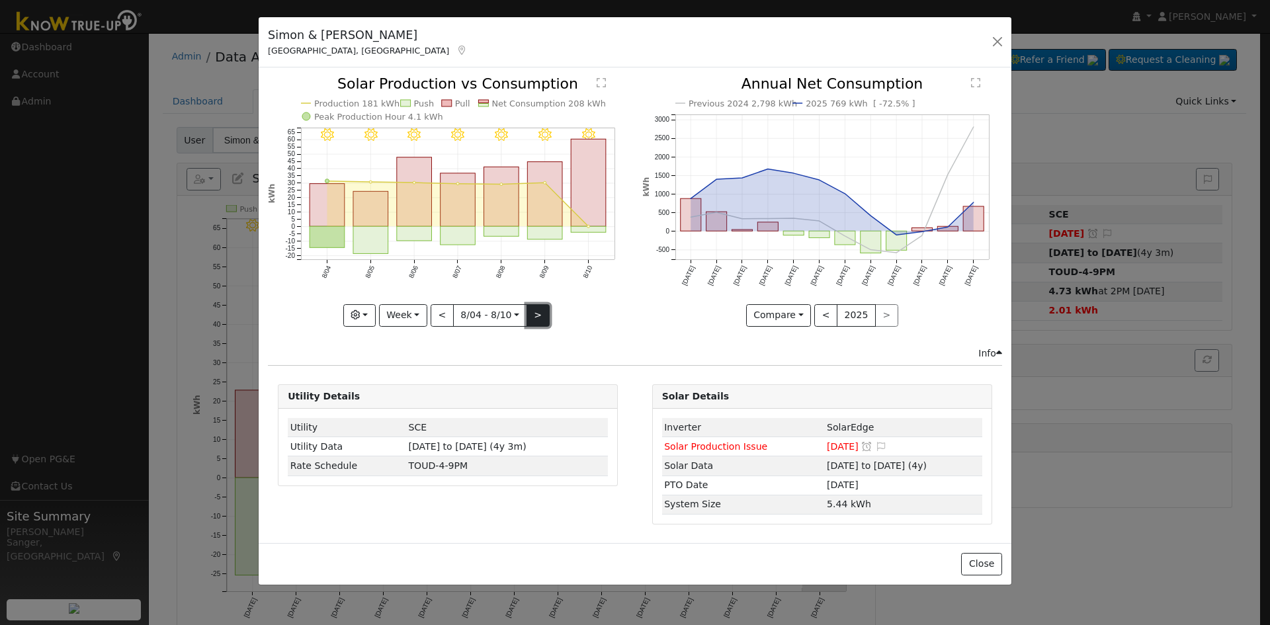
click at [532, 310] on button ">" at bounding box center [537, 315] width 23 height 22
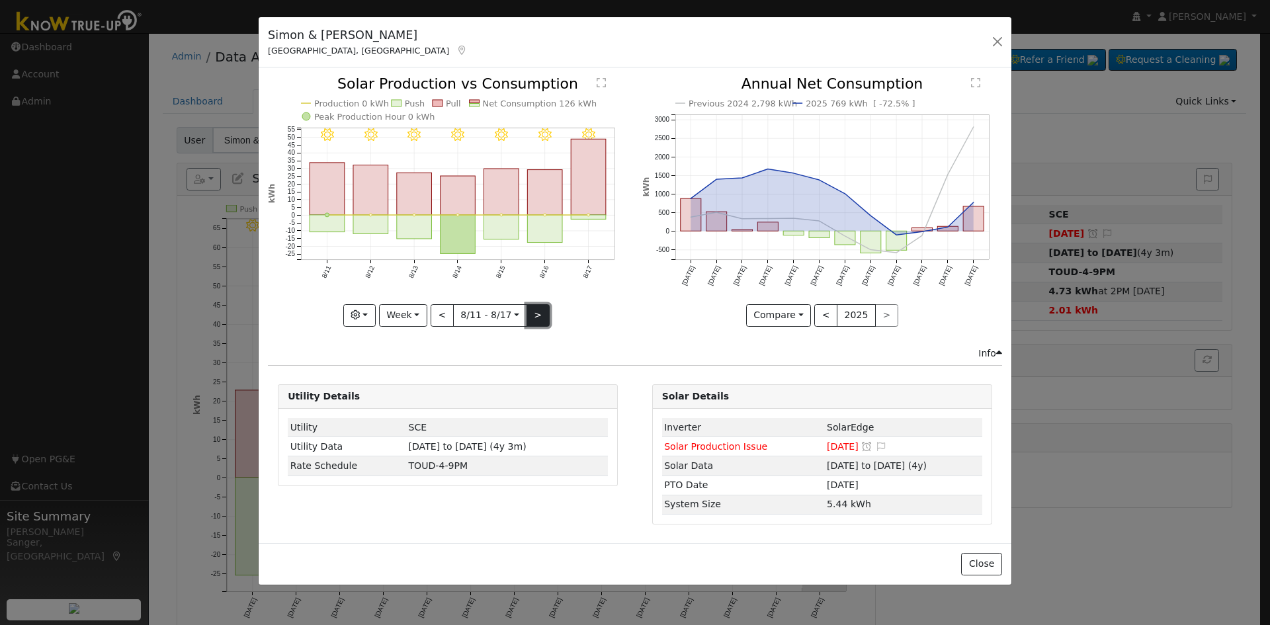
click at [532, 310] on button ">" at bounding box center [537, 315] width 23 height 22
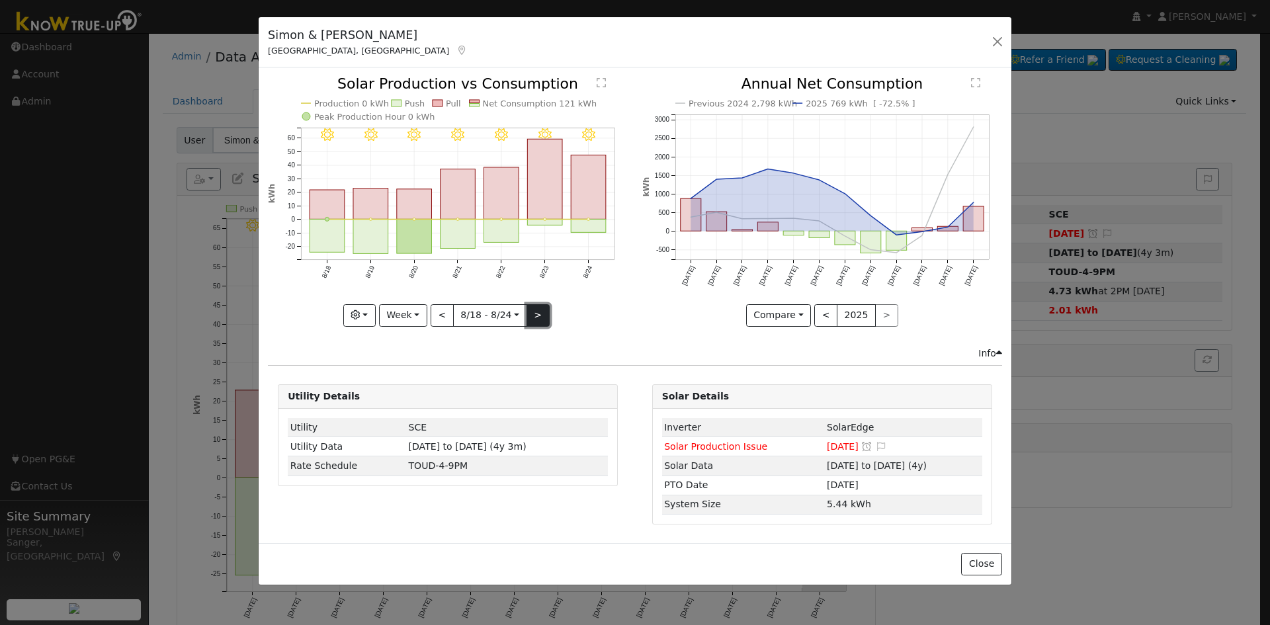
click at [532, 310] on button ">" at bounding box center [537, 315] width 23 height 22
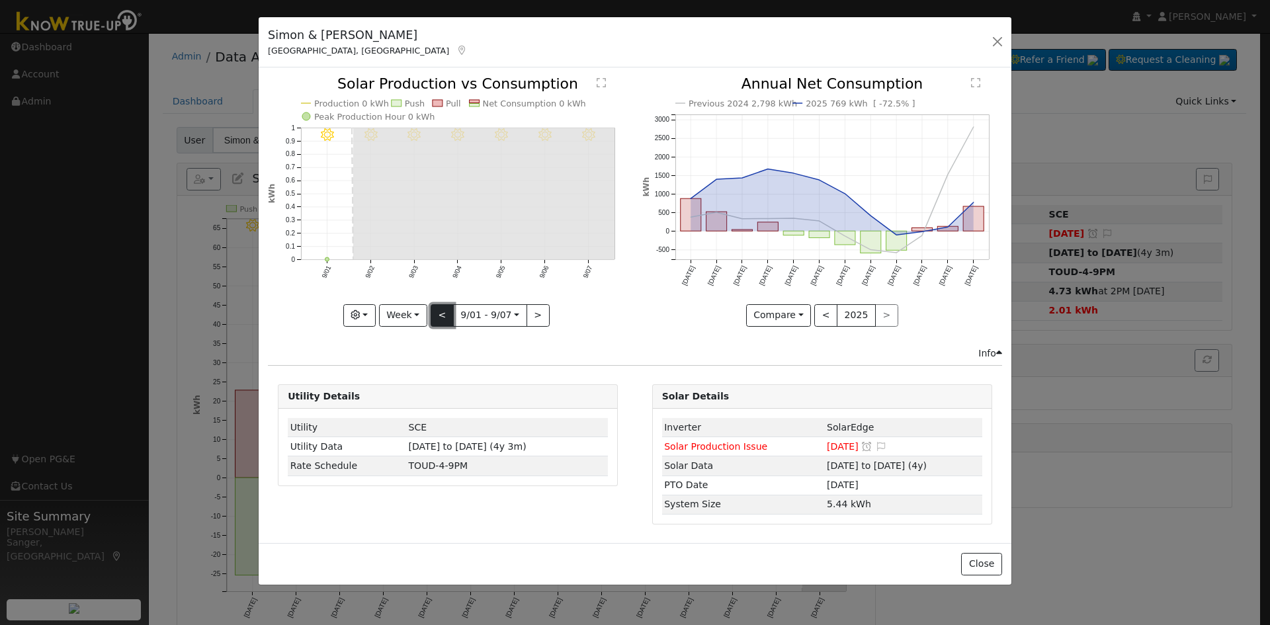
click at [446, 314] on button "<" at bounding box center [442, 315] width 23 height 22
type input "[DATE]"
